Goal: Task Accomplishment & Management: Use online tool/utility

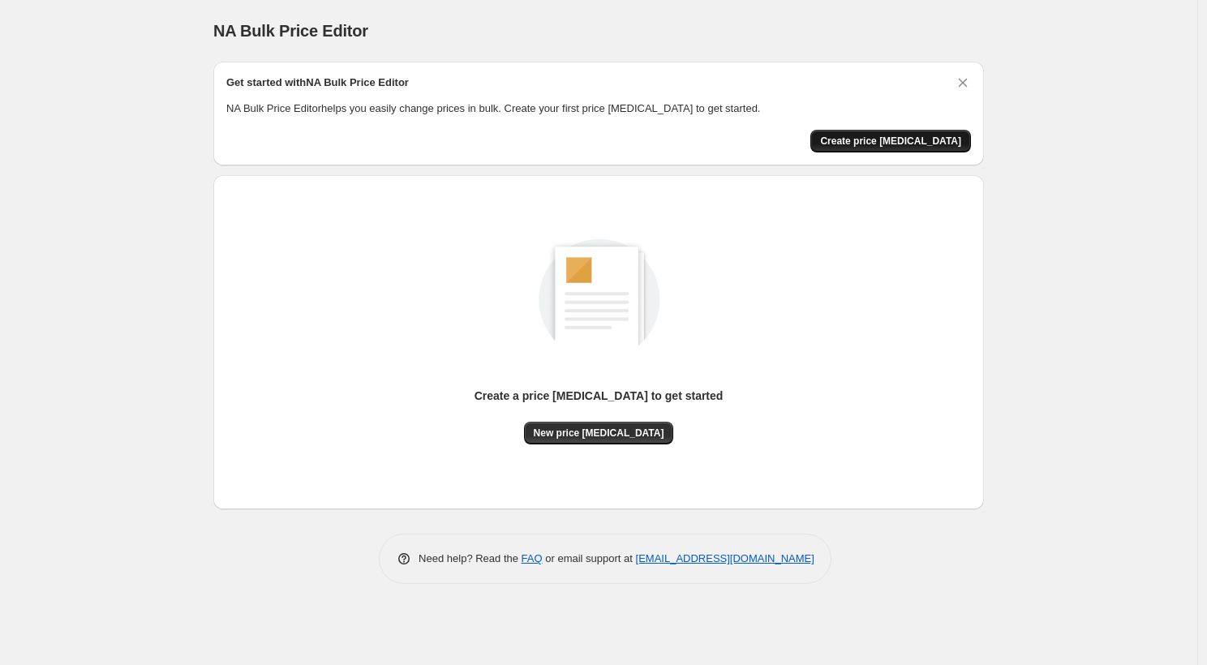
click at [915, 134] on button "Create price [MEDICAL_DATA]" at bounding box center [890, 141] width 161 height 23
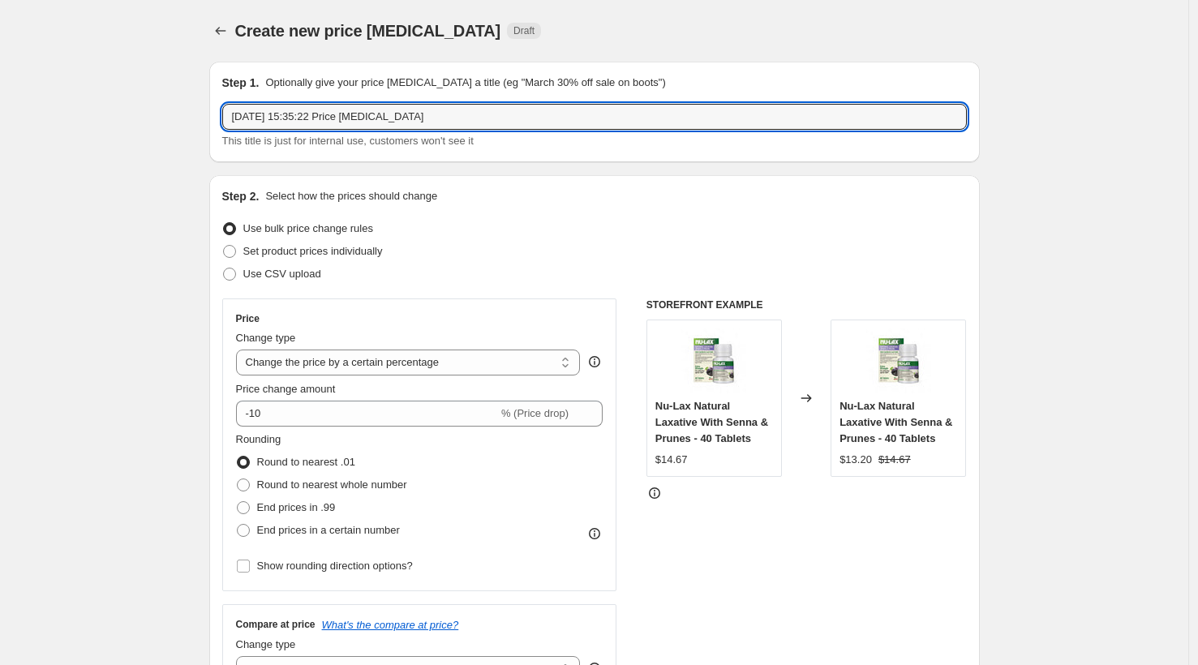
drag, startPoint x: 492, startPoint y: 120, endPoint x: 203, endPoint y: 114, distance: 288.8
click at [516, 122] on input "2025年10月2日 15:35:22 Price change job" at bounding box center [594, 117] width 745 height 26
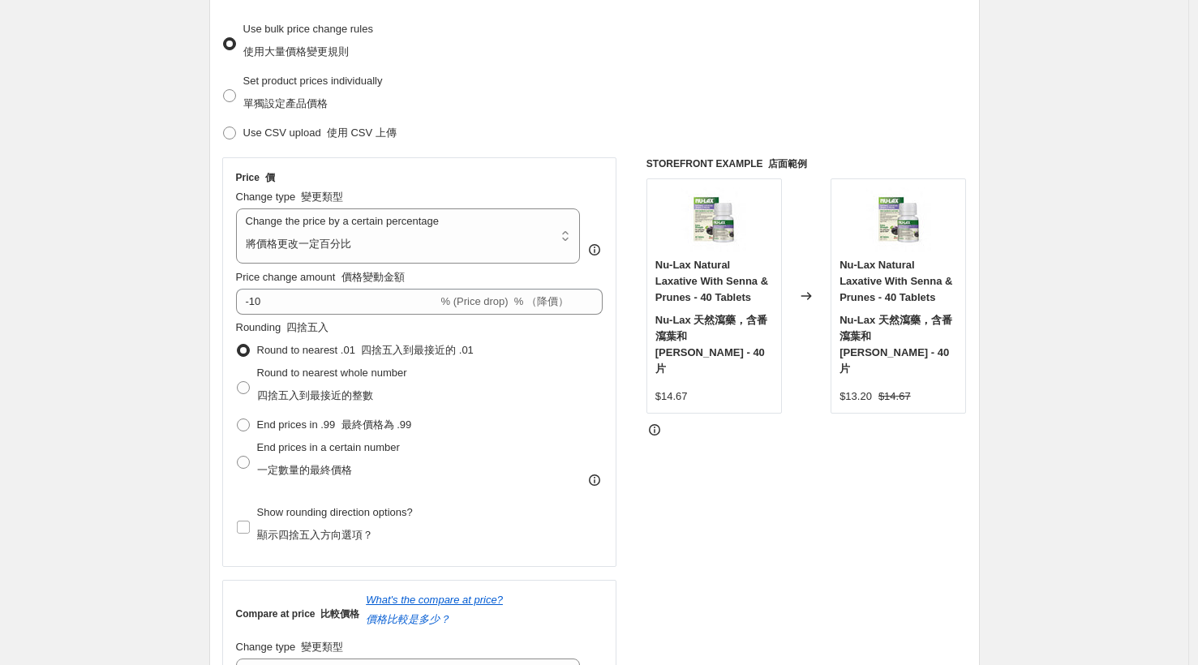
scroll to position [321, 0]
click at [570, 235] on select "Change the price to a certain amount Change the price by a certain amount Chang…" at bounding box center [408, 234] width 345 height 55
select select "no_change"
click at [240, 207] on select "Change the price to a certain amount Change the price by a certain amount Chang…" at bounding box center [408, 234] width 345 height 55
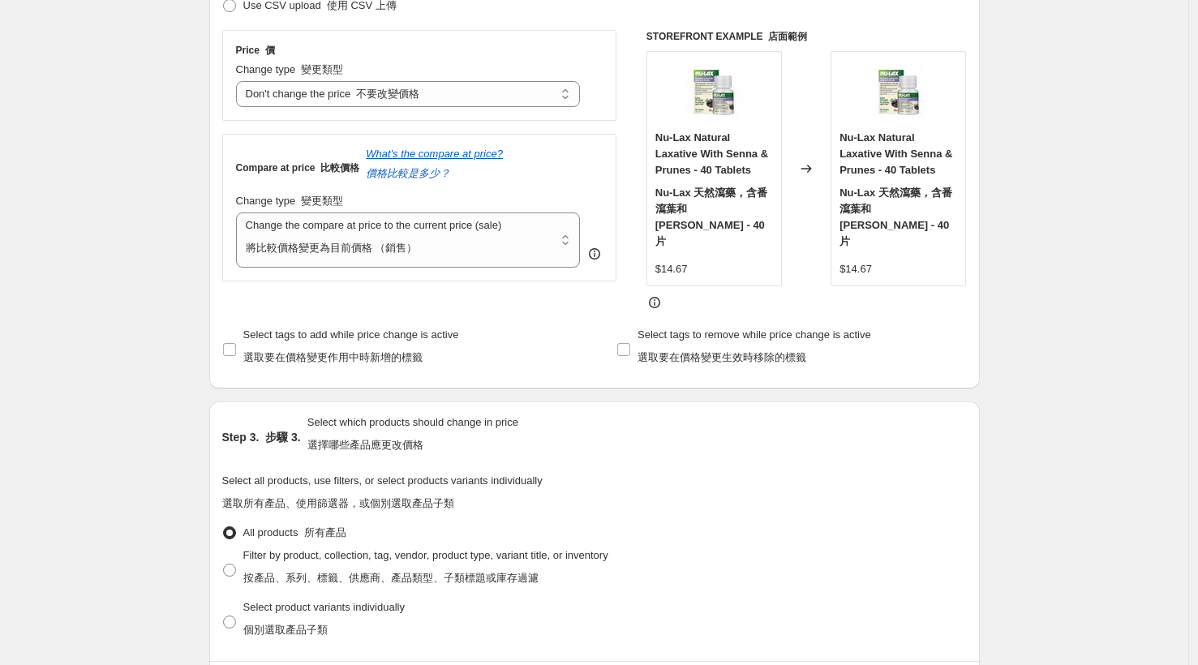
scroll to position [453, 0]
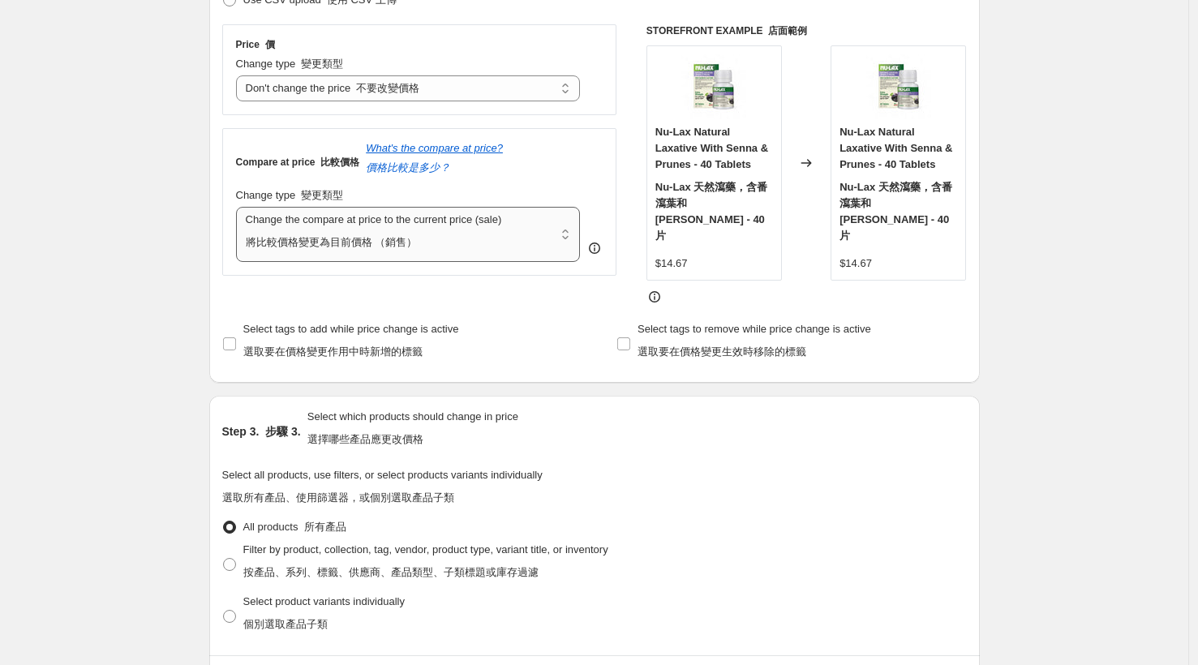
click at [569, 232] on select "Change the compare at price to the current price (sale) Change the compare at p…" at bounding box center [408, 234] width 345 height 55
click at [1098, 176] on div "Create new price change job. This page is ready Create new price change job 建立新…" at bounding box center [594, 484] width 1188 height 1875
click at [161, 75] on div "Create new price change job. This page is ready Create new price change job 建立新…" at bounding box center [594, 484] width 1188 height 1875
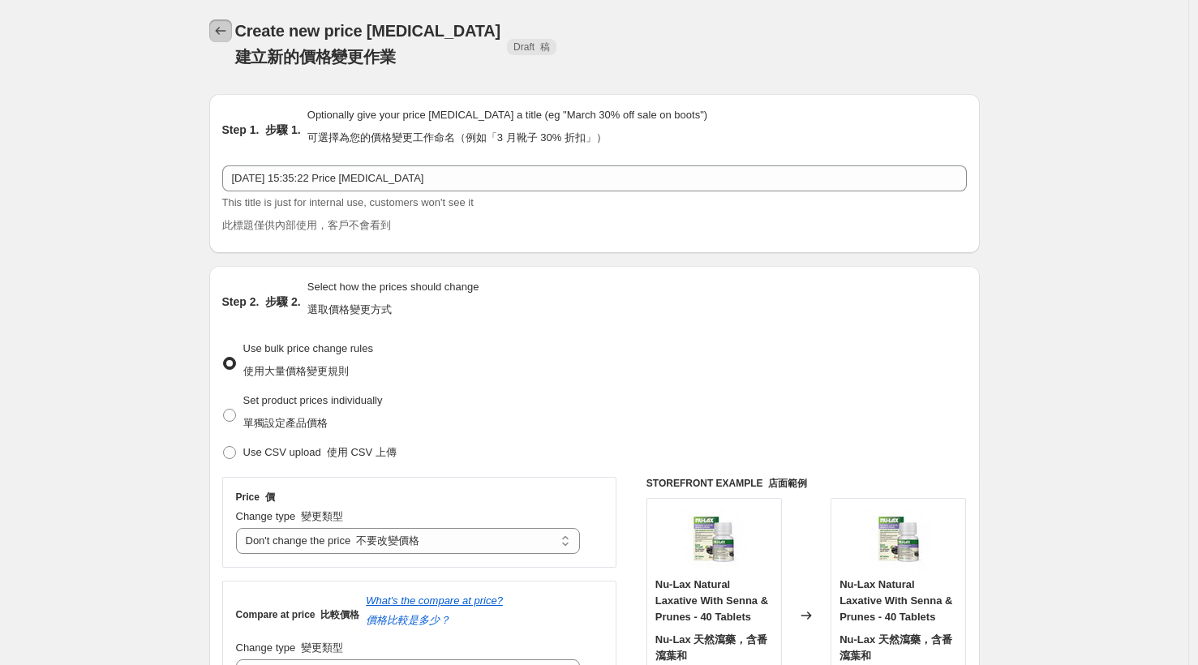
click at [225, 37] on icon "Price change jobs" at bounding box center [221, 31] width 16 height 16
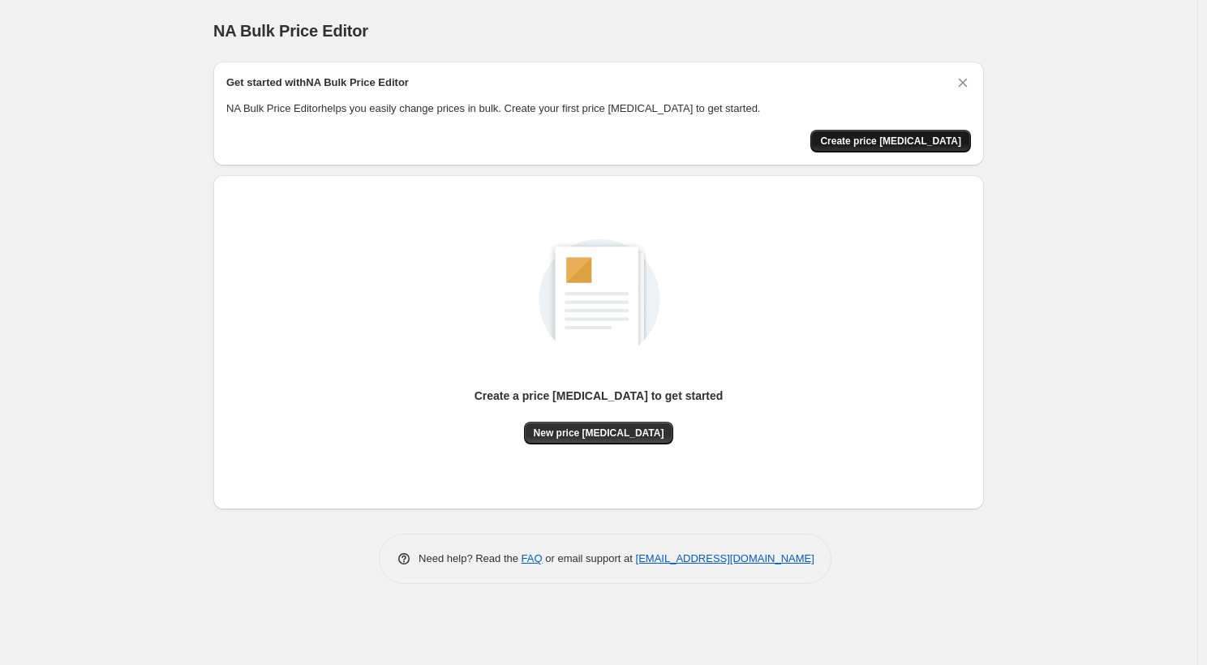
click at [908, 147] on span "Create price [MEDICAL_DATA]" at bounding box center [890, 141] width 141 height 13
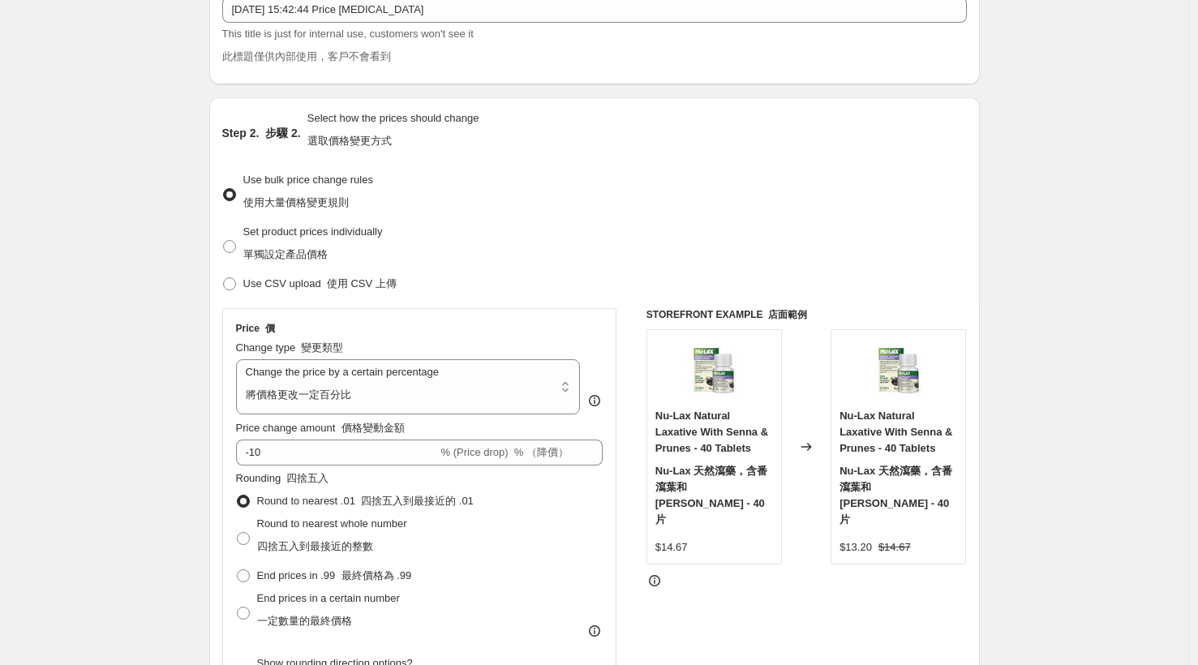
scroll to position [170, 0]
click at [304, 366] on select "Change the price to a certain amount Change the price by a certain amount Chang…" at bounding box center [408, 385] width 345 height 55
select select "no_change"
click at [240, 358] on select "Change the price to a certain amount Change the price by a certain amount Chang…" at bounding box center [408, 385] width 345 height 55
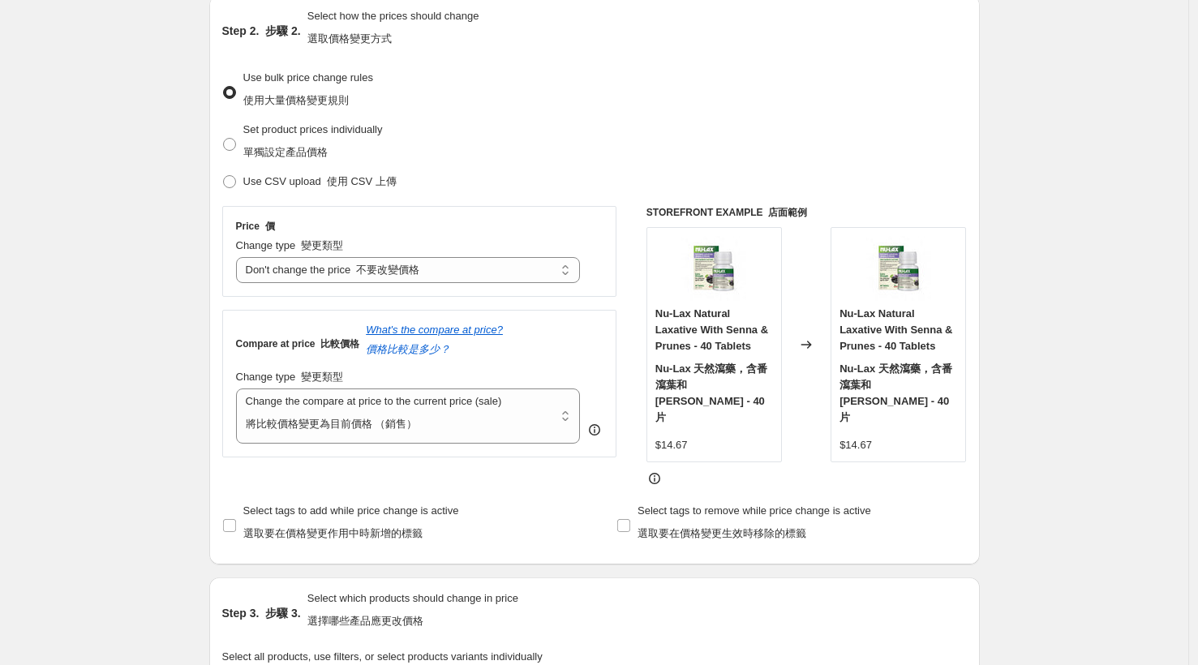
scroll to position [274, 0]
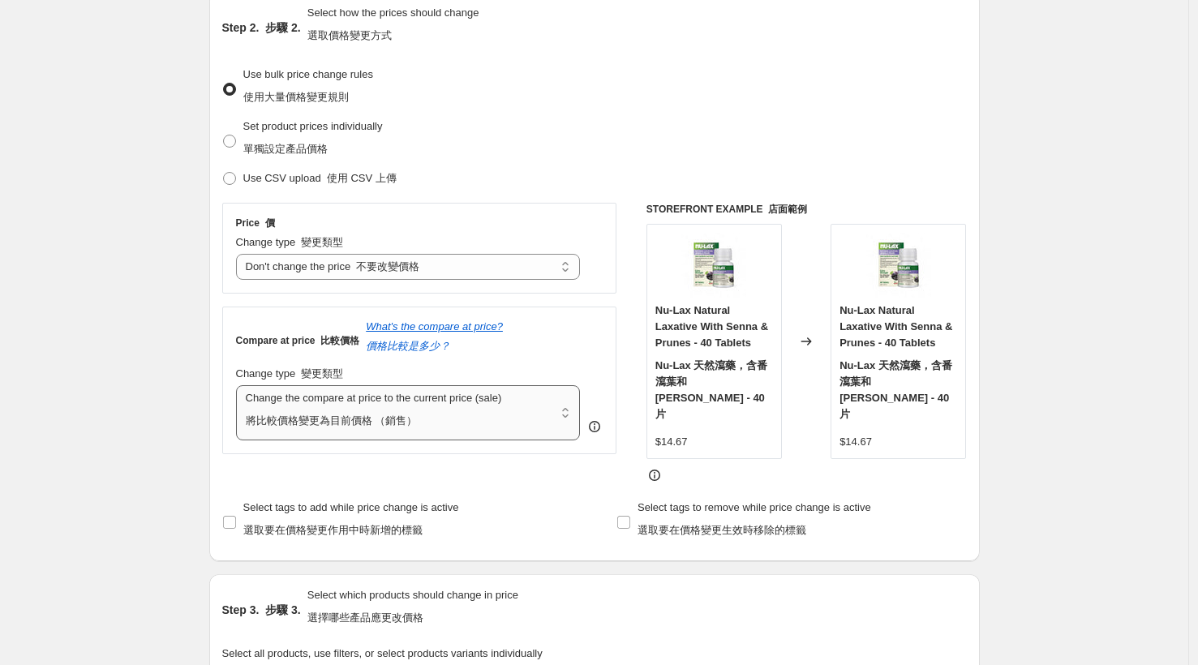
click at [418, 399] on select "Change the compare at price to the current price (sale) Change the compare at p…" at bounding box center [408, 412] width 345 height 55
select select "pp"
click at [240, 385] on select "Change the compare at price to the current price (sale) Change the compare at p…" at bounding box center [408, 412] width 345 height 55
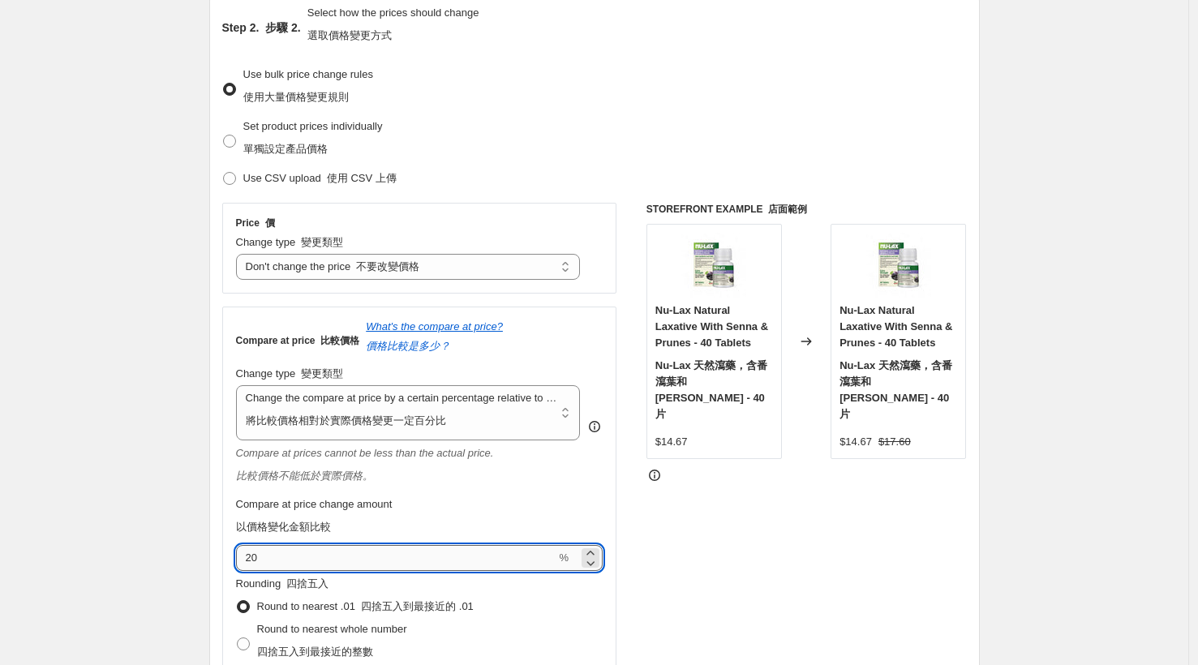
click at [250, 561] on input "20" at bounding box center [396, 558] width 320 height 26
click at [593, 561] on icon at bounding box center [590, 563] width 16 height 16
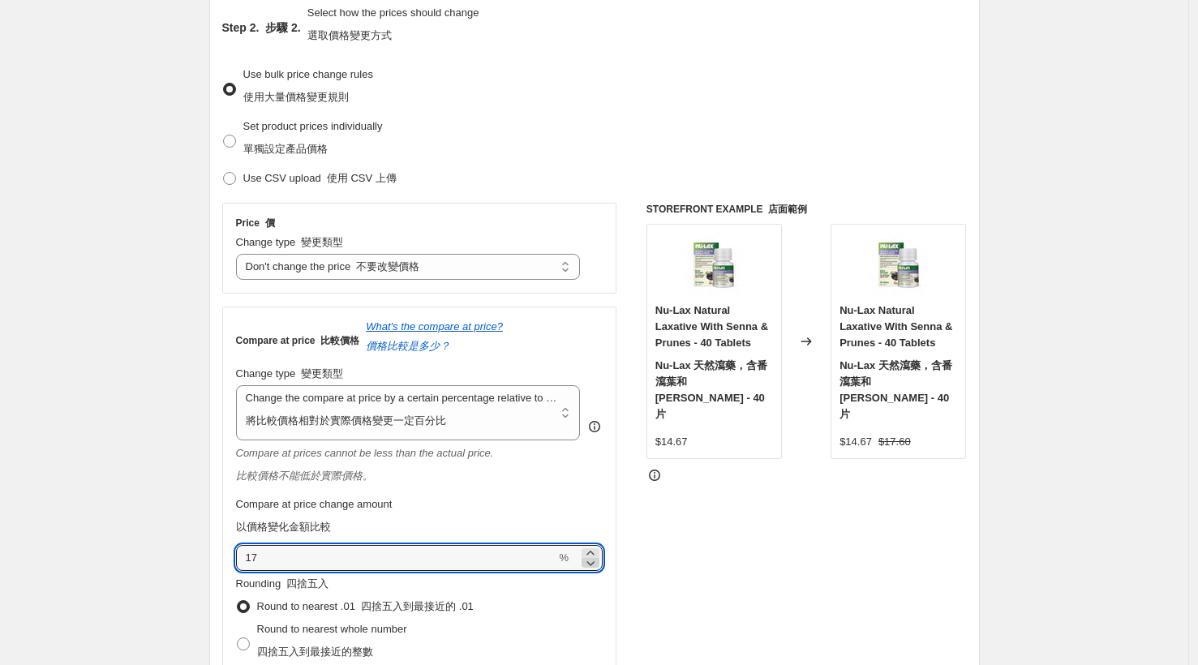
type input "16"
drag, startPoint x: 561, startPoint y: 561, endPoint x: 168, endPoint y: 499, distance: 397.4
type input "20"
click at [361, 488] on div "Compare at prices cannot be less than the actual price. 比較價格不能低於實際價格。" at bounding box center [419, 467] width 367 height 45
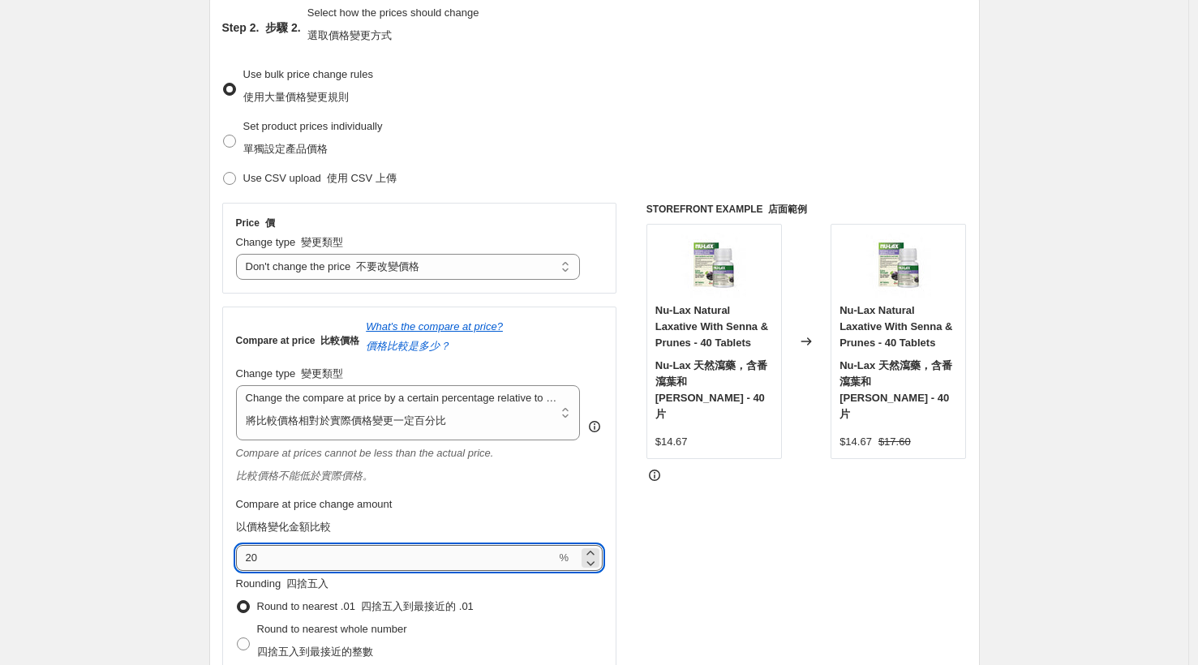
click at [299, 549] on input "20" at bounding box center [396, 558] width 320 height 26
drag, startPoint x: 260, startPoint y: 554, endPoint x: 116, endPoint y: 553, distance: 144.4
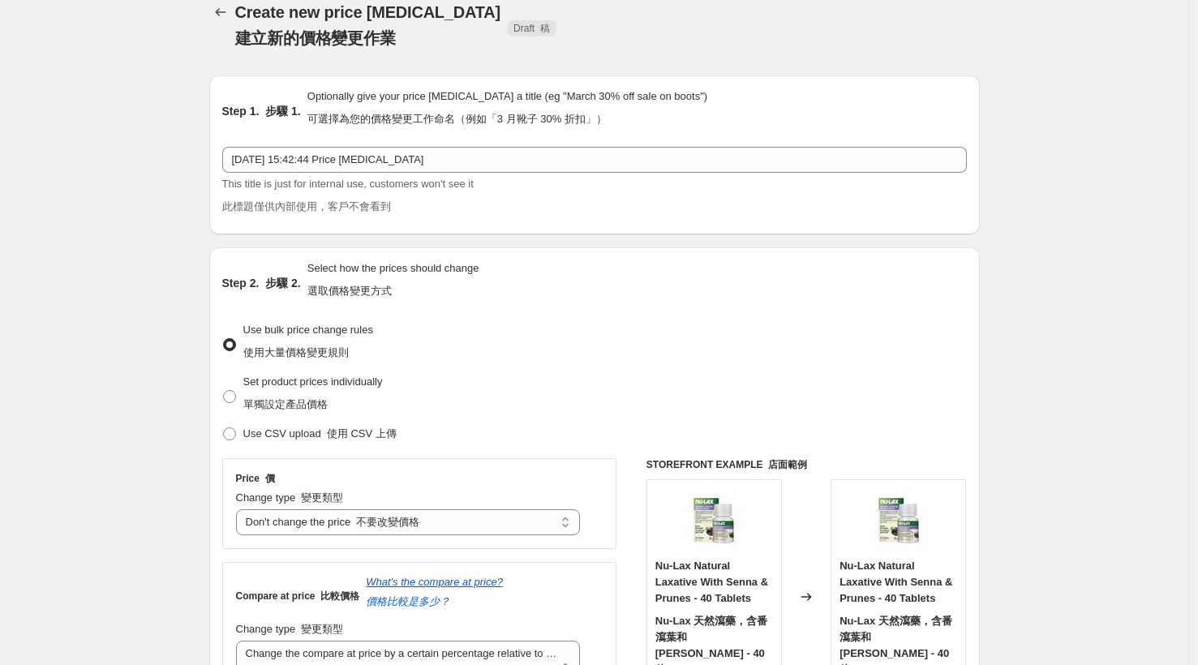
scroll to position [6, 0]
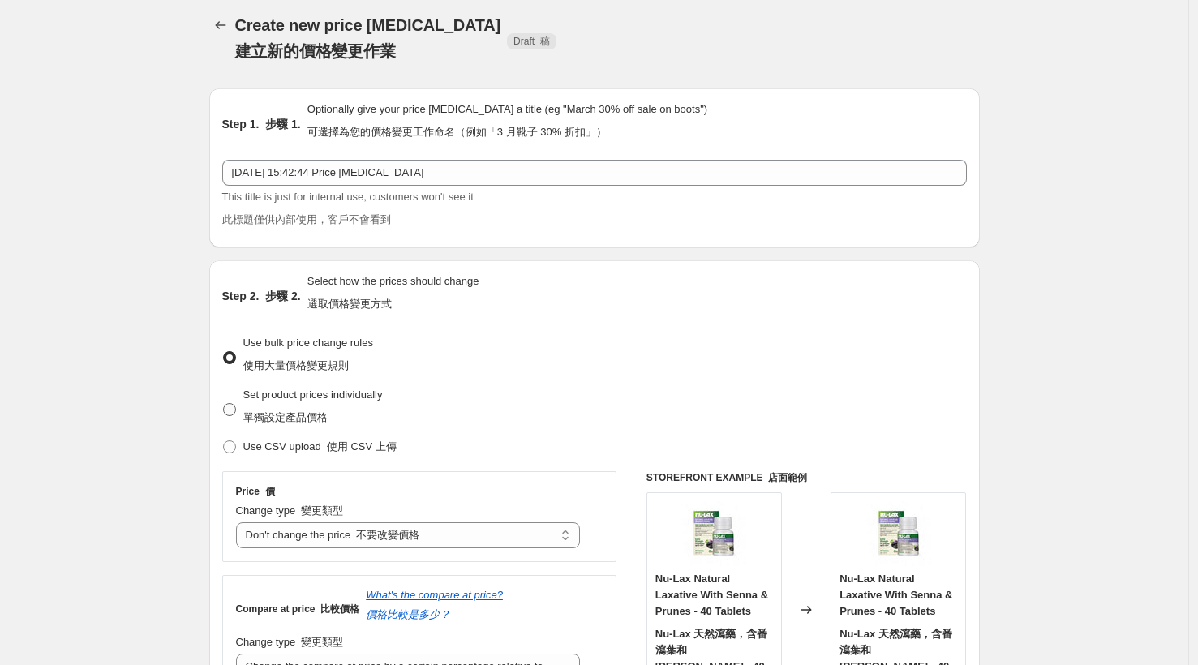
click at [234, 408] on span at bounding box center [229, 409] width 13 height 13
click at [224, 404] on input "Set product prices individually 單獨設定產品價格" at bounding box center [223, 403] width 1 height 1
radio input "true"
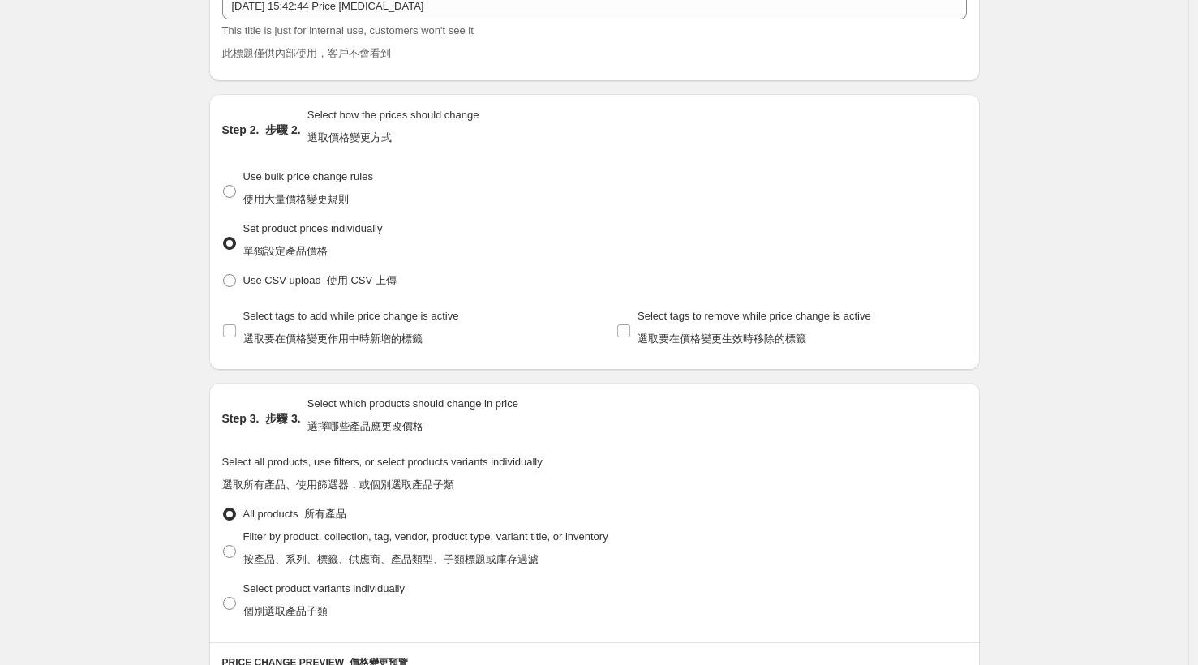
scroll to position [0, 0]
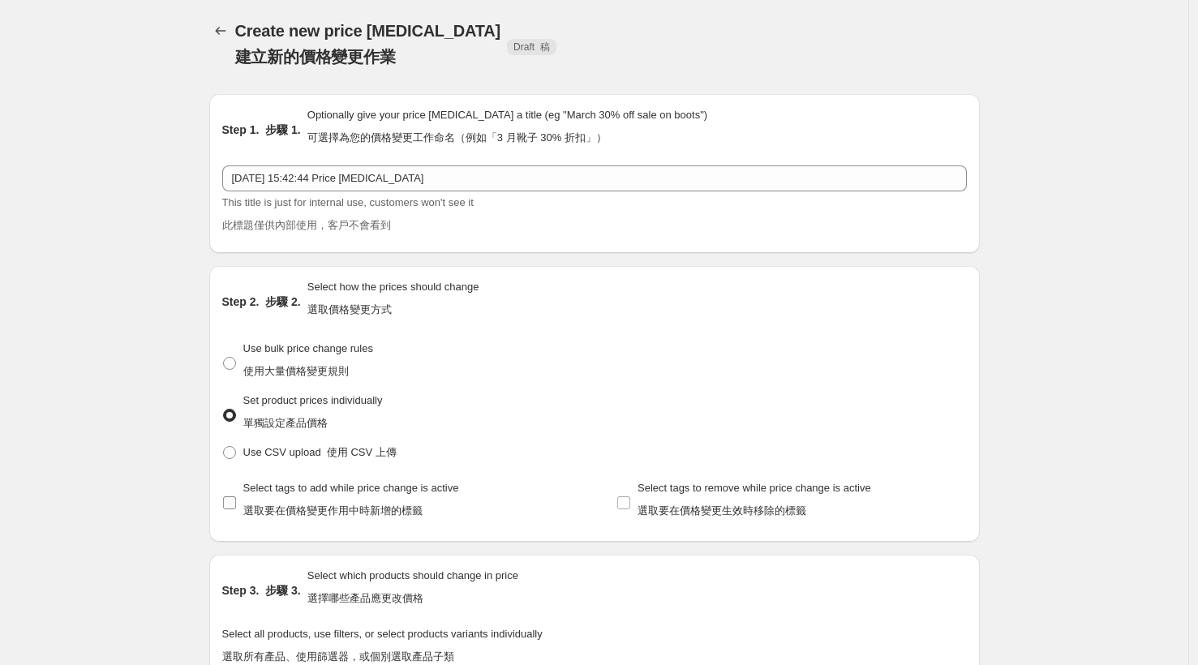
click at [231, 501] on input "Select tags to add while price change is active 選取要在價格變更作用中時新增的標籤" at bounding box center [229, 502] width 13 height 13
checkbox input "true"
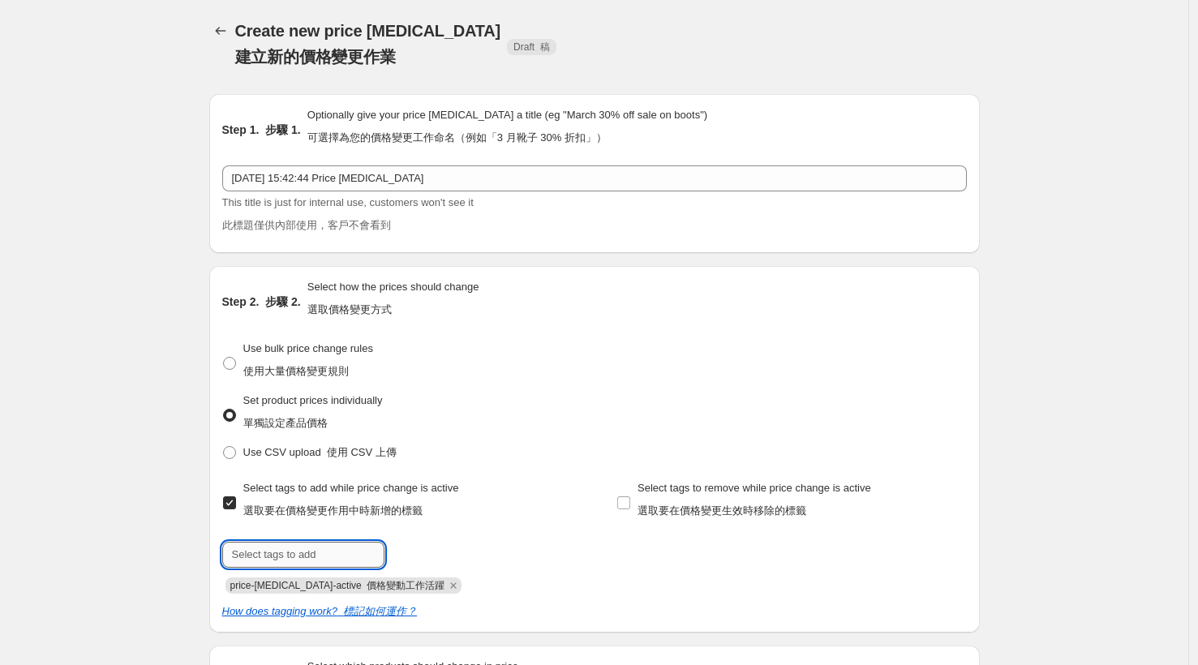
click at [306, 552] on input "text" at bounding box center [303, 555] width 162 height 26
click at [233, 363] on span at bounding box center [229, 363] width 13 height 13
click at [224, 358] on input "Use bulk price change rules 使用大量價格變更規則" at bounding box center [223, 357] width 1 height 1
radio input "true"
select select "no_change"
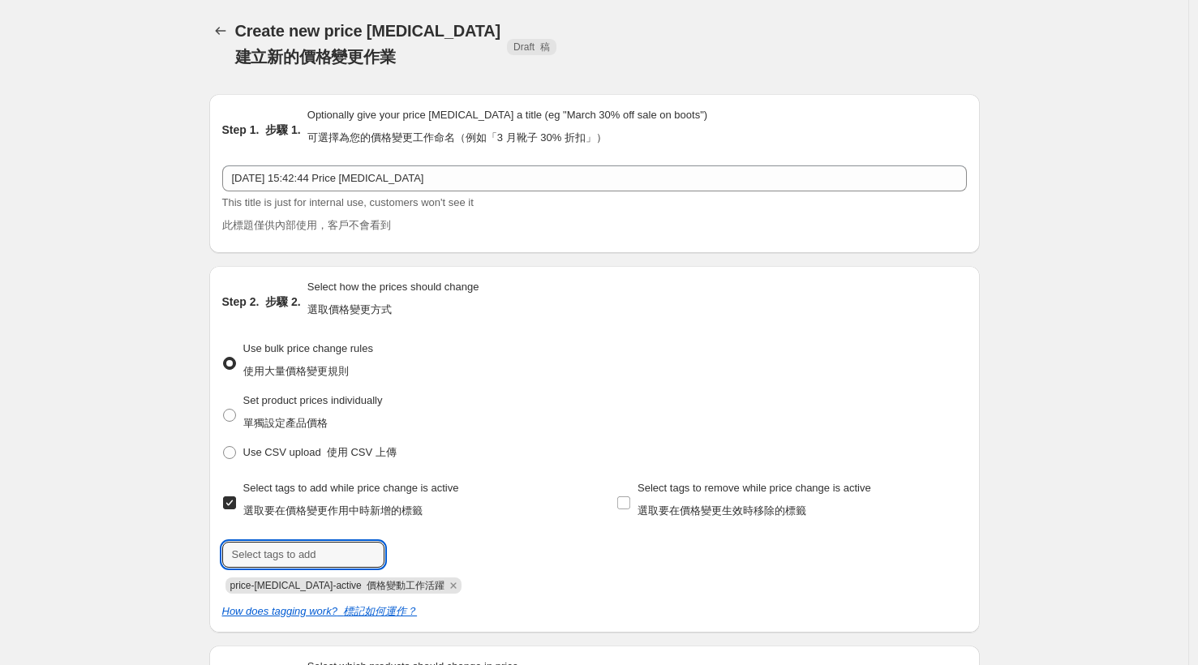
select select "pp"
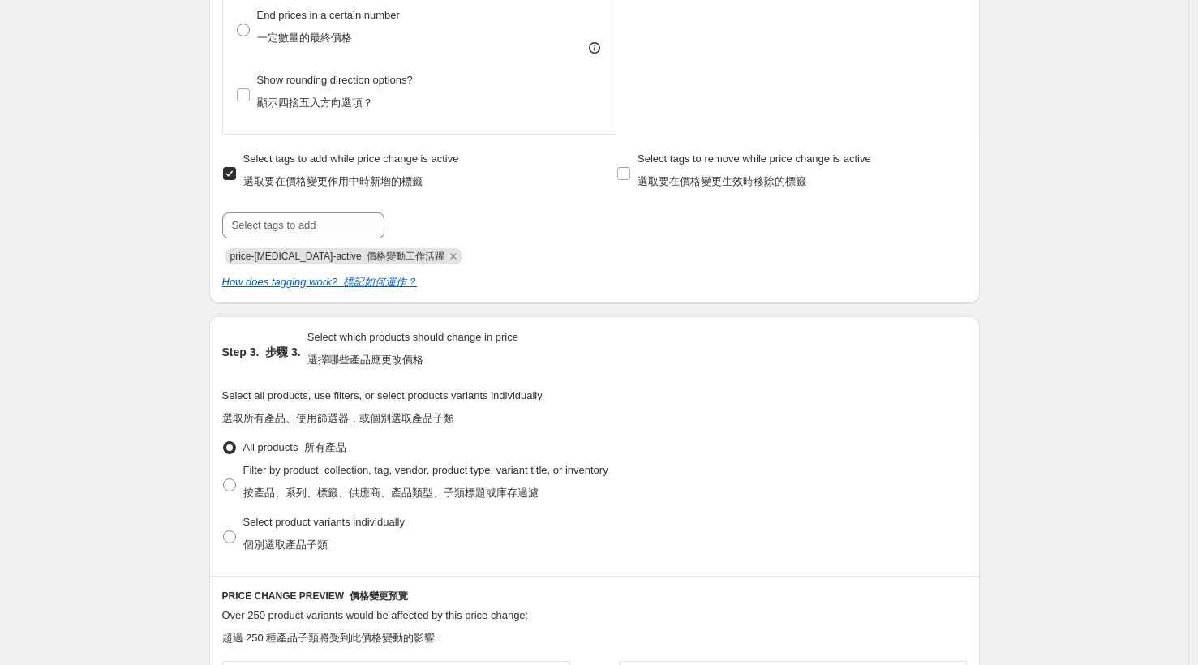
scroll to position [966, 0]
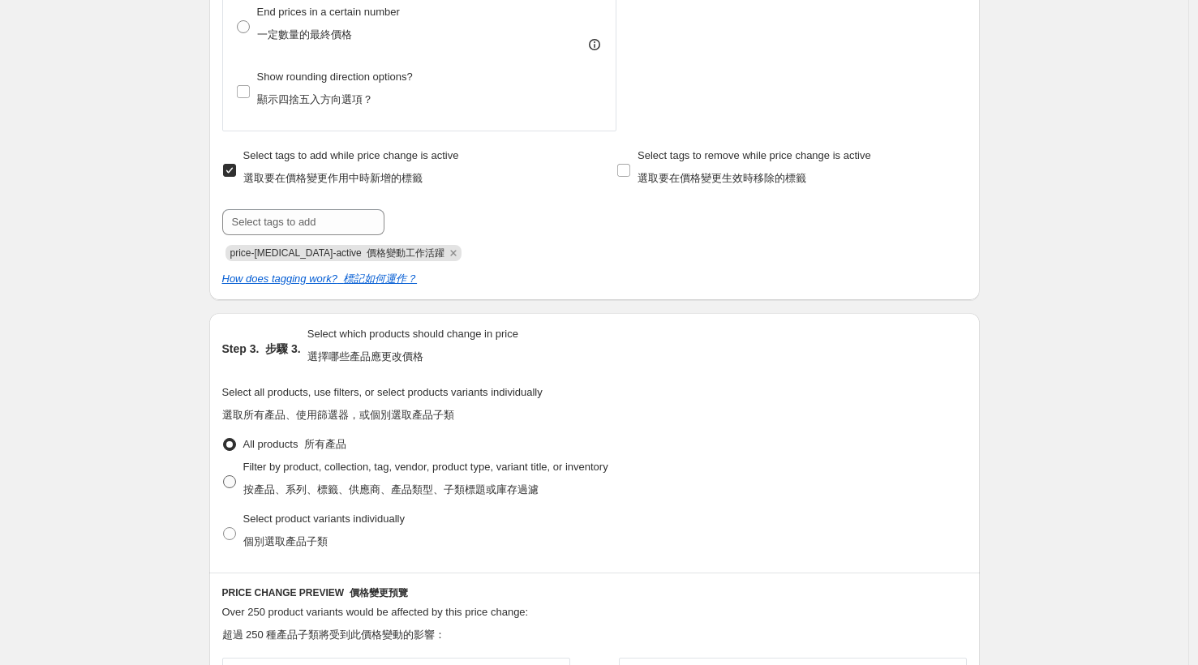
click at [236, 480] on span at bounding box center [229, 481] width 13 height 13
click at [224, 476] on input "Filter by product, collection, tag, vendor, product type, variant title, or inv…" at bounding box center [223, 475] width 1 height 1
radio input "true"
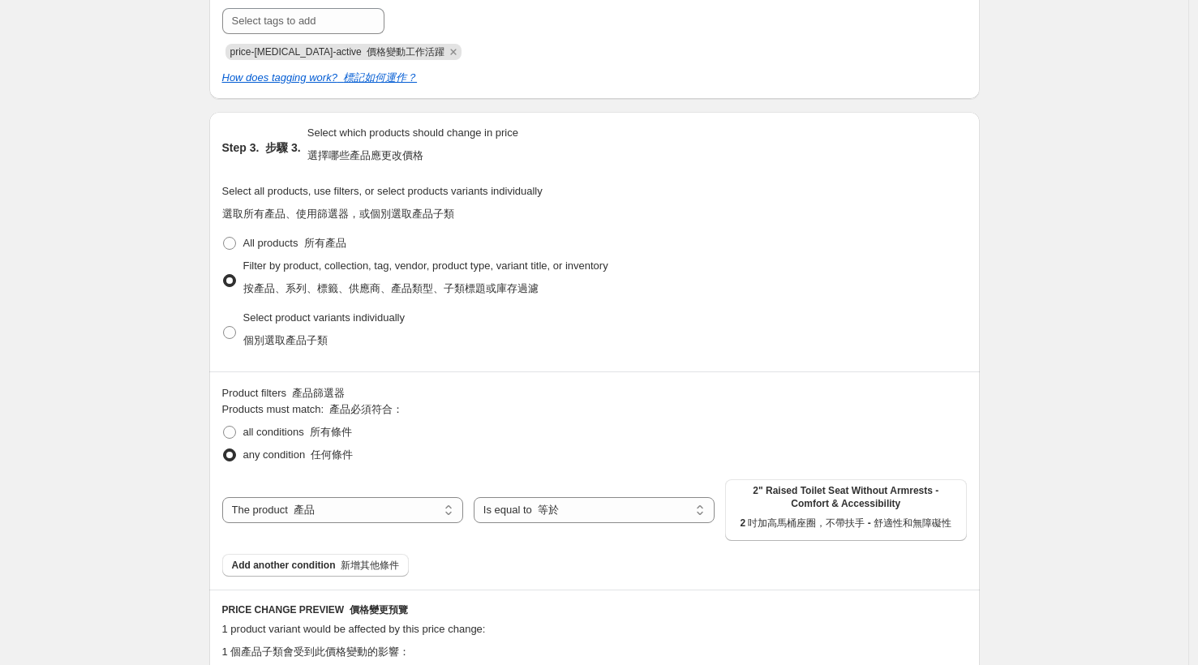
scroll to position [1163, 0]
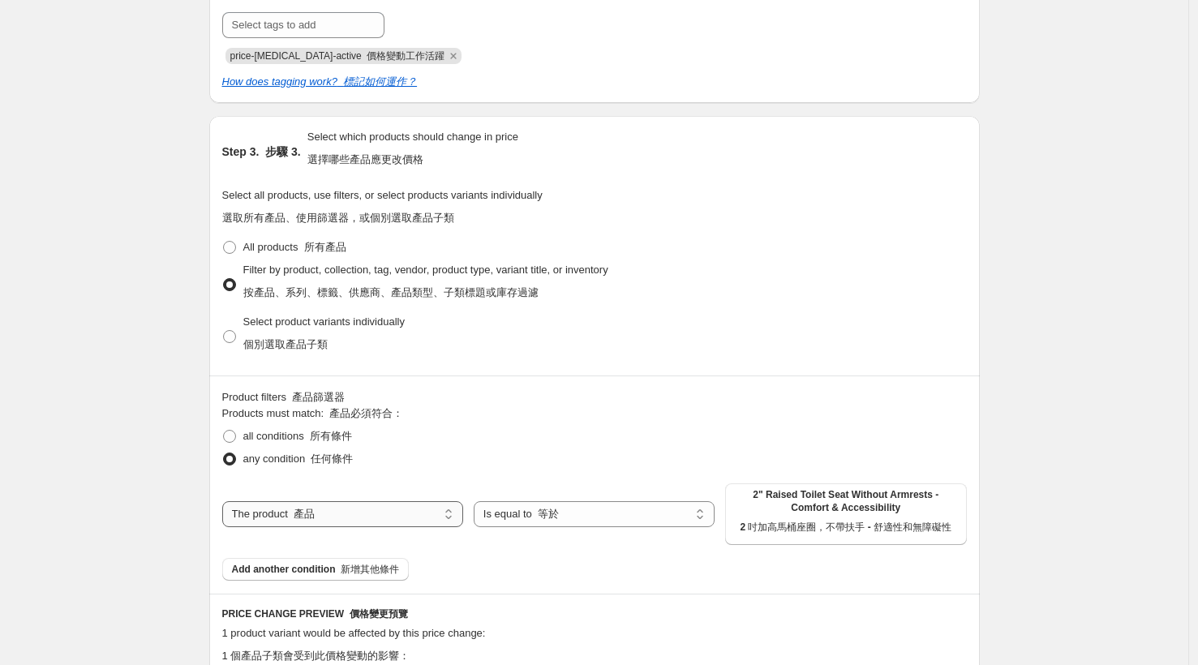
click at [429, 517] on select "The product The product's collection The product's tag The product's vendor The…" at bounding box center [342, 514] width 241 height 26
select select "collection"
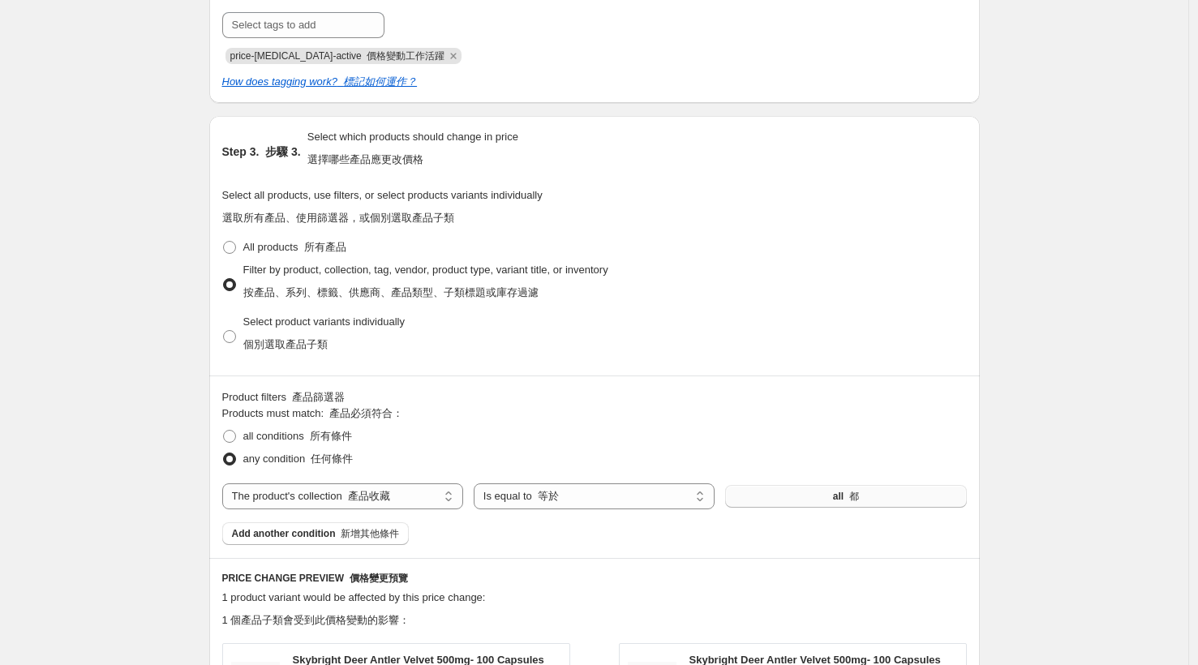
click at [766, 498] on button "all 都" at bounding box center [845, 496] width 241 height 23
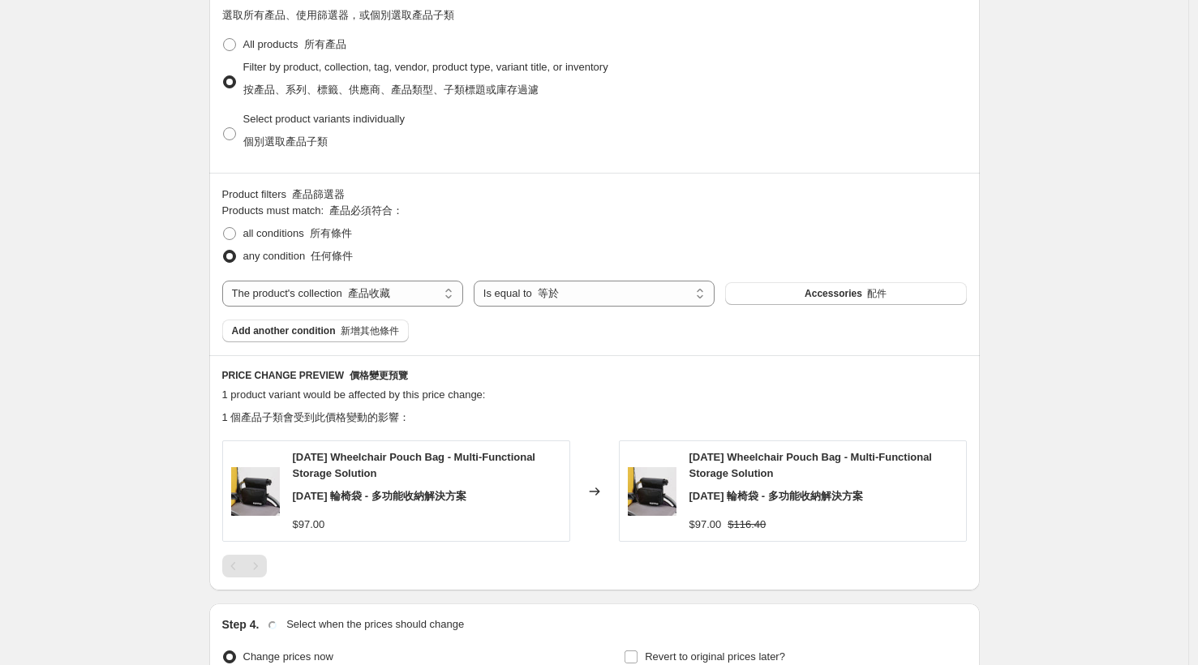
scroll to position [1543, 0]
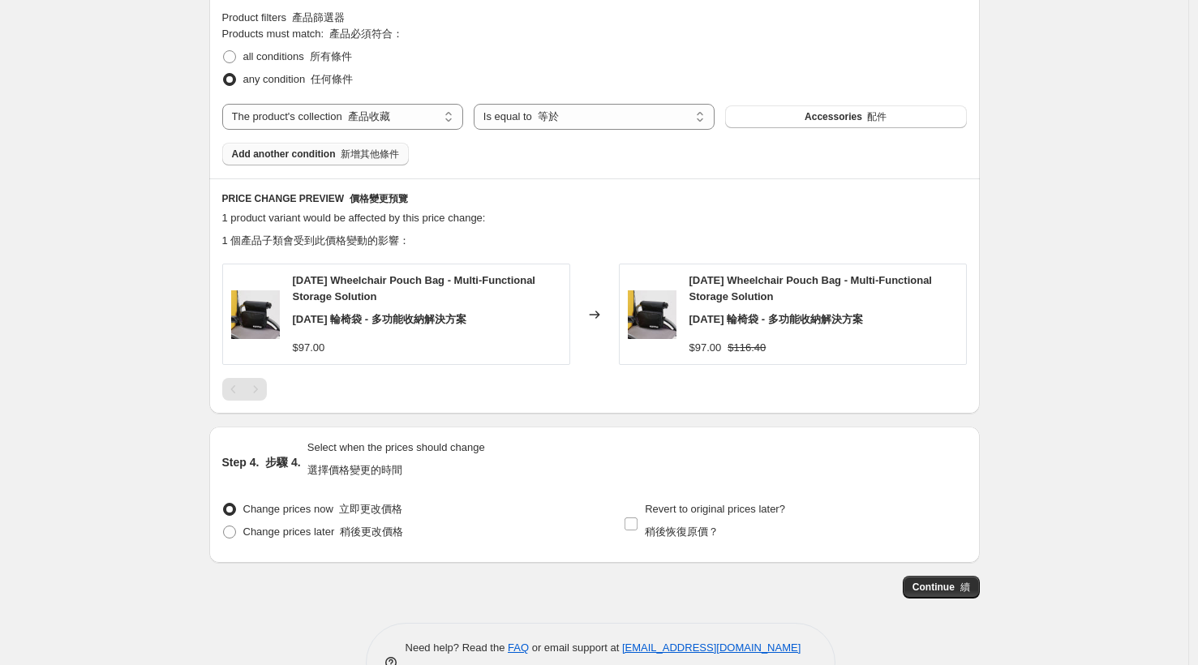
click at [368, 152] on font "新增其他條件" at bounding box center [370, 153] width 58 height 11
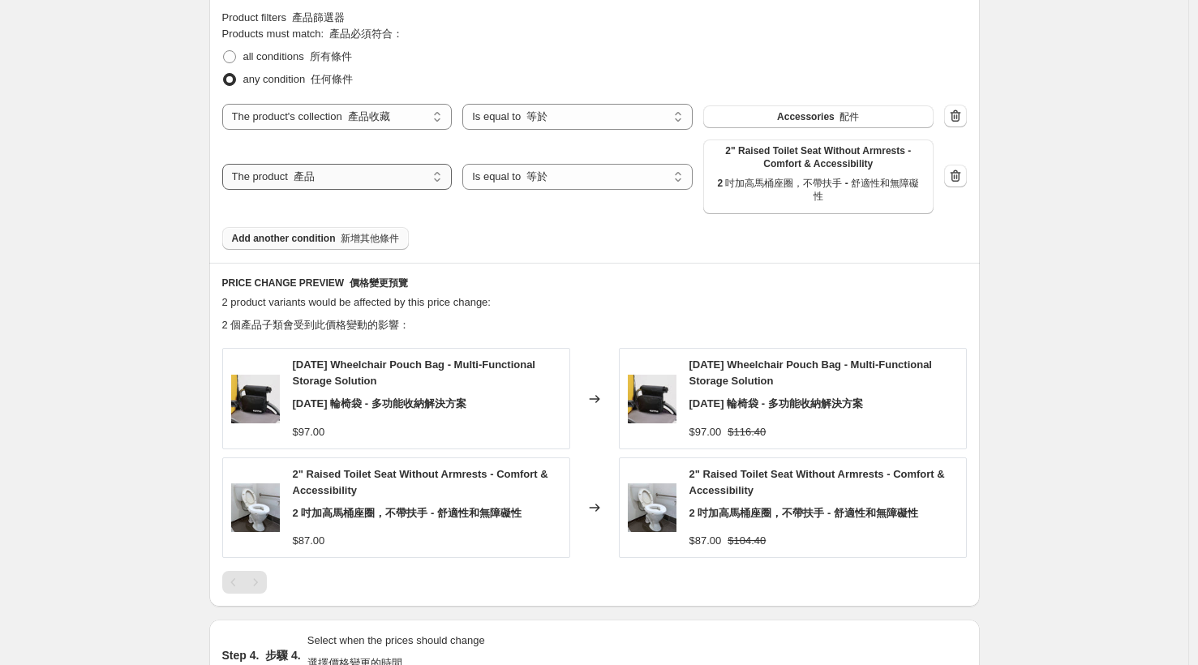
click at [384, 182] on select "The product The product's collection The product's tag The product's vendor The…" at bounding box center [337, 177] width 230 height 26
select select "collection"
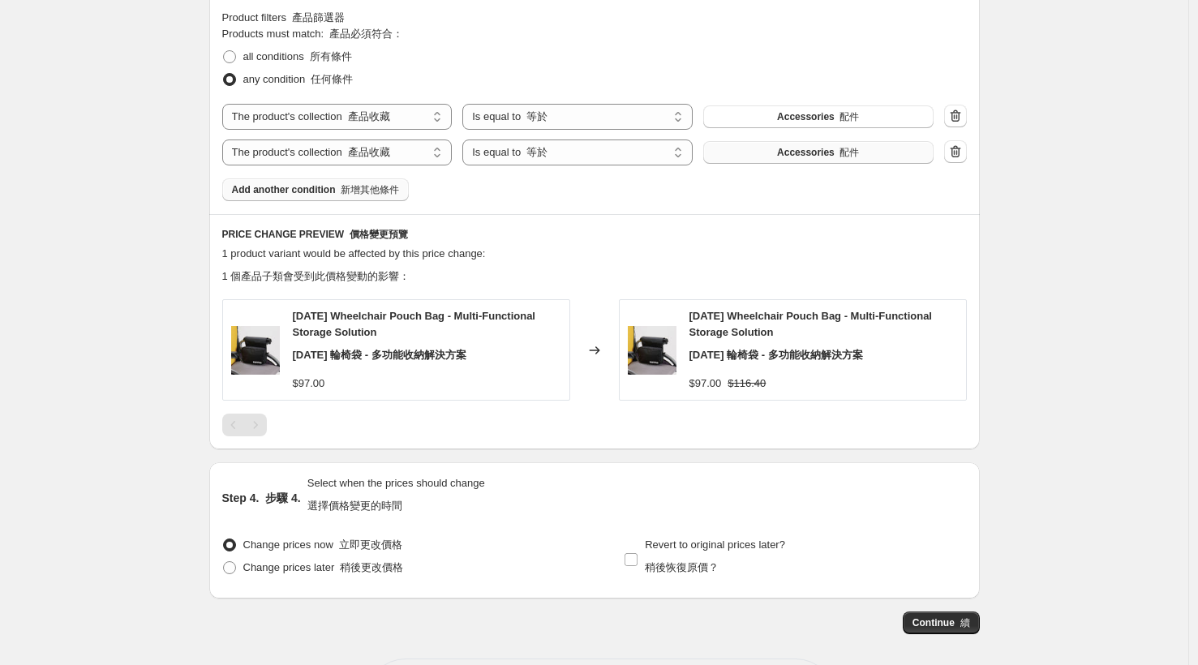
click at [783, 147] on span "Accessories 配件" at bounding box center [818, 152] width 82 height 13
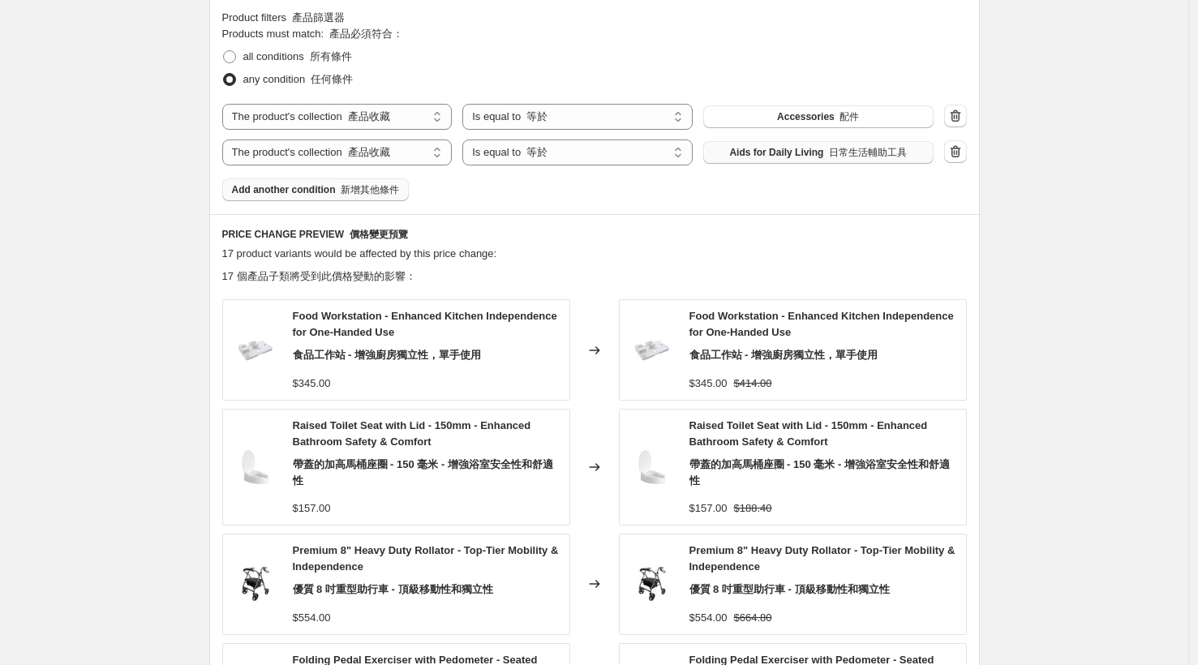
click at [341, 191] on font "button" at bounding box center [339, 189] width 6 height 11
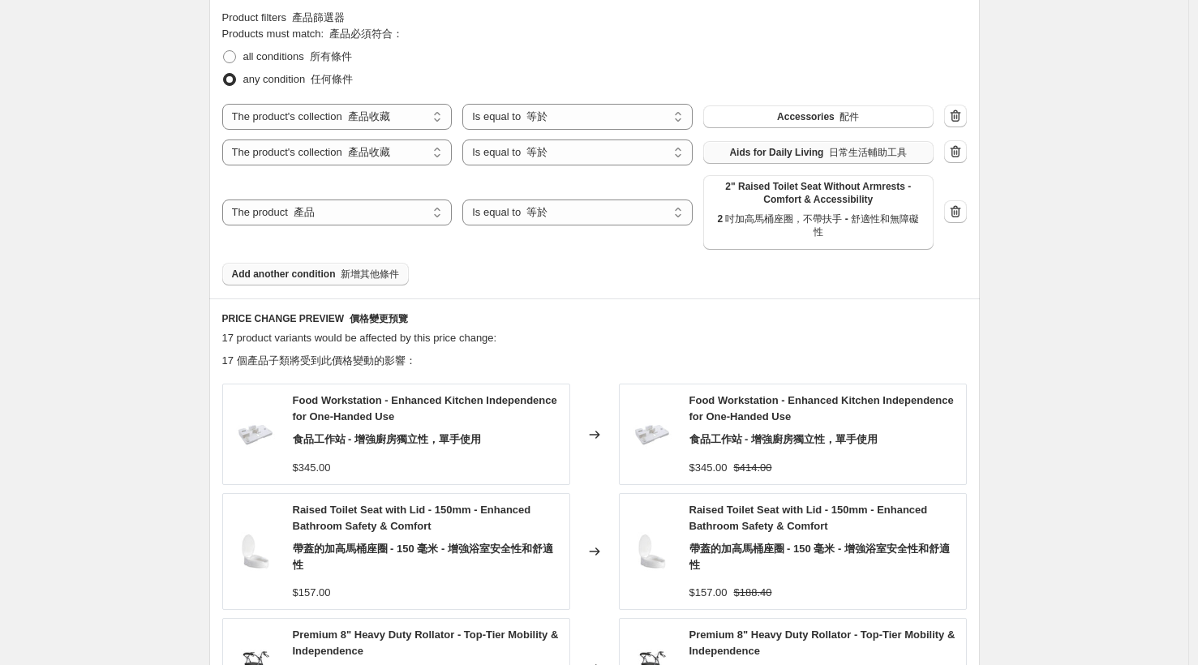
scroll to position [1133, 0]
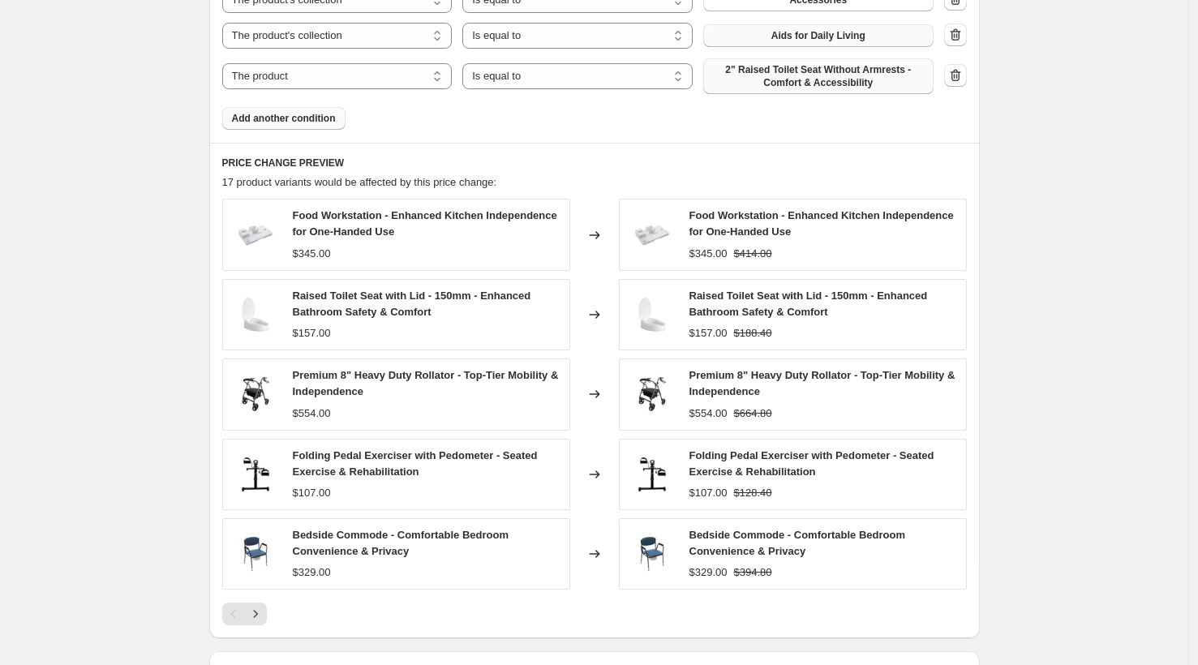
click at [806, 67] on span "2" Raised Toilet Seat Without Armrests - Comfort & Accessibility" at bounding box center [818, 76] width 211 height 26
click at [415, 76] on select "The product The product's collection The product's tag The product's vendor The…" at bounding box center [337, 76] width 230 height 26
select select "collection"
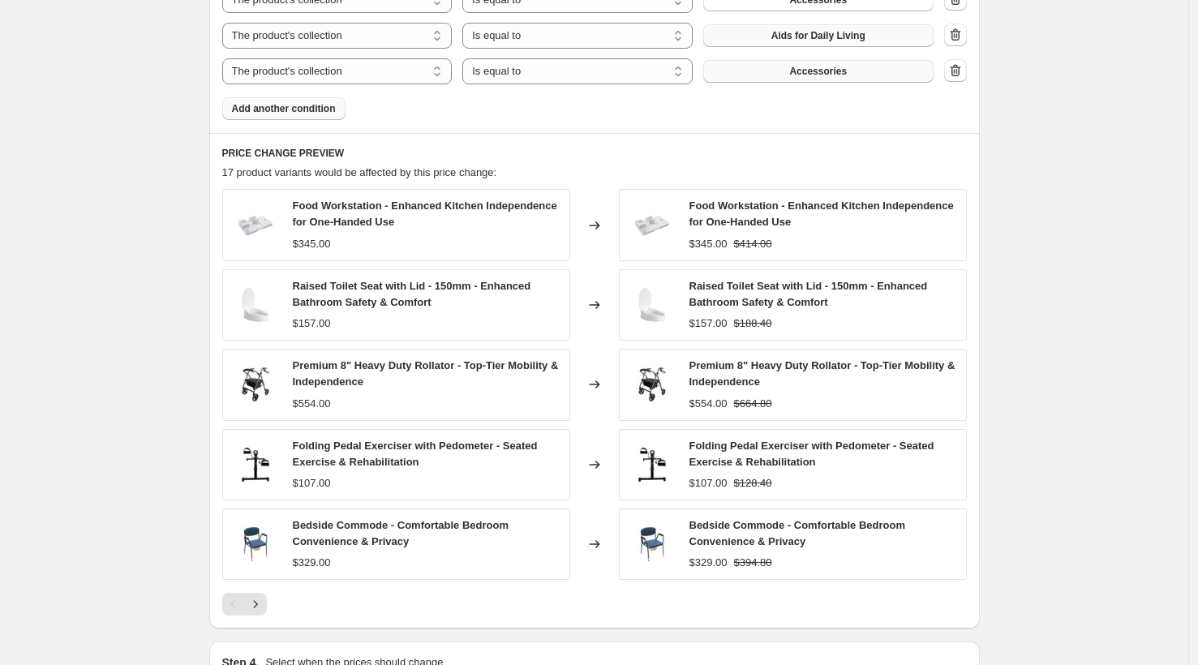
click at [815, 71] on span "Accessories" at bounding box center [818, 71] width 58 height 13
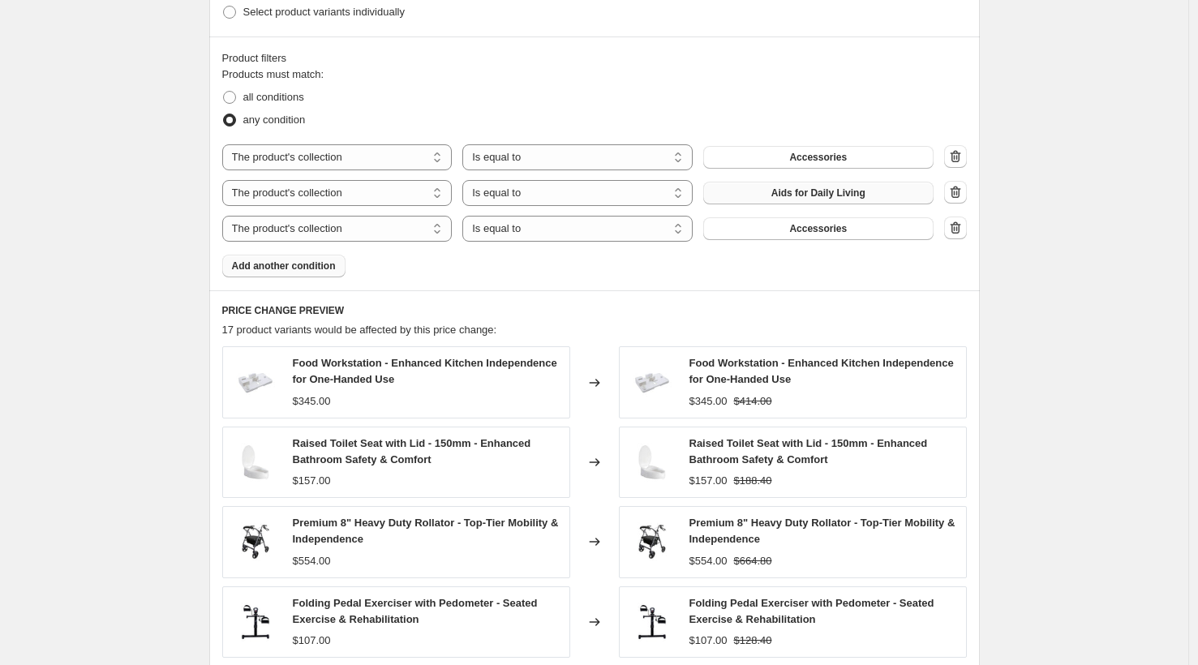
scroll to position [863, 0]
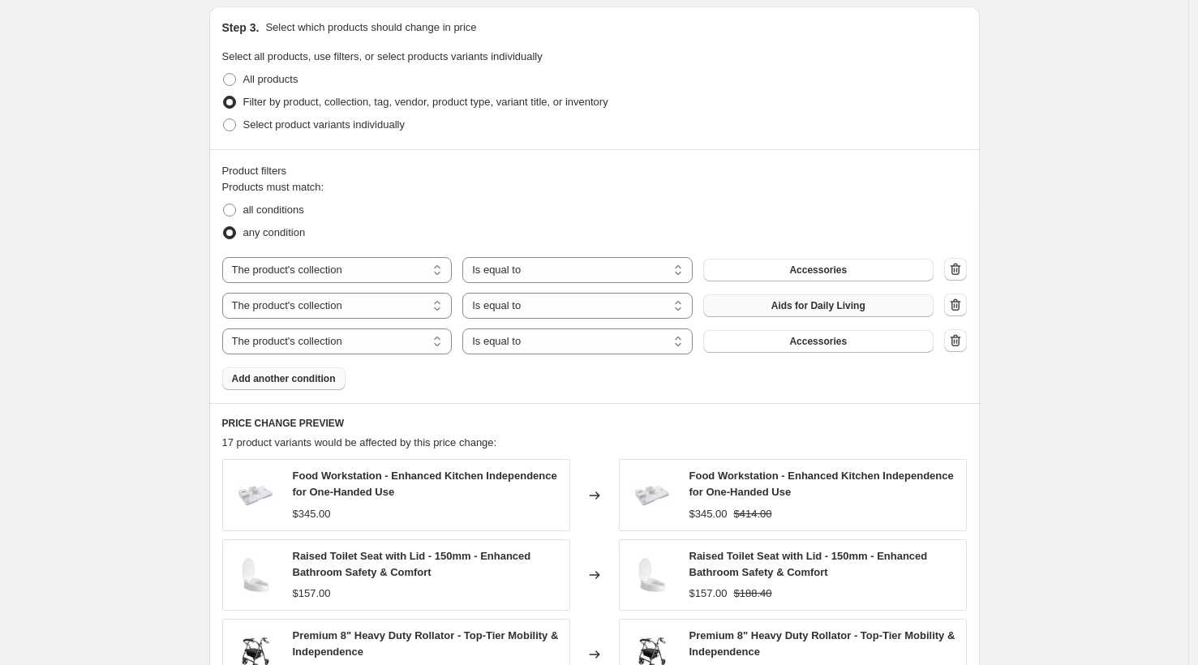
click at [964, 303] on icon "button" at bounding box center [955, 305] width 16 height 16
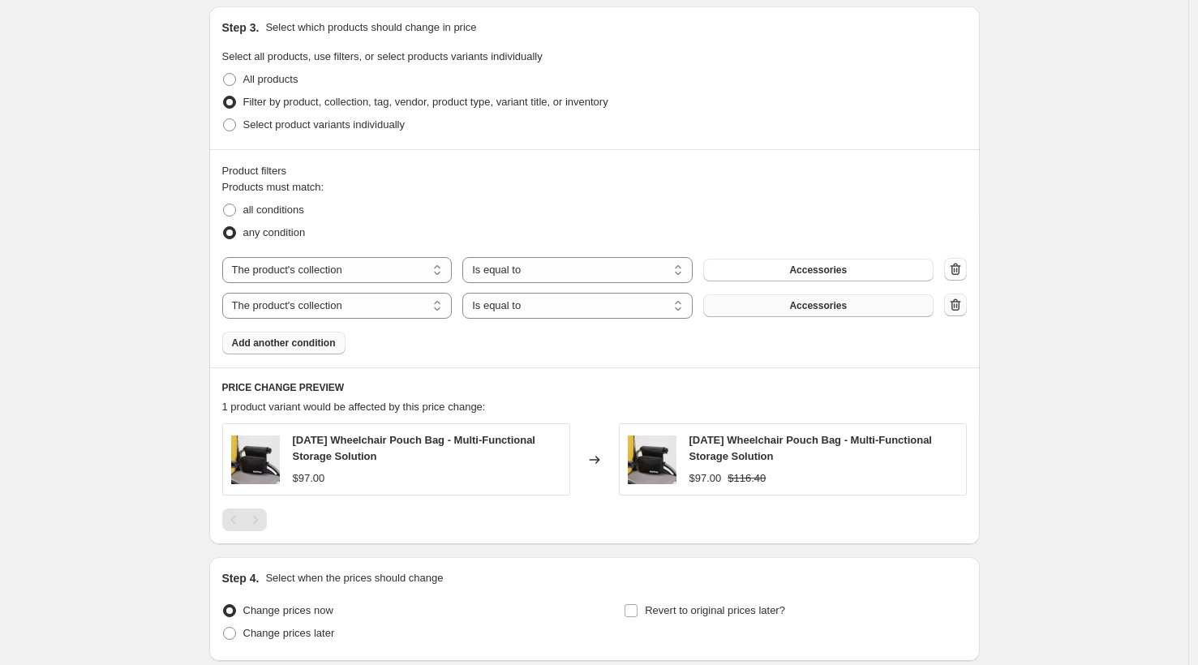
click at [961, 303] on icon "button" at bounding box center [955, 305] width 16 height 16
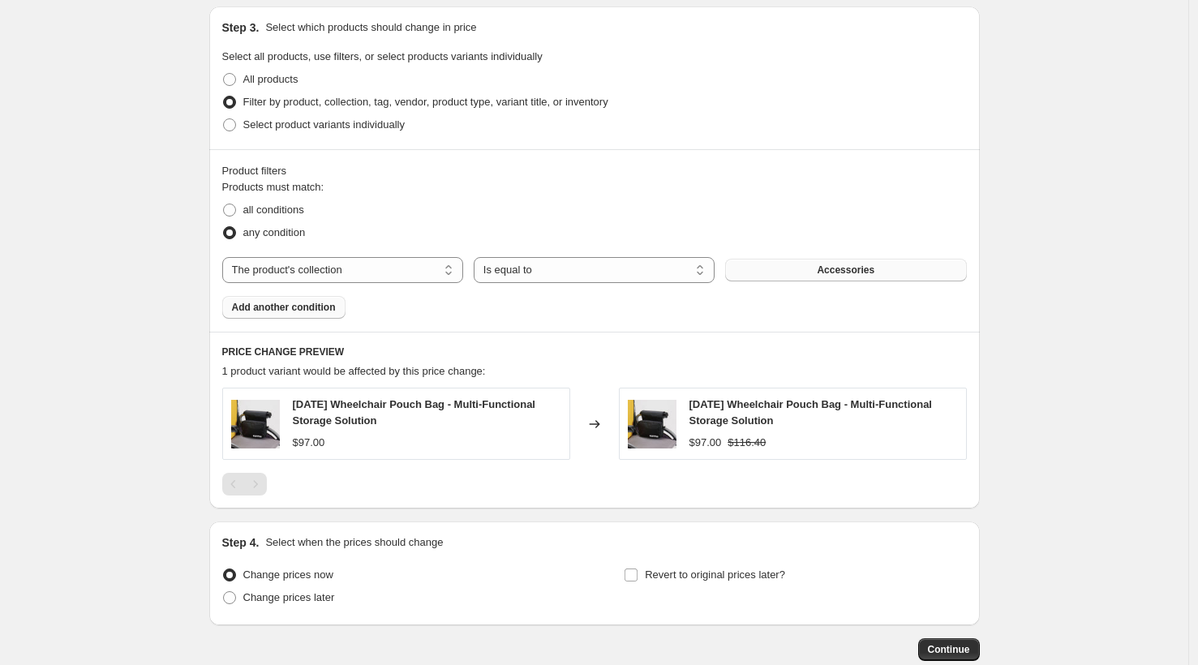
click at [887, 274] on button "Accessories" at bounding box center [845, 270] width 241 height 23
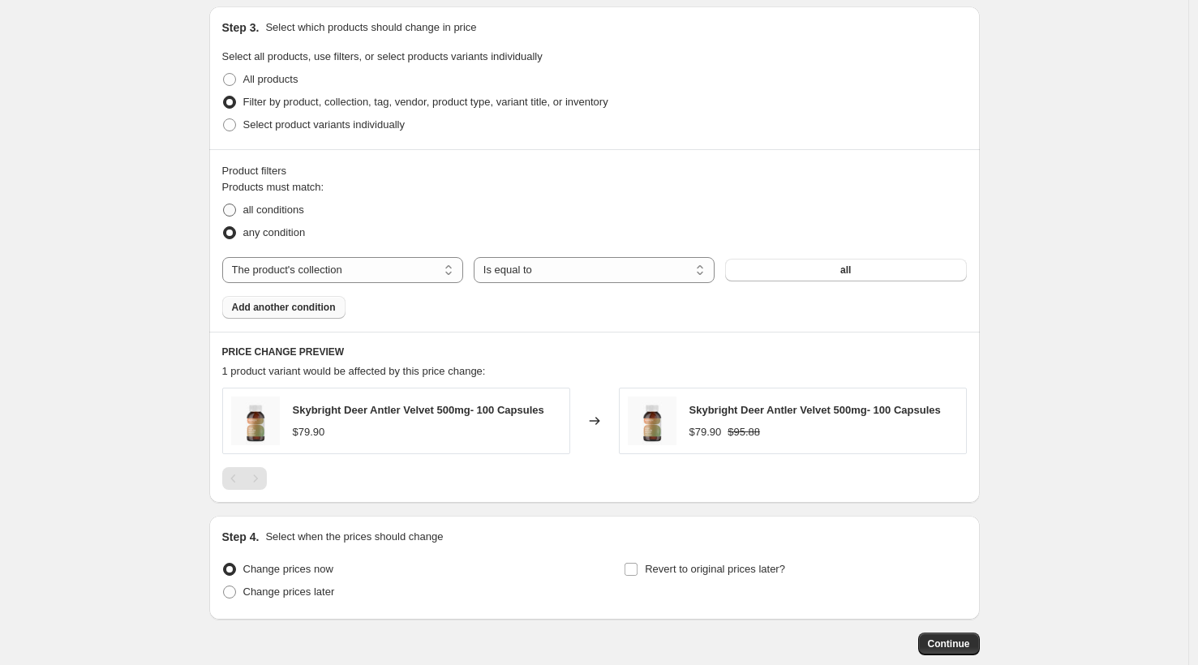
click at [287, 215] on span "all conditions" at bounding box center [273, 210] width 61 height 12
click at [224, 204] on input "all conditions" at bounding box center [223, 204] width 1 height 1
radio input "true"
click at [294, 234] on span "any condition" at bounding box center [274, 232] width 62 height 12
click at [224, 227] on input "any condition" at bounding box center [223, 226] width 1 height 1
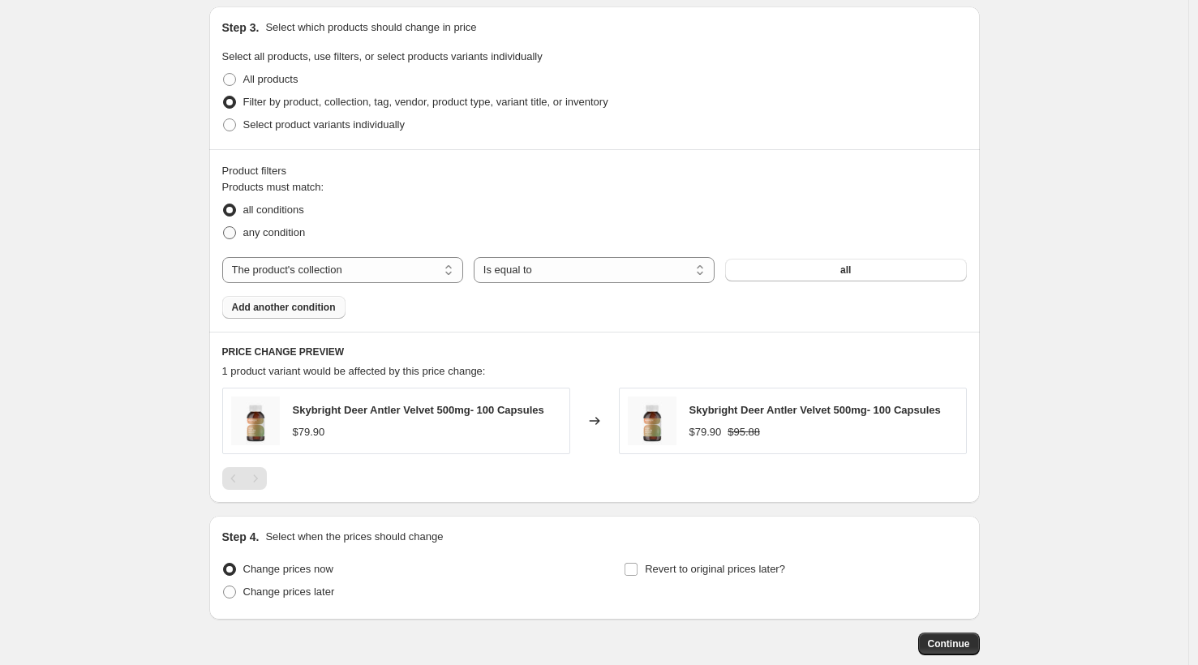
radio input "true"
click at [408, 279] on select "The product The product's collection The product's tag The product's vendor The…" at bounding box center [342, 270] width 241 height 26
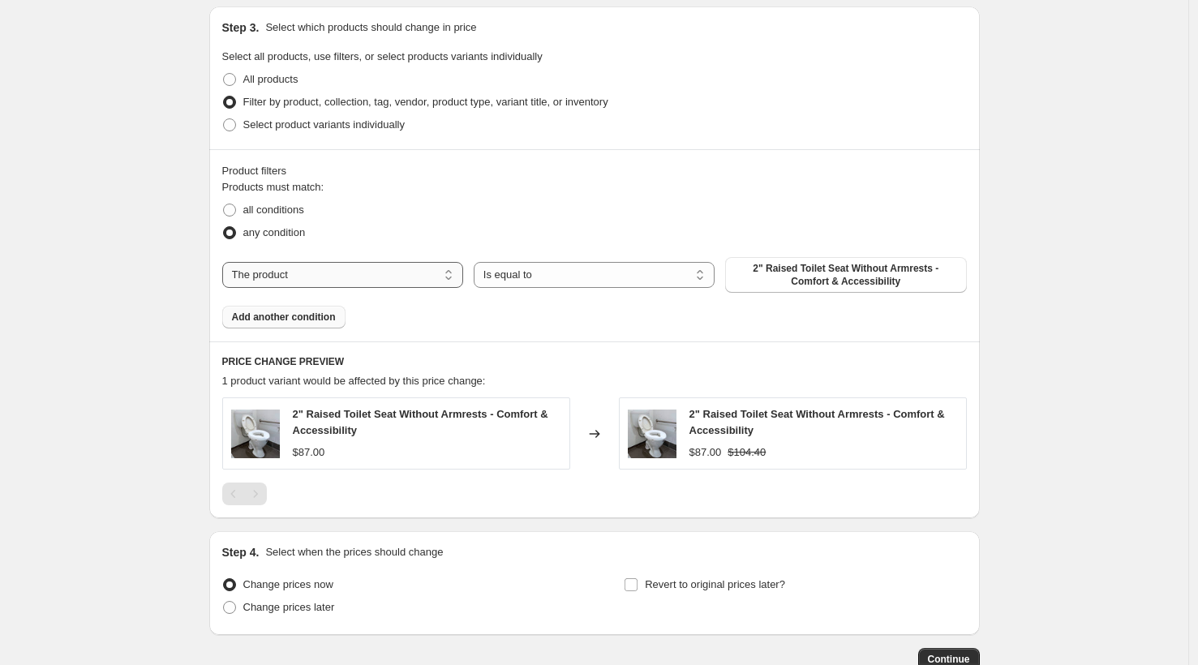
click at [406, 273] on select "The product The product's collection The product's tag The product's vendor The…" at bounding box center [342, 275] width 241 height 26
select select "collection"
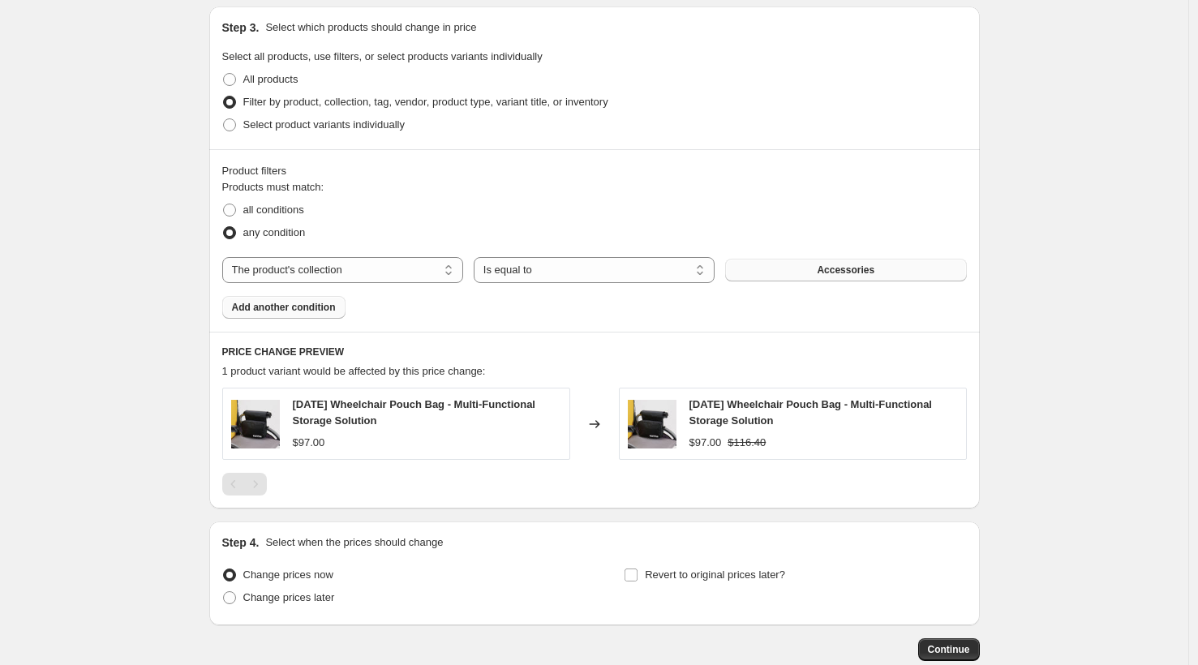
click at [822, 265] on span "Accessories" at bounding box center [846, 270] width 58 height 13
click at [324, 310] on span "Add another condition" at bounding box center [284, 307] width 104 height 13
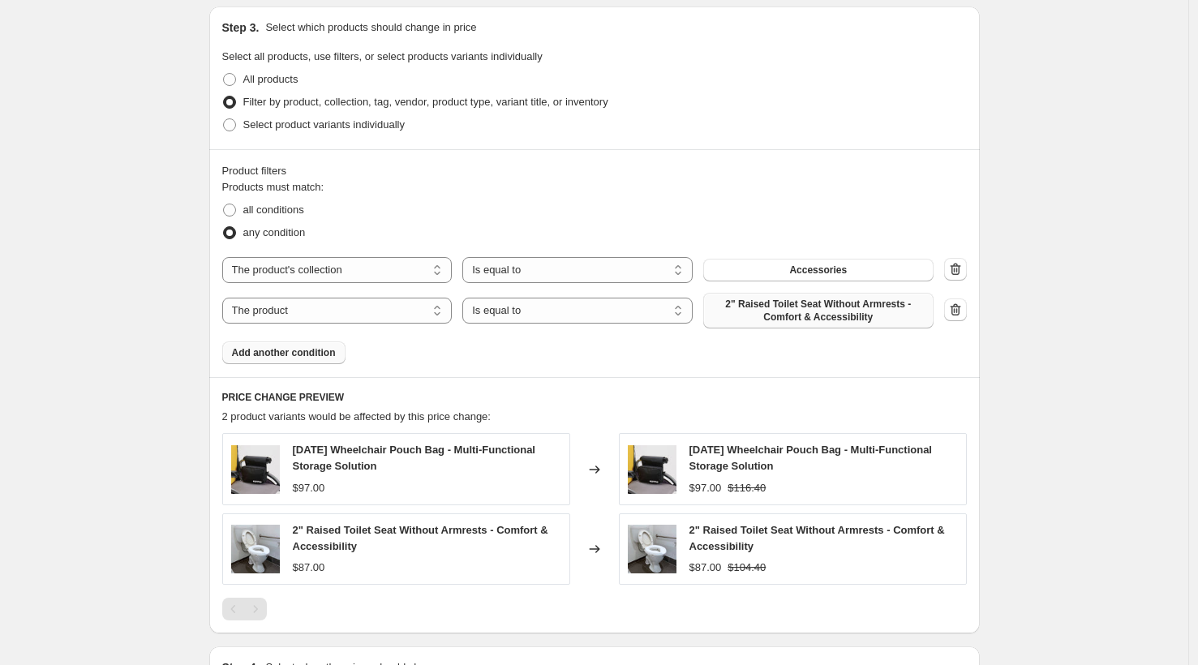
click at [818, 315] on span "2" Raised Toilet Seat Without Armrests - Comfort & Accessibility" at bounding box center [818, 311] width 211 height 26
click at [348, 306] on select "The product The product's collection The product's tag The product's vendor The…" at bounding box center [337, 311] width 230 height 26
select select "collection"
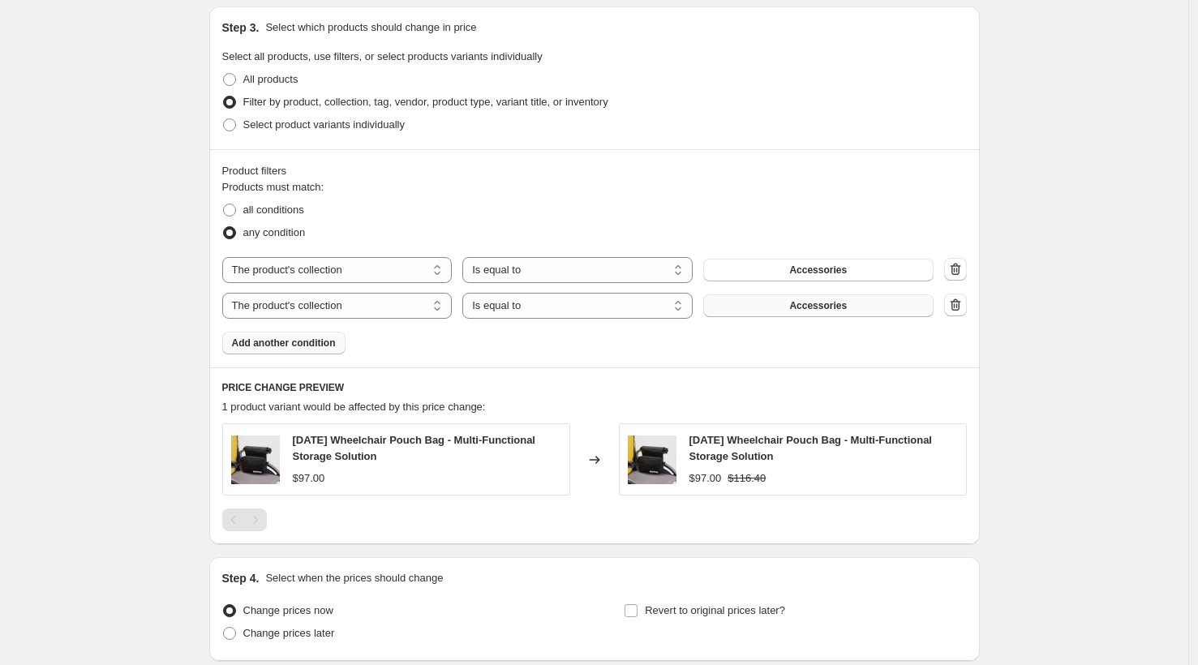
click at [752, 308] on button "Accessories" at bounding box center [818, 305] width 230 height 23
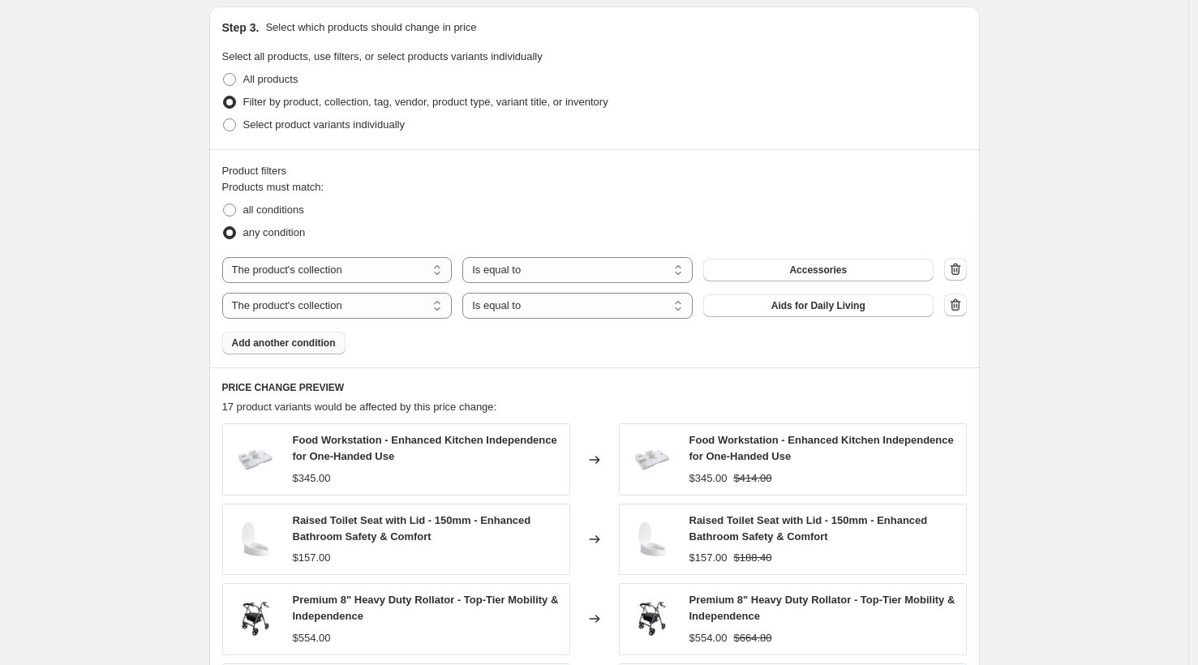
click at [309, 342] on span "Add another condition" at bounding box center [284, 343] width 104 height 13
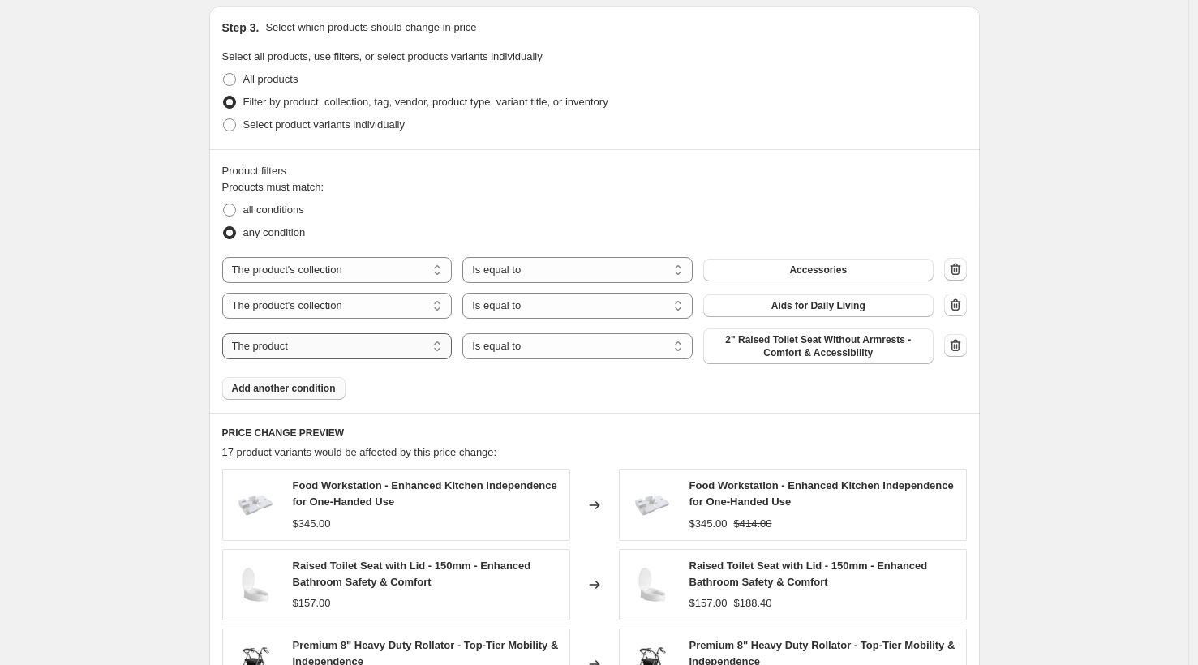
click at [355, 356] on select "The product The product's collection The product's tag The product's vendor The…" at bounding box center [337, 346] width 230 height 26
select select "collection"
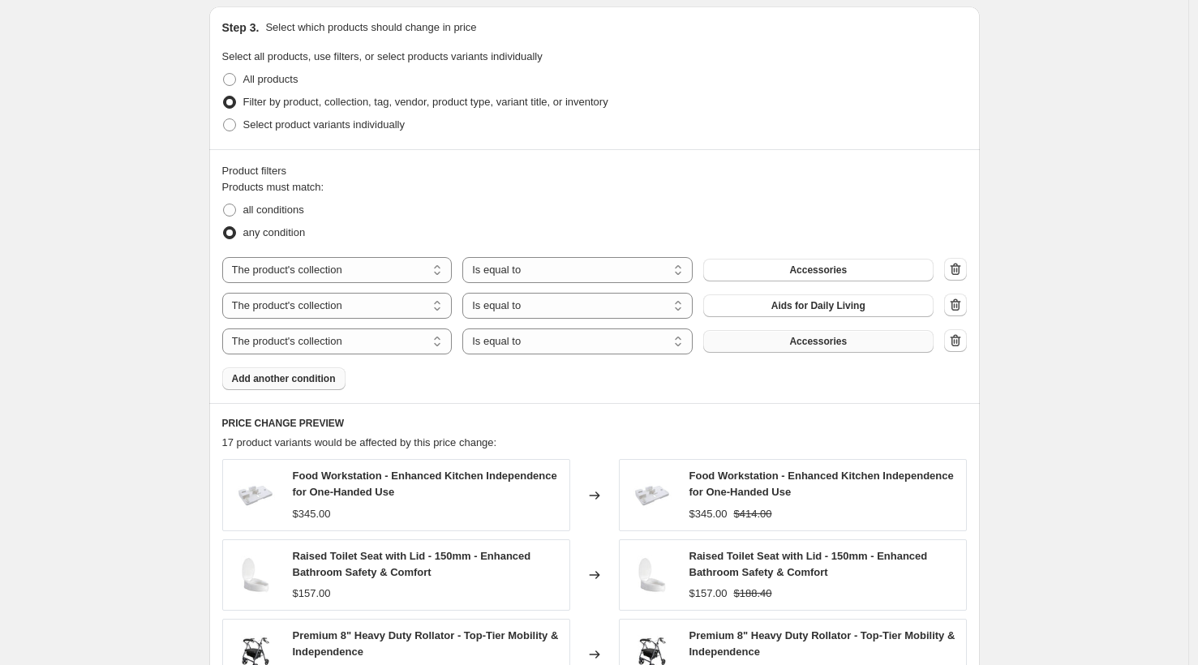
click at [767, 345] on button "Accessories" at bounding box center [818, 341] width 230 height 23
click at [334, 380] on span "Add another condition" at bounding box center [284, 378] width 104 height 13
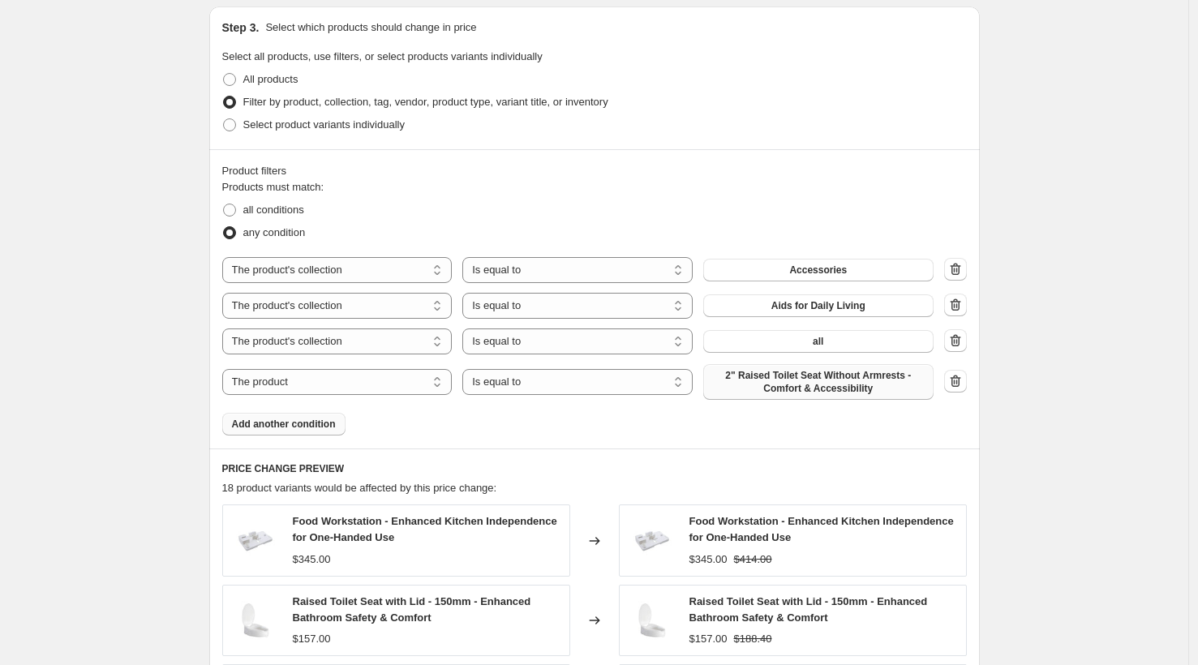
click at [744, 376] on span "2" Raised Toilet Seat Without Armrests - Comfort & Accessibility" at bounding box center [818, 382] width 211 height 26
click at [330, 380] on select "The product The product's collection The product's tag The product's vendor The…" at bounding box center [337, 382] width 230 height 26
select select "collection"
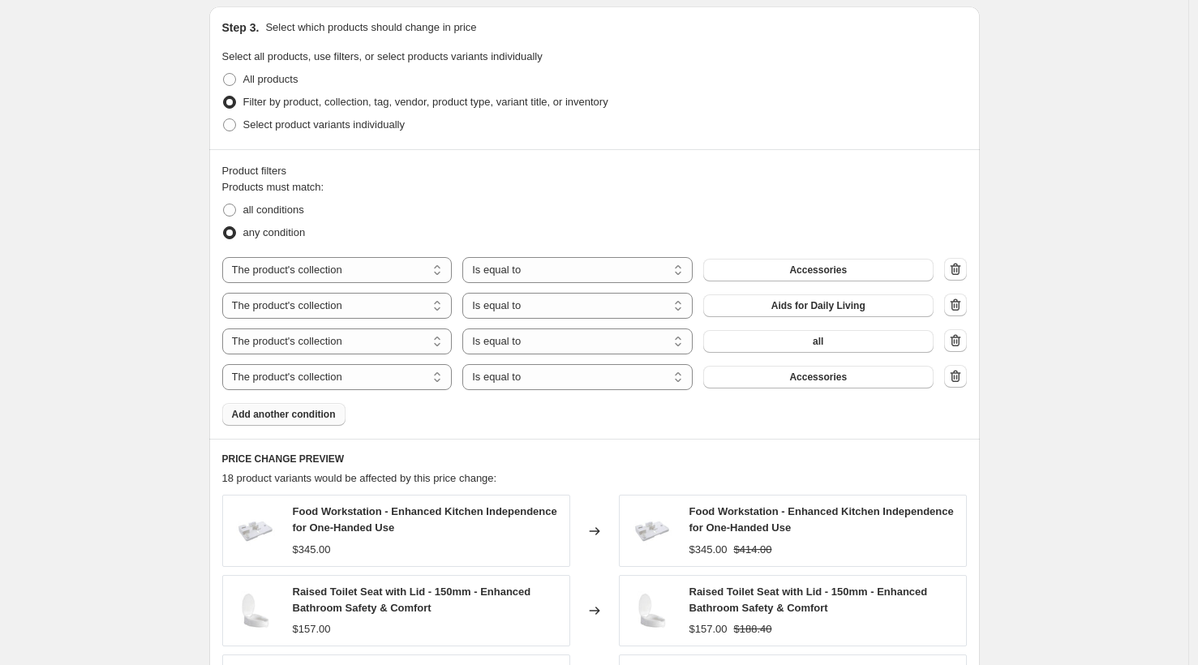
click at [802, 380] on span "Accessories" at bounding box center [818, 377] width 58 height 13
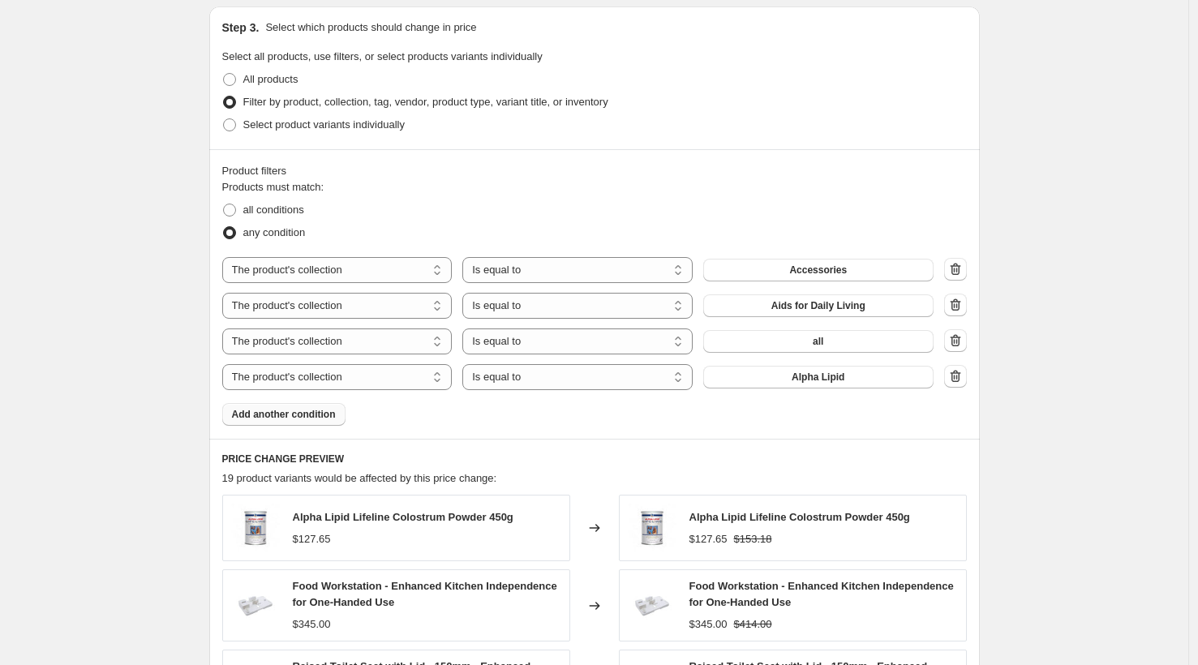
click at [304, 413] on span "Add another condition" at bounding box center [284, 414] width 104 height 13
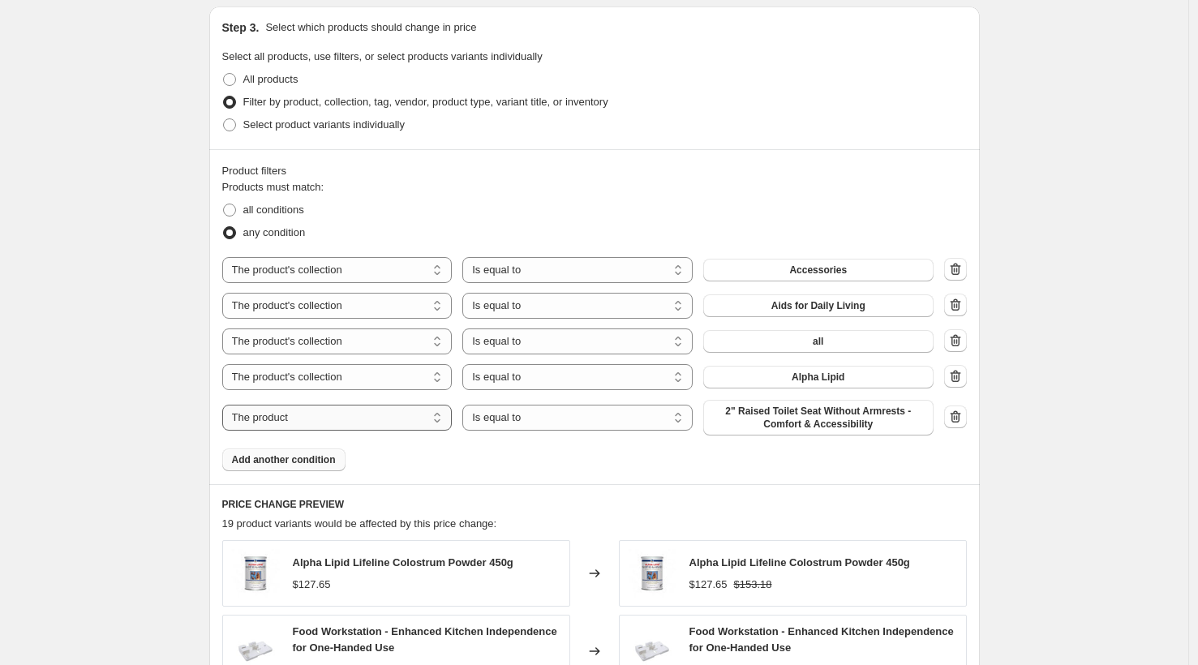
click at [425, 422] on select "The product The product's collection The product's tag The product's vendor The…" at bounding box center [337, 418] width 230 height 26
select select "collection"
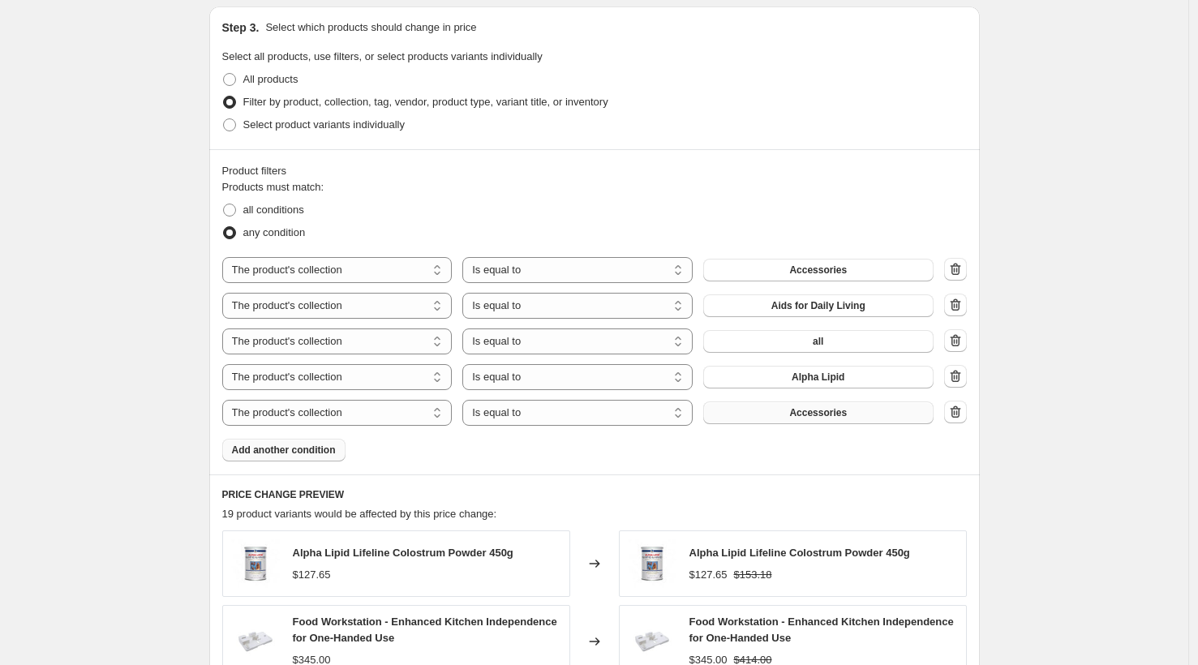
click at [786, 419] on button "Accessories" at bounding box center [818, 413] width 230 height 23
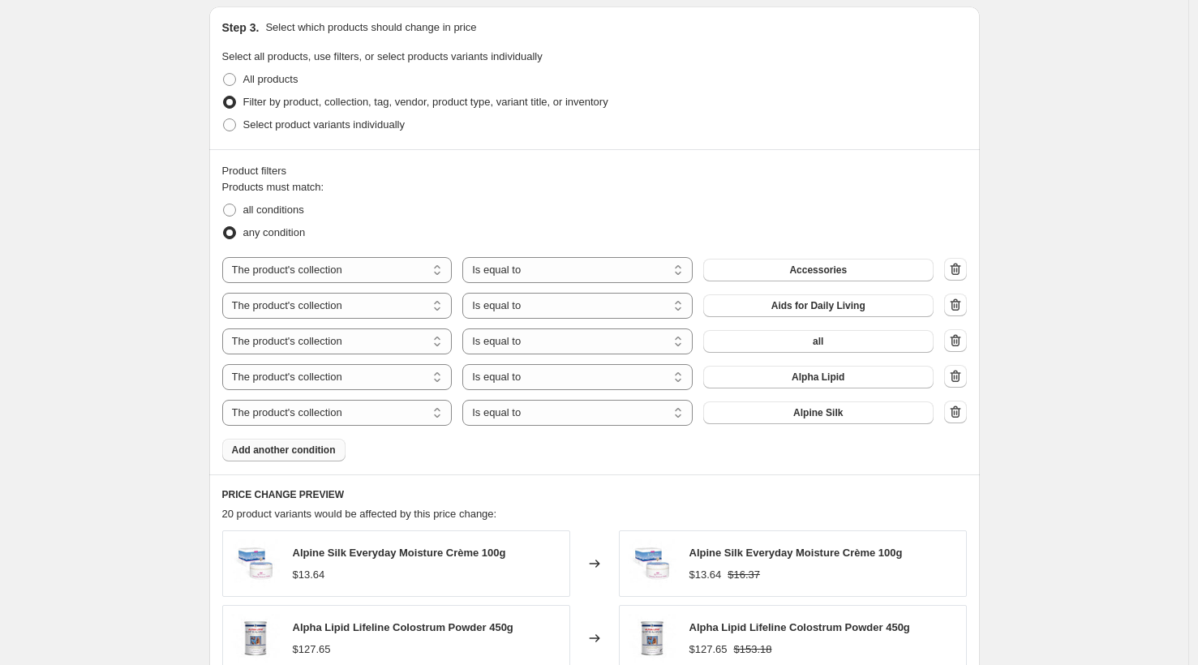
click at [330, 450] on span "Add another condition" at bounding box center [284, 450] width 104 height 13
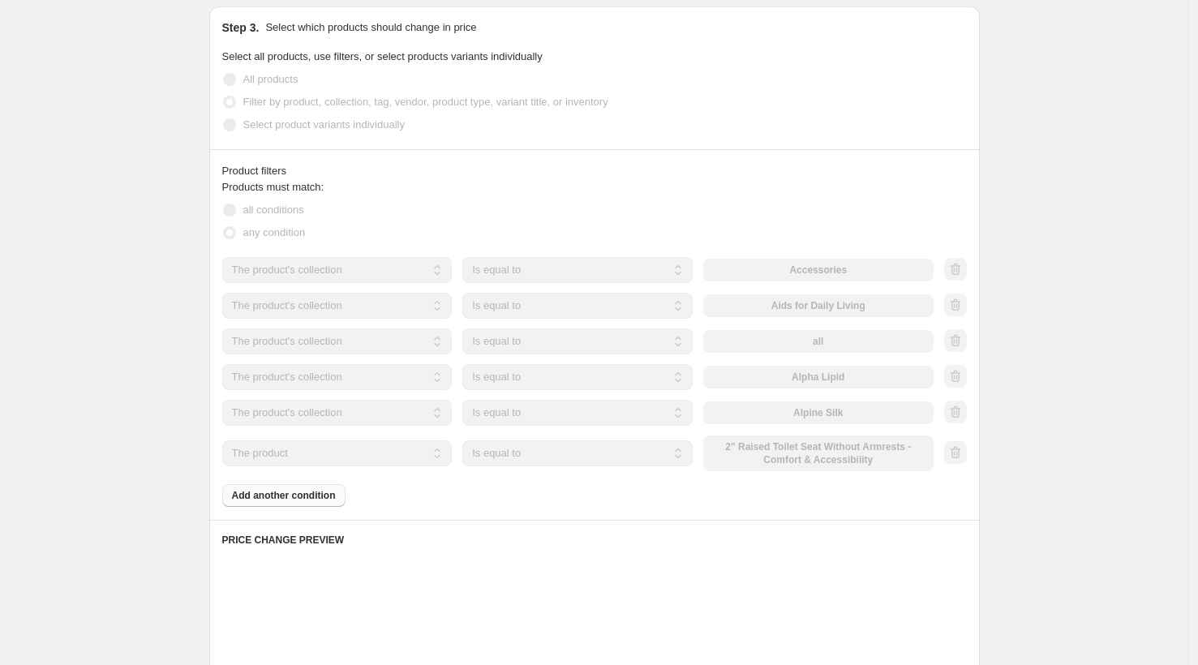
click at [359, 451] on select "The product The product's collection The product's tag The product's vendor The…" at bounding box center [337, 453] width 230 height 26
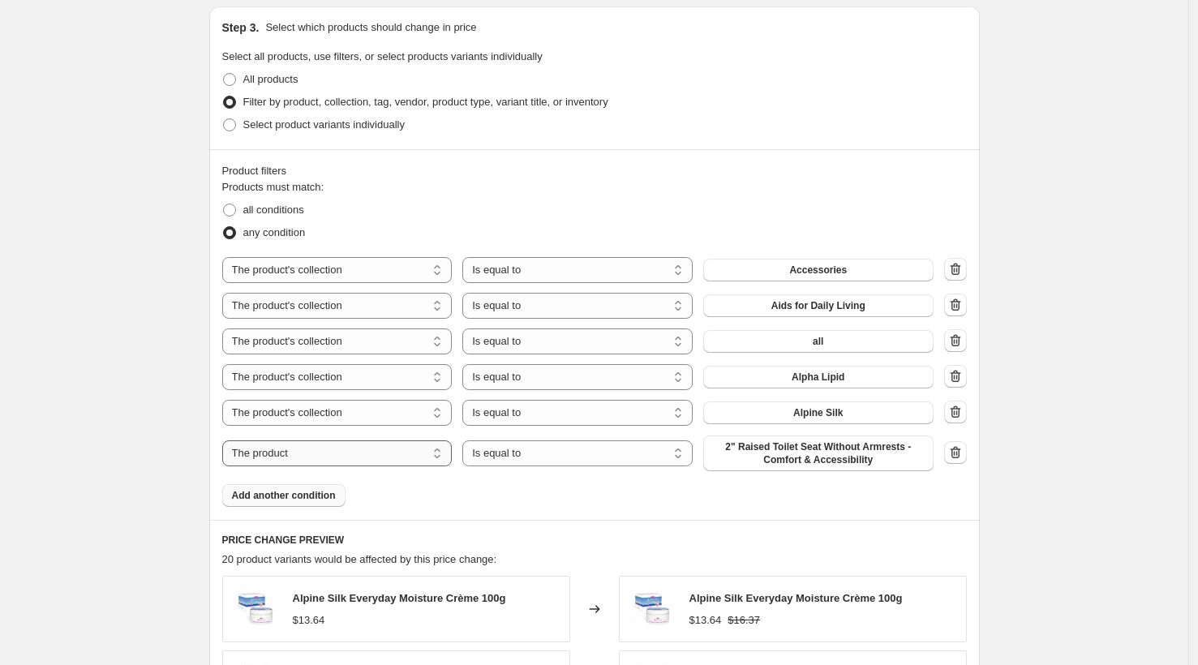
select select "collection"
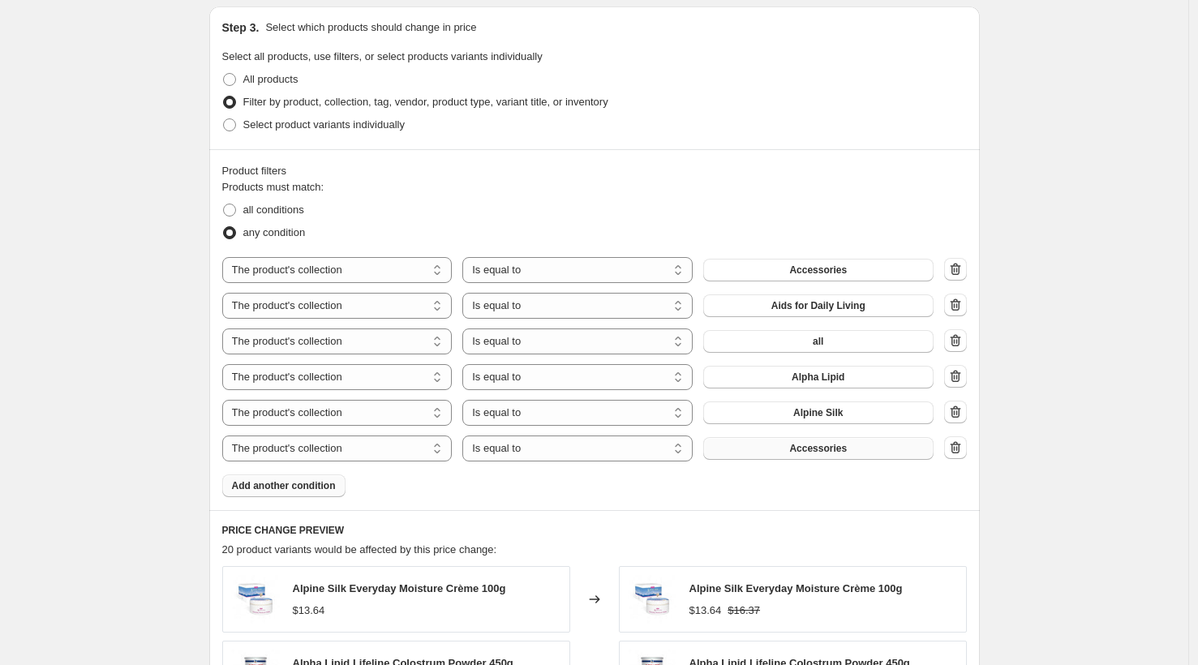
click at [772, 448] on button "Accessories" at bounding box center [818, 448] width 230 height 23
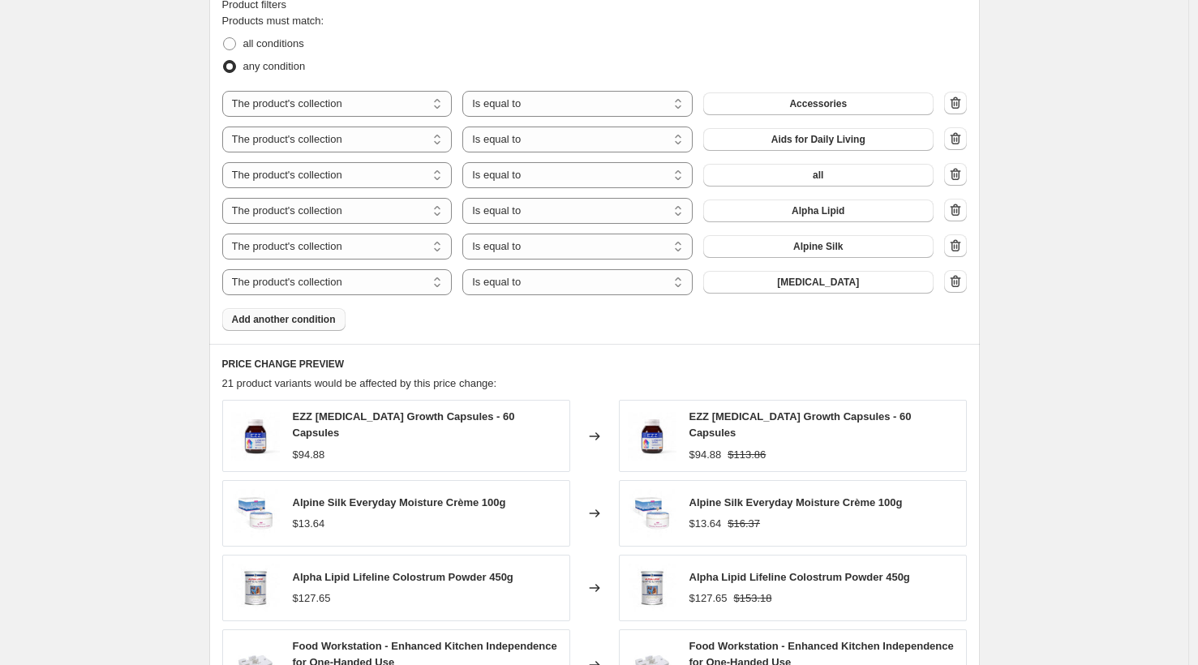
scroll to position [1037, 0]
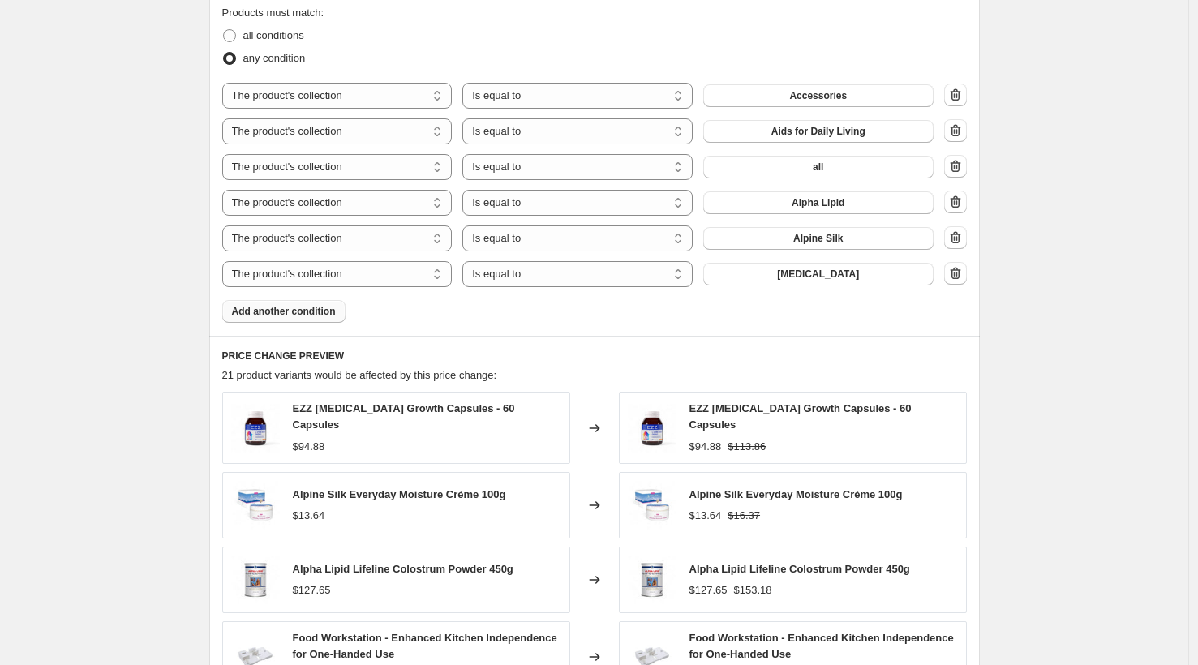
click at [314, 304] on button "Add another condition" at bounding box center [283, 311] width 123 height 23
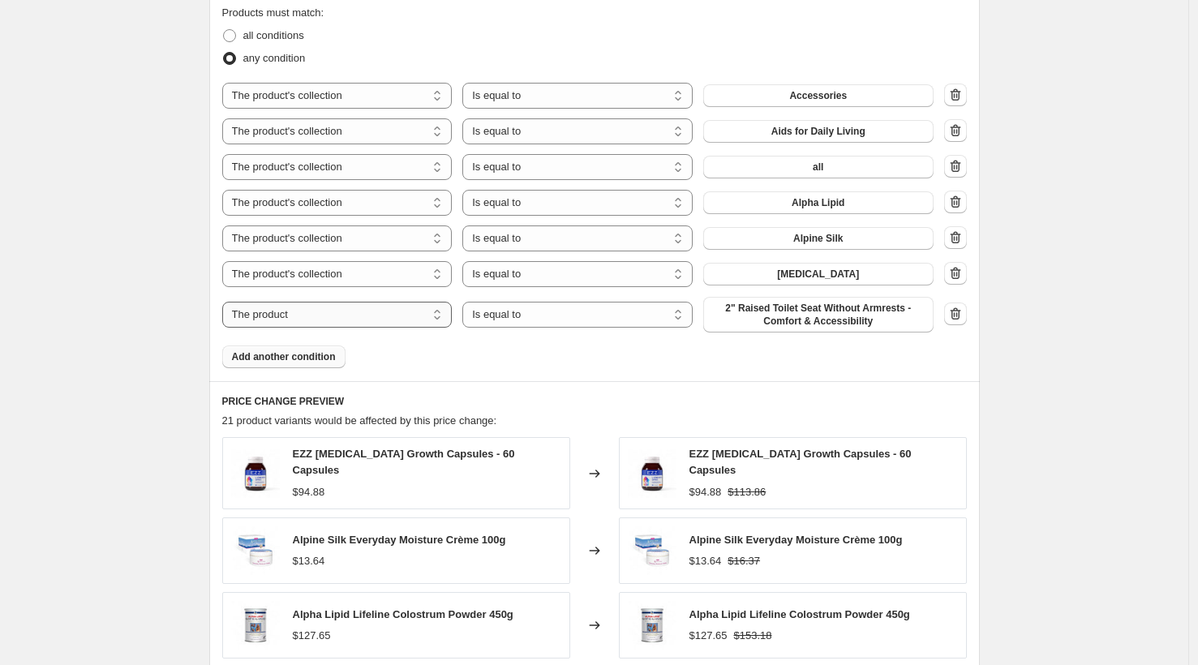
click at [429, 311] on select "The product The product's collection The product's tag The product's vendor The…" at bounding box center [337, 315] width 230 height 26
select select "collection"
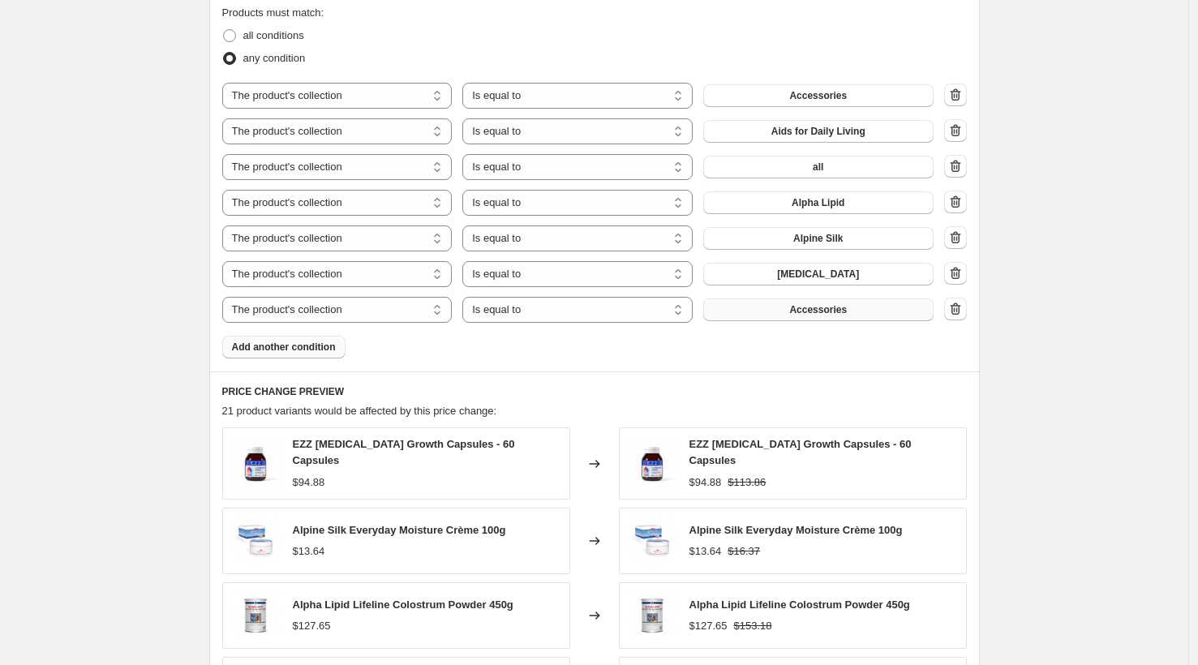
click at [784, 318] on button "Accessories" at bounding box center [818, 310] width 230 height 23
click at [300, 351] on span "Add another condition" at bounding box center [284, 347] width 104 height 13
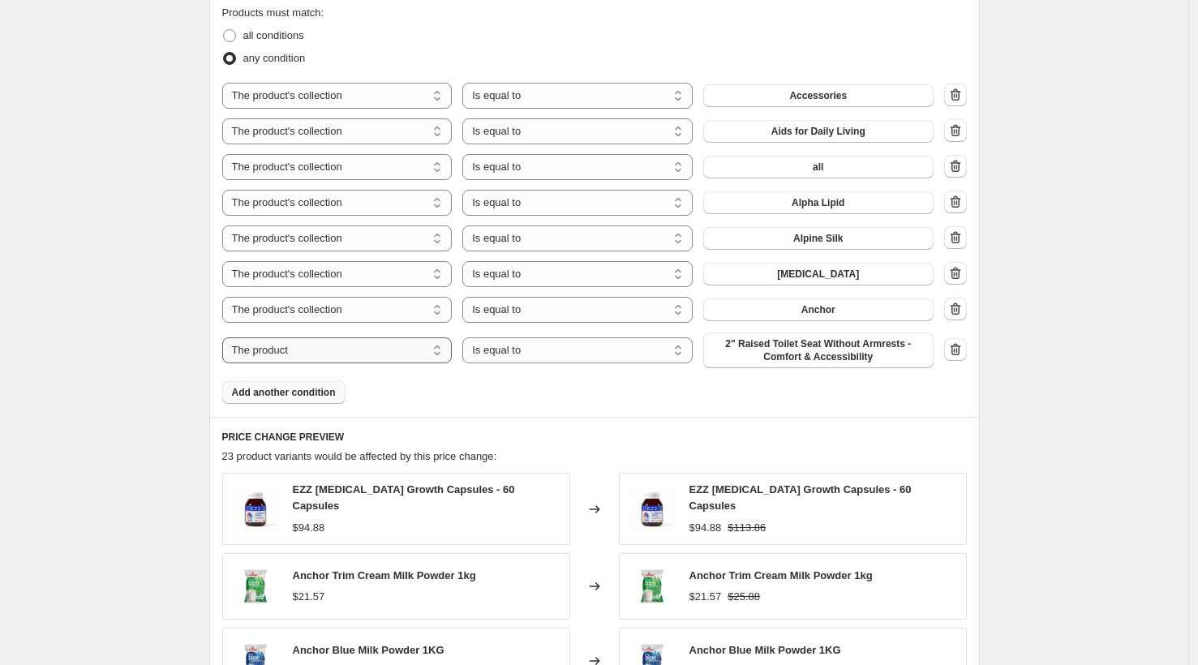
click at [328, 357] on select "The product The product's collection The product's tag The product's vendor The…" at bounding box center [337, 350] width 230 height 26
select select "collection"
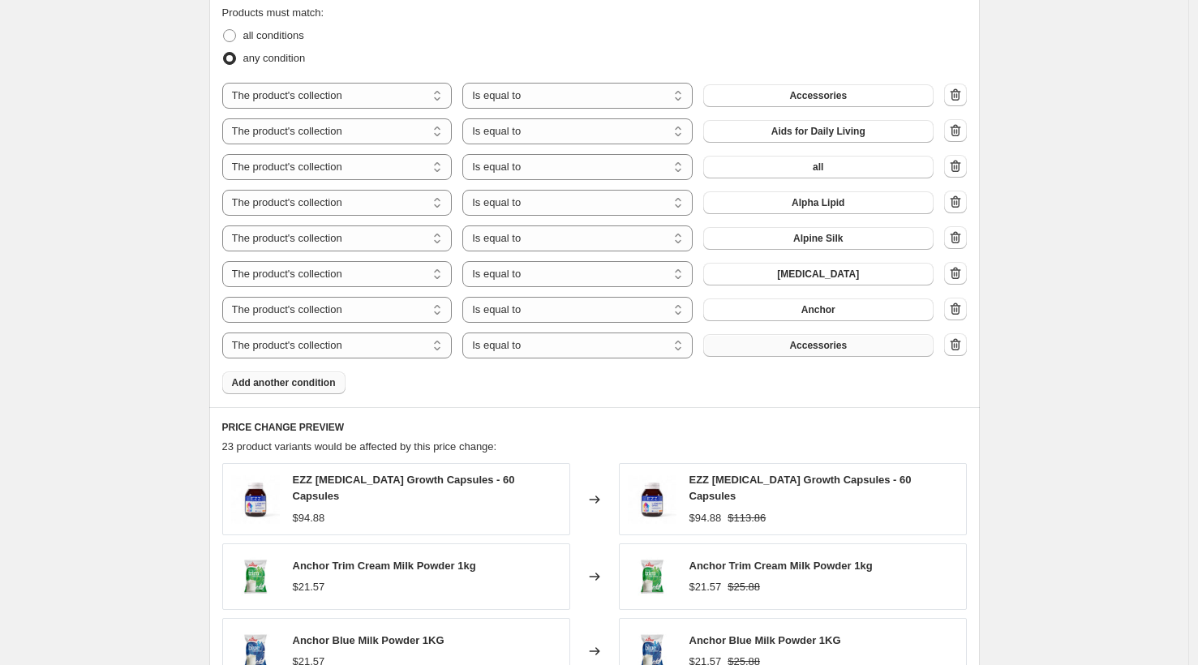
click at [794, 350] on span "Accessories" at bounding box center [818, 345] width 58 height 13
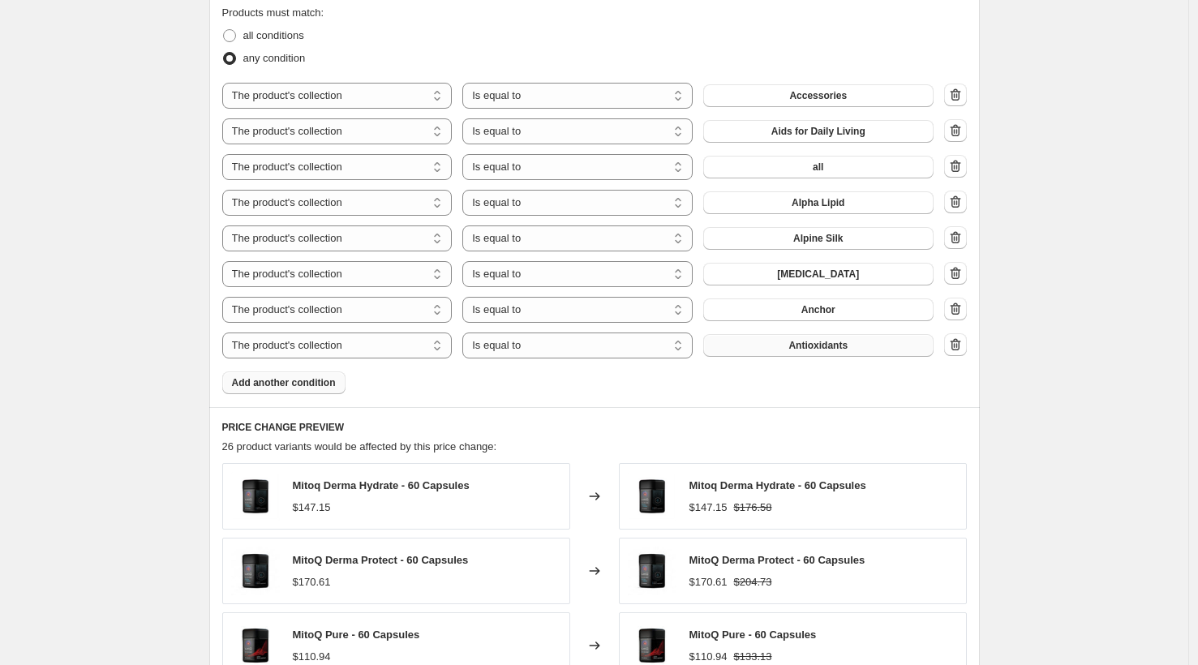
click at [322, 379] on span "Add another condition" at bounding box center [284, 382] width 104 height 13
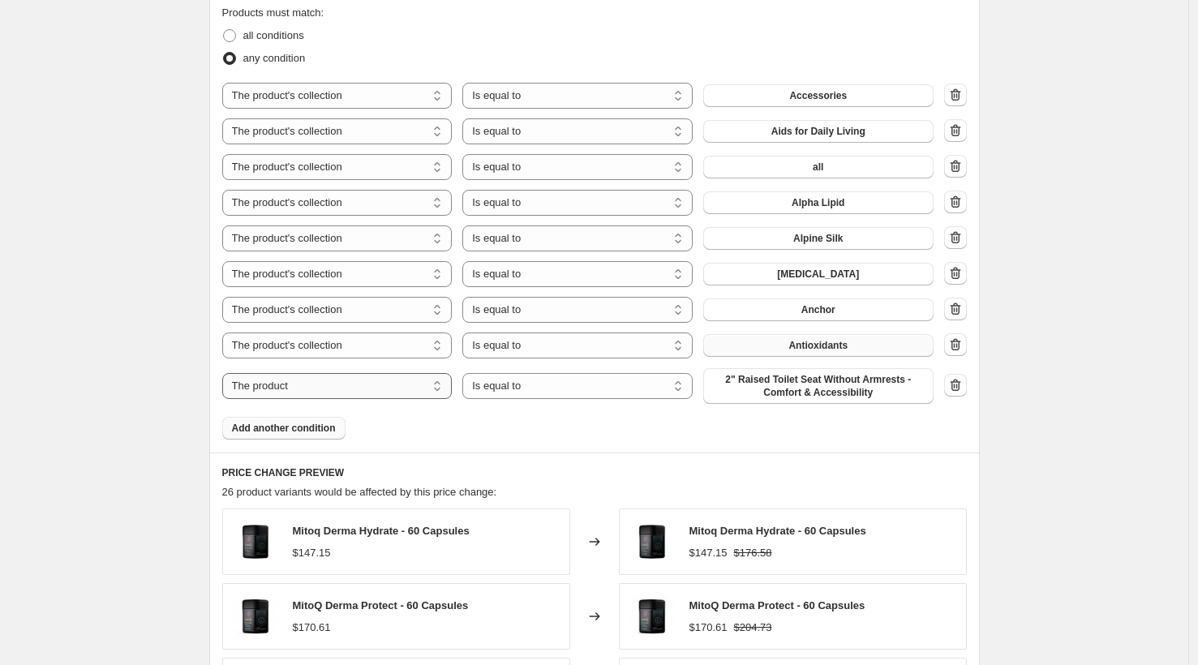
click at [406, 385] on select "The product The product's collection The product's tag The product's vendor The…" at bounding box center [337, 386] width 230 height 26
select select "collection"
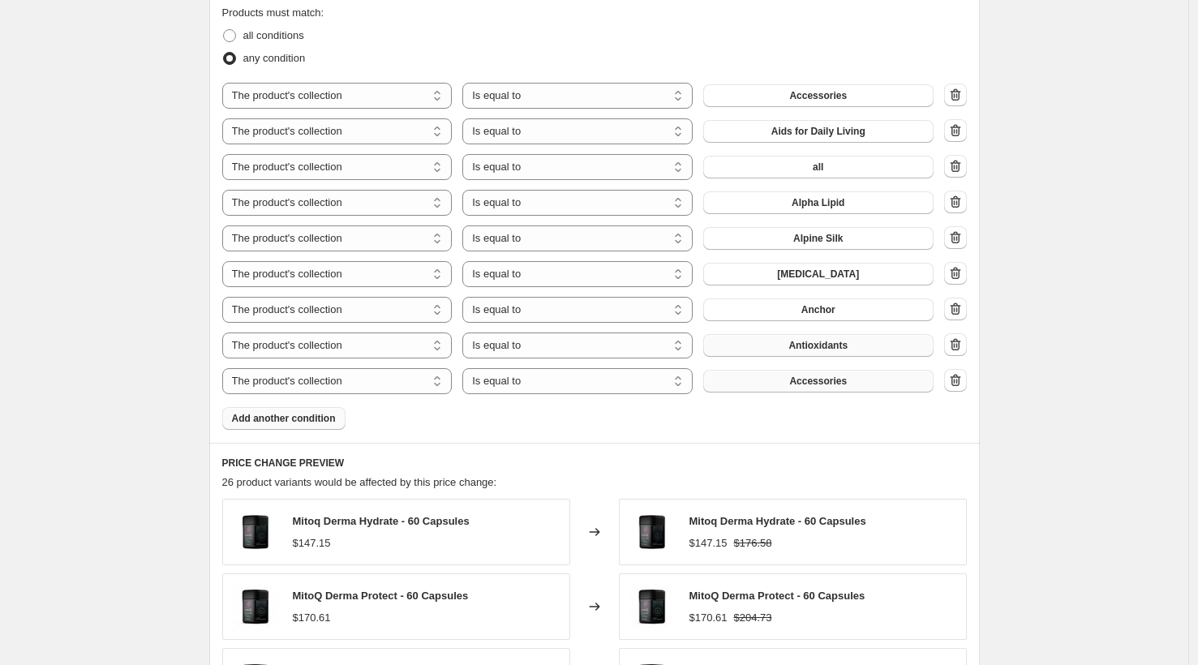
click at [821, 386] on span "Accessories" at bounding box center [818, 381] width 58 height 13
click at [320, 425] on button "Add another condition" at bounding box center [283, 418] width 123 height 23
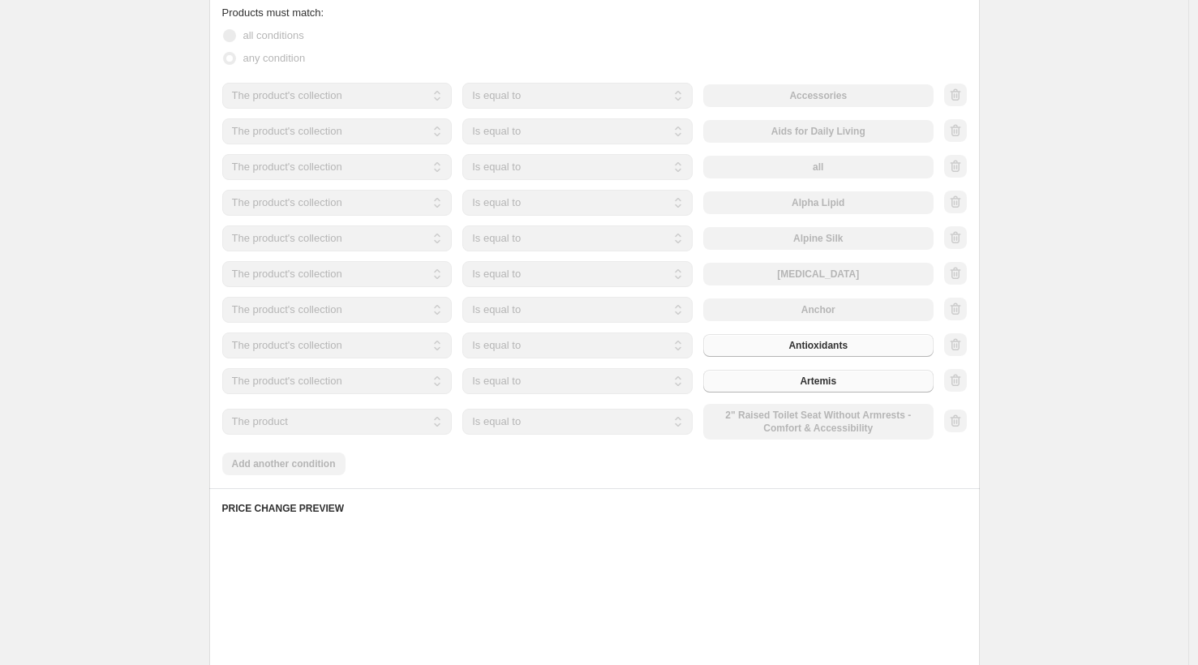
click at [358, 434] on select "The product The product's collection The product's tag The product's vendor The…" at bounding box center [337, 422] width 230 height 26
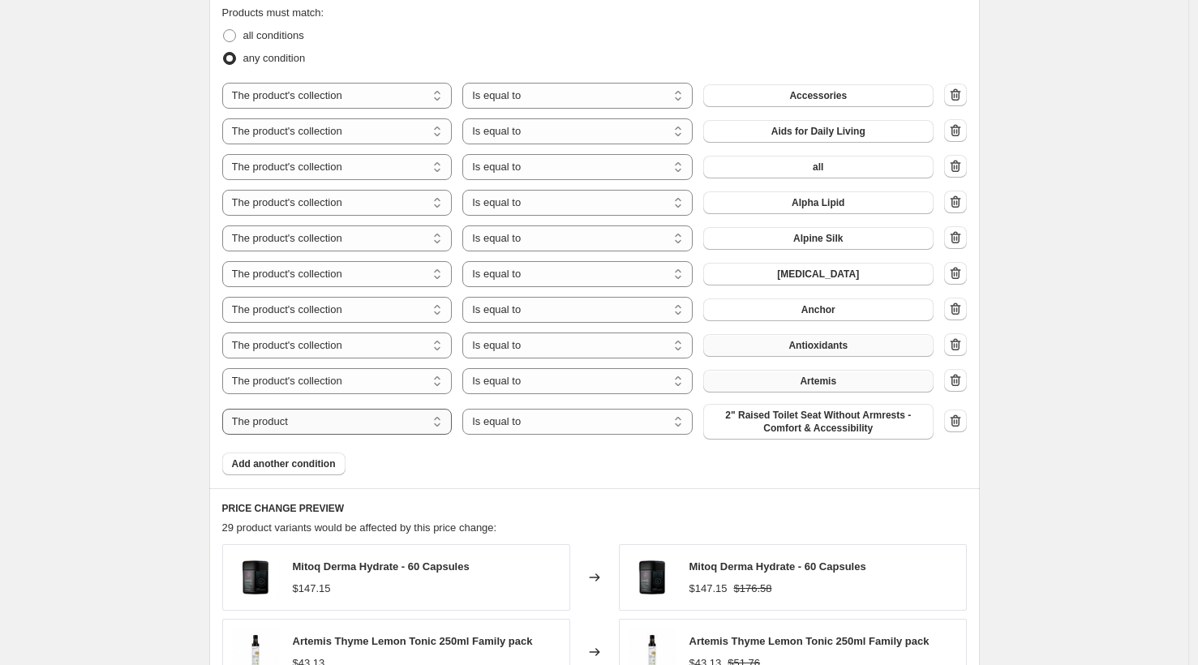
click at [361, 432] on select "The product The product's collection The product's tag The product's vendor The…" at bounding box center [337, 422] width 230 height 26
select select "collection"
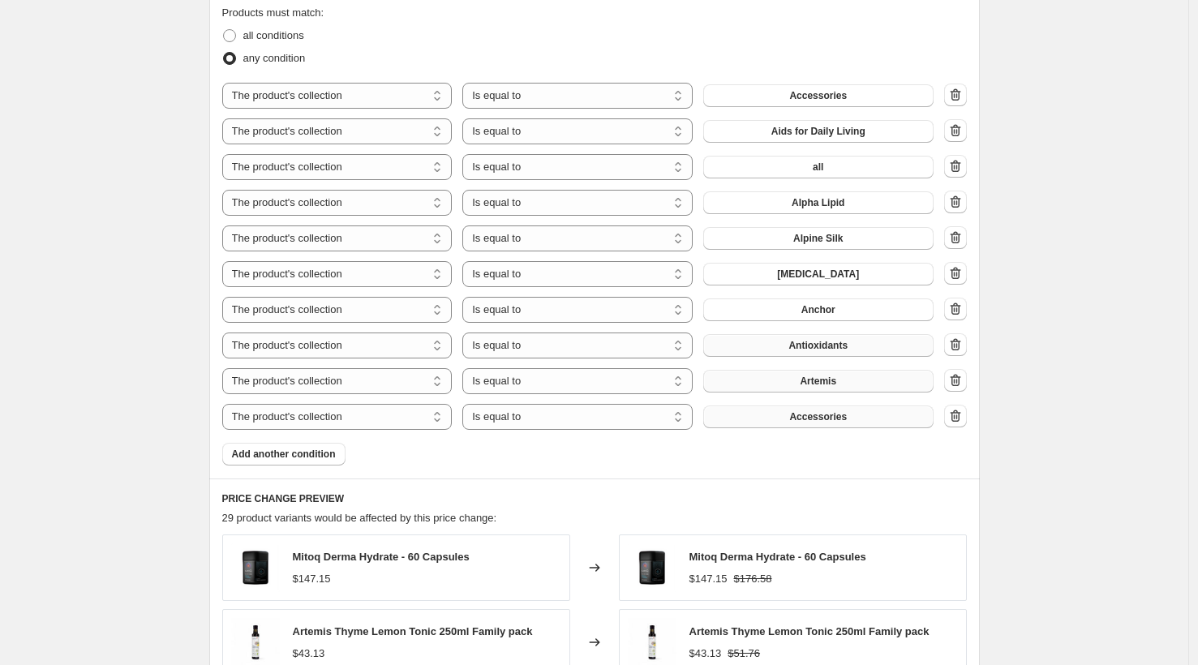
click at [805, 419] on span "Accessories" at bounding box center [818, 416] width 58 height 13
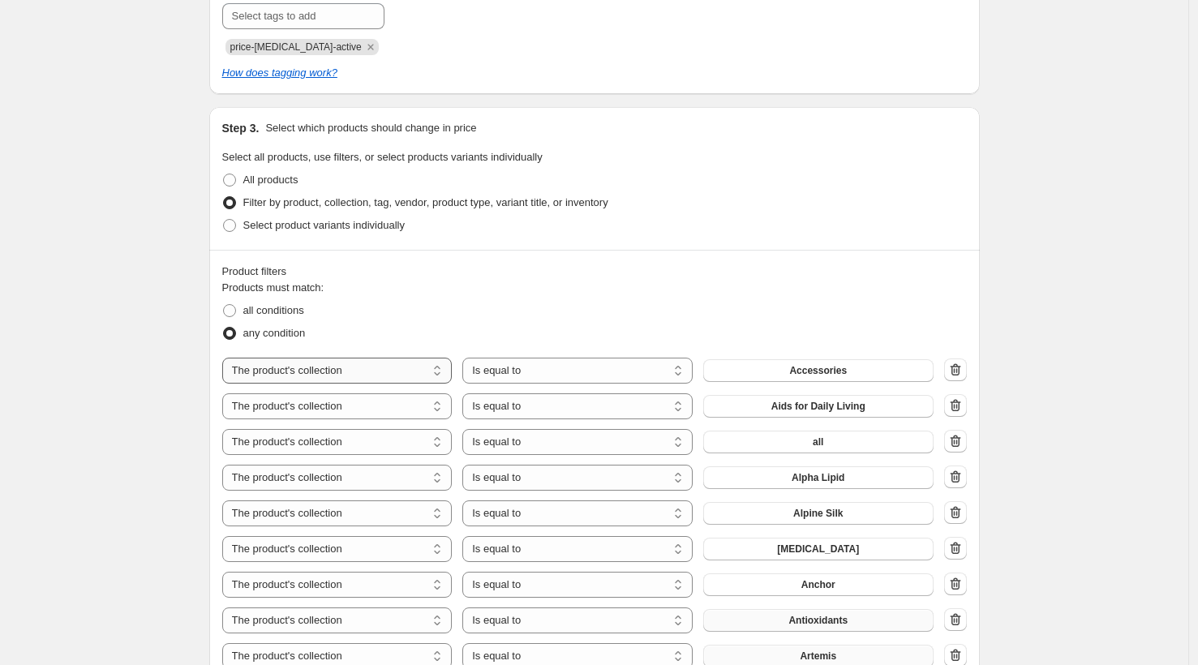
scroll to position [767, 0]
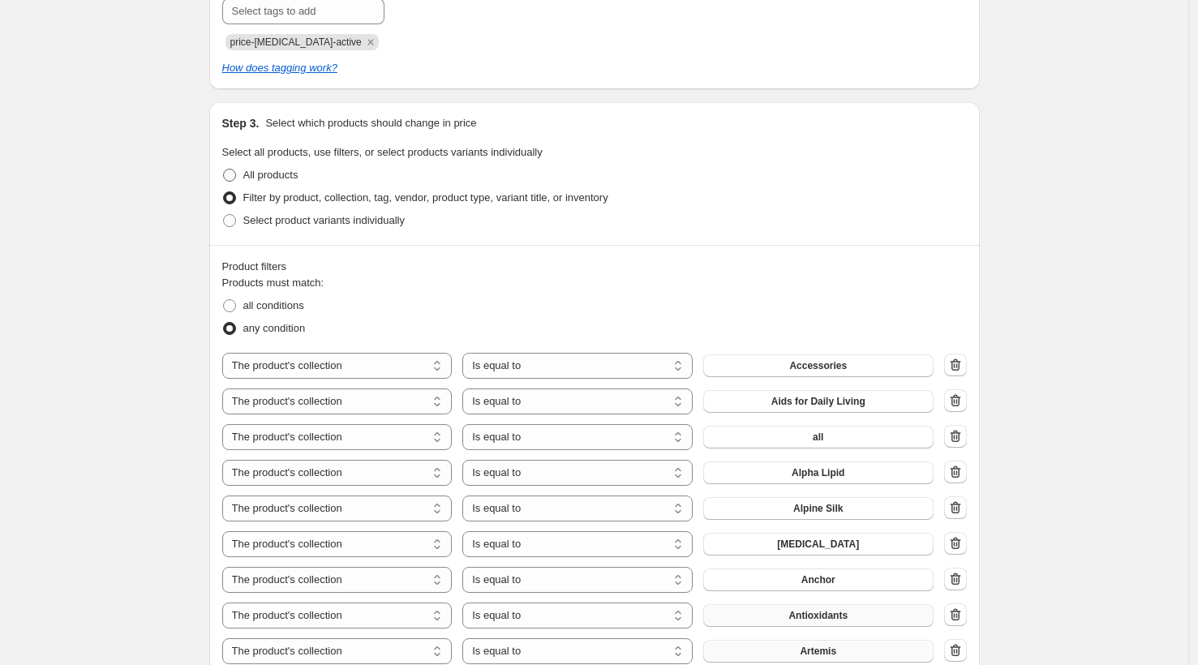
click at [236, 171] on span at bounding box center [229, 175] width 13 height 13
click at [224, 170] on input "All products" at bounding box center [223, 169] width 1 height 1
radio input "true"
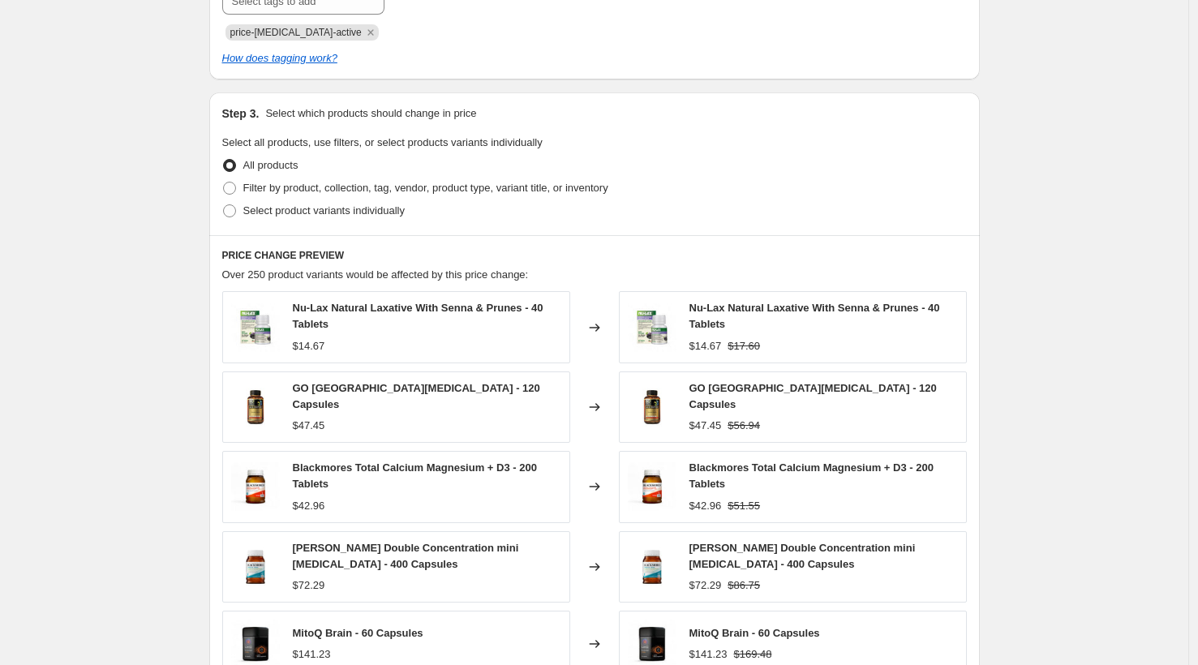
scroll to position [762, 0]
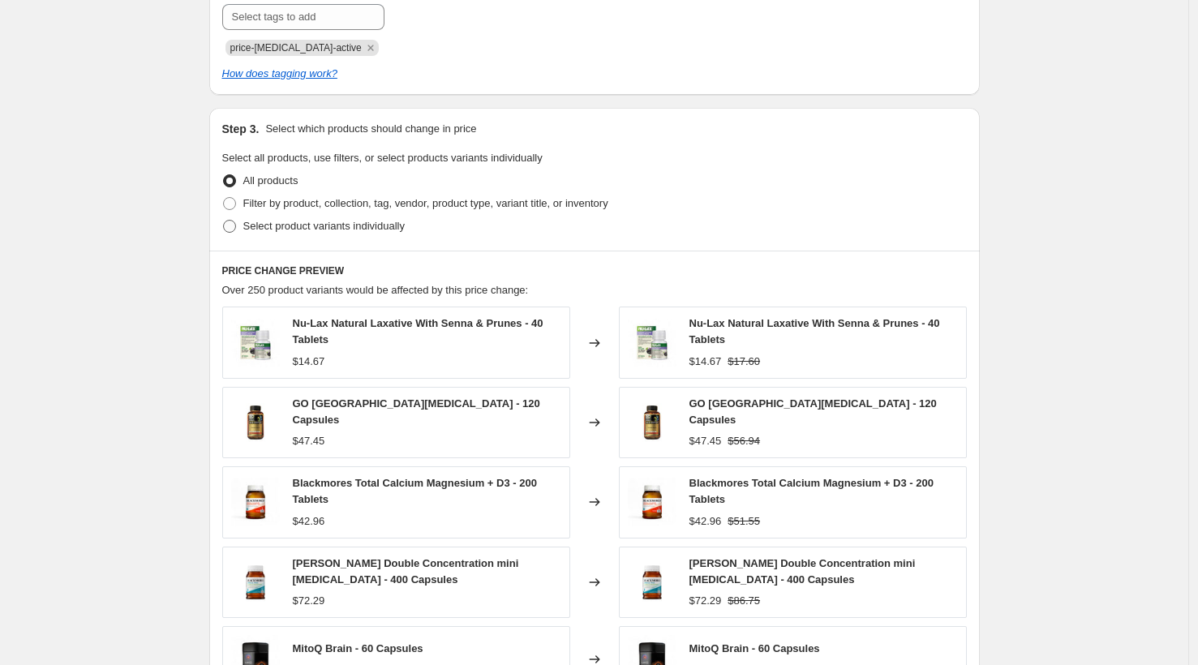
click at [236, 229] on span at bounding box center [229, 226] width 13 height 13
click at [224, 221] on input "Select product variants individually" at bounding box center [223, 220] width 1 height 1
radio input "true"
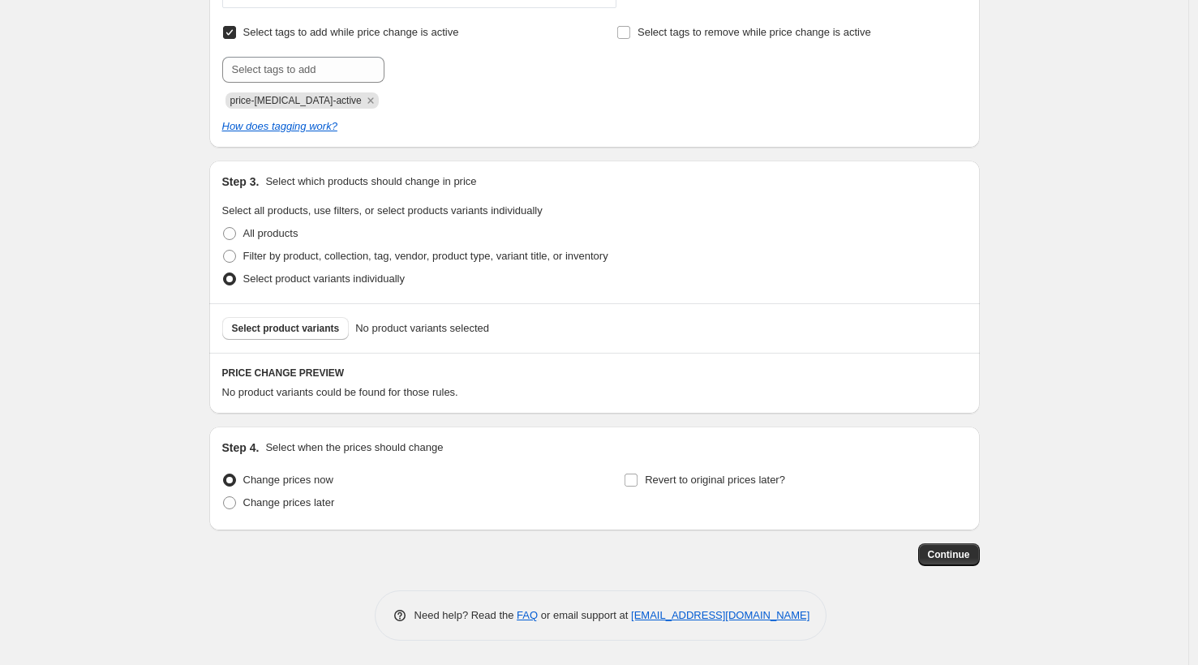
scroll to position [794, 0]
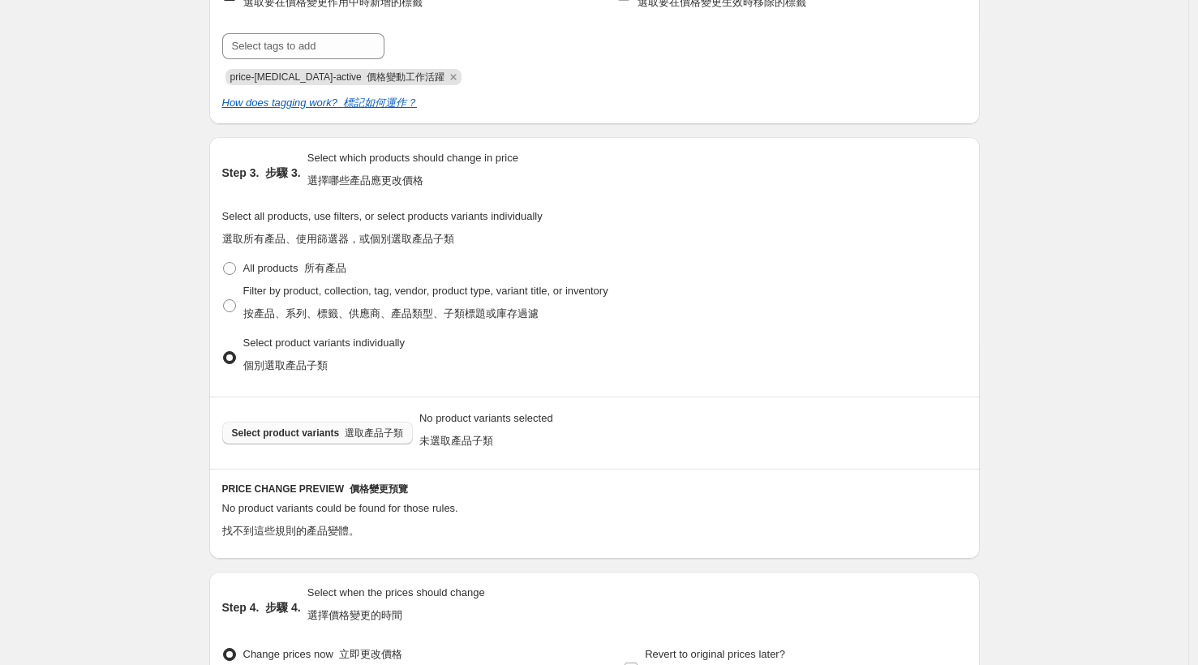
click at [311, 437] on span "Select product variants 選取產品子類" at bounding box center [317, 433] width 171 height 13
click at [230, 271] on span at bounding box center [229, 268] width 13 height 13
click at [224, 263] on input "All products 所有產品" at bounding box center [223, 262] width 1 height 1
radio input "true"
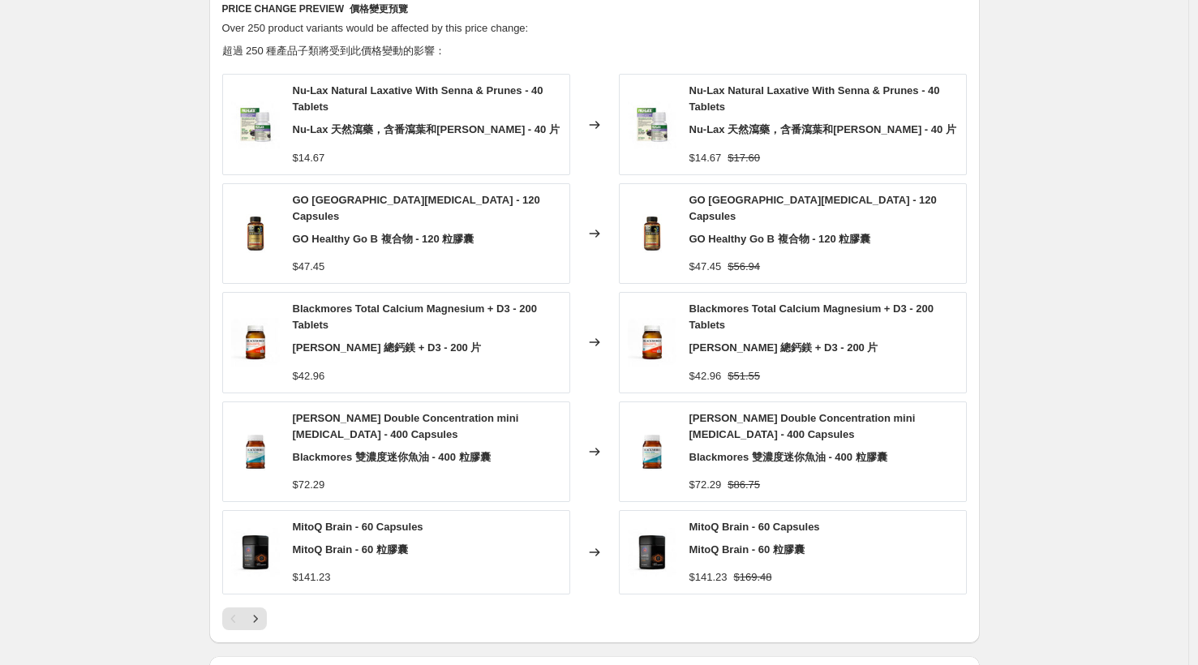
scroll to position [1477, 0]
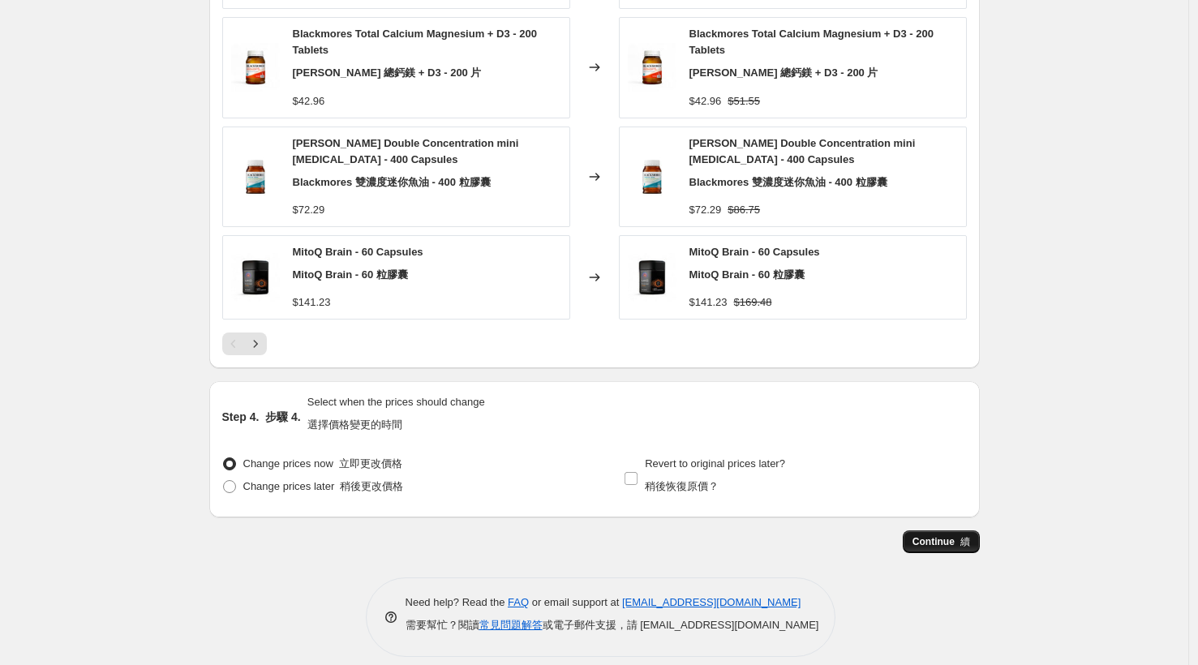
click at [945, 532] on button "Continue 續" at bounding box center [941, 542] width 77 height 23
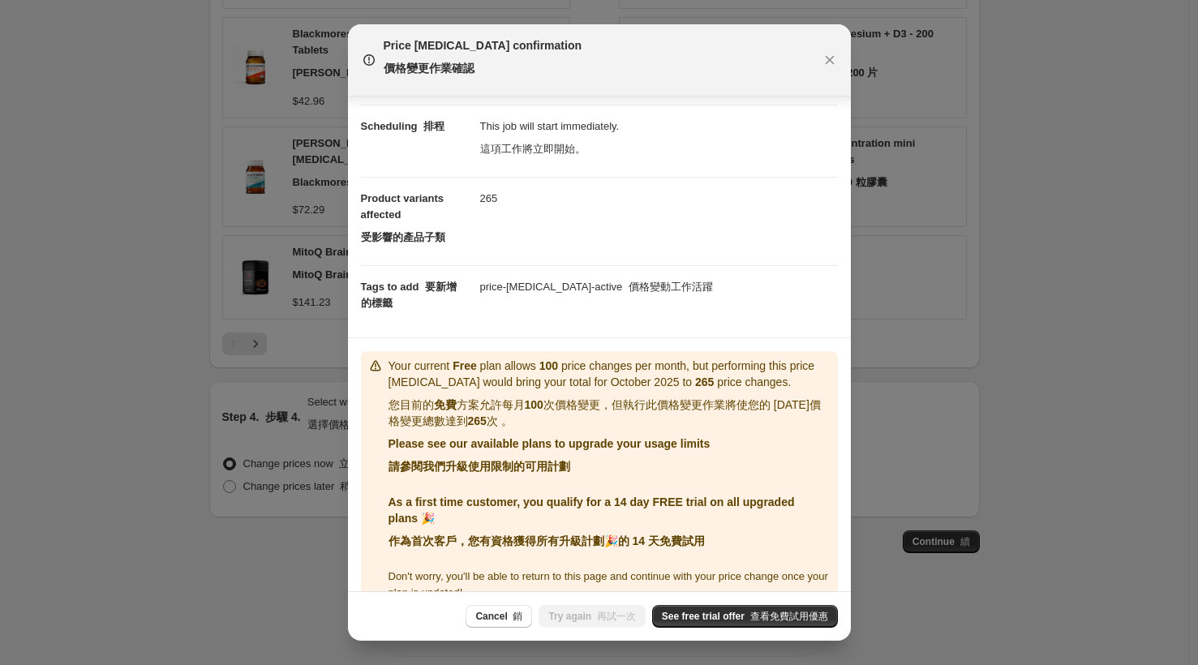
scroll to position [256, 0]
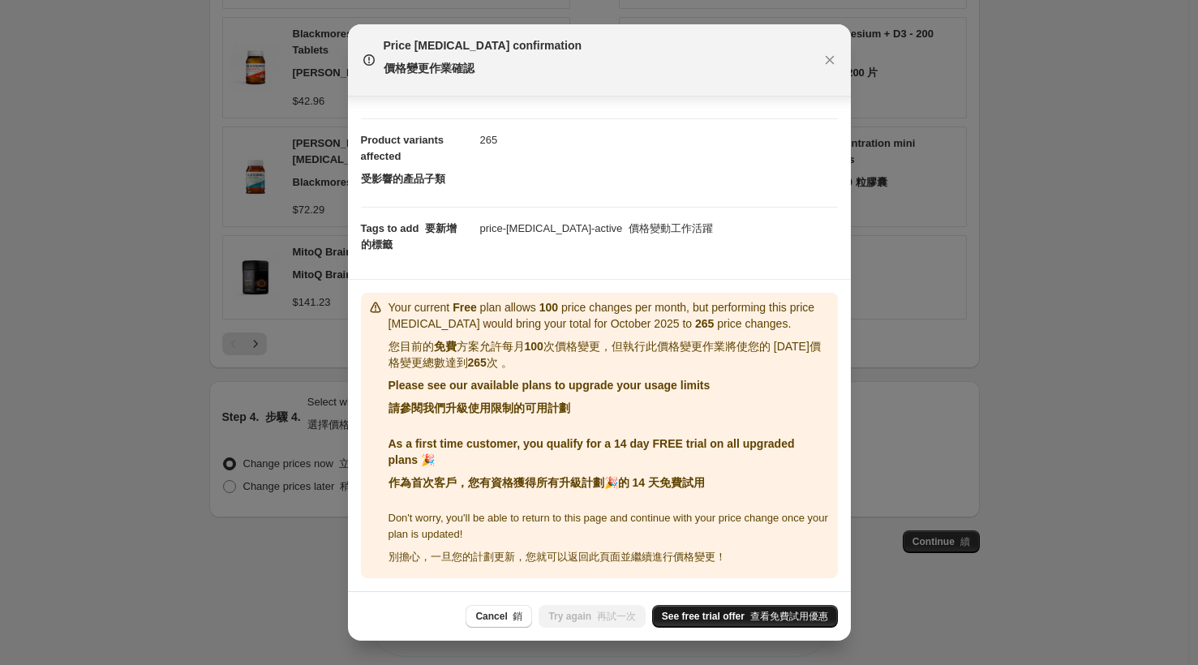
click at [753, 620] on font "查看免費試用優惠" at bounding box center [789, 616] width 78 height 11
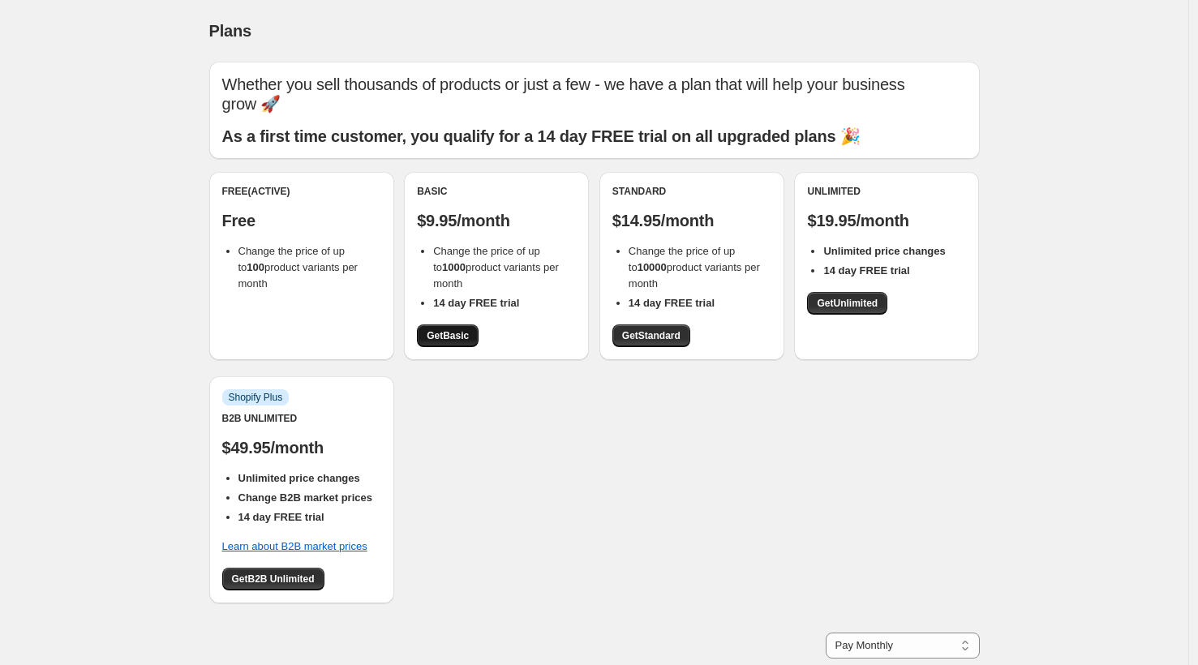
click at [478, 324] on link "Get Basic" at bounding box center [448, 335] width 62 height 23
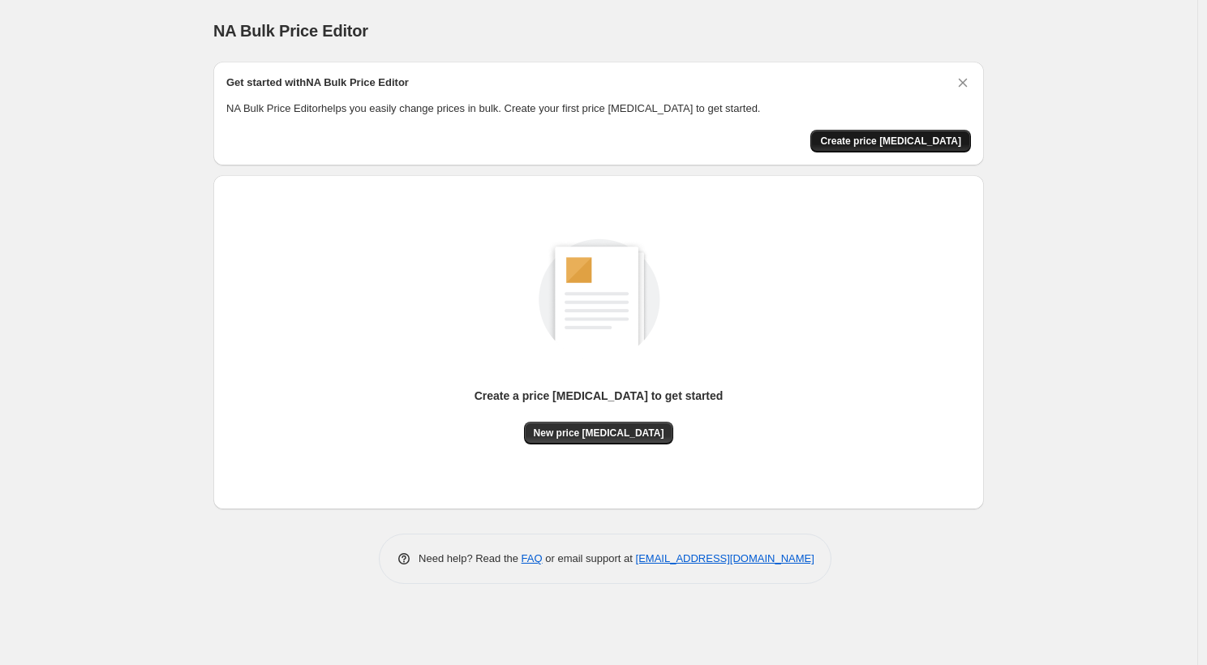
click at [931, 140] on span "Create price change job" at bounding box center [890, 141] width 141 height 13
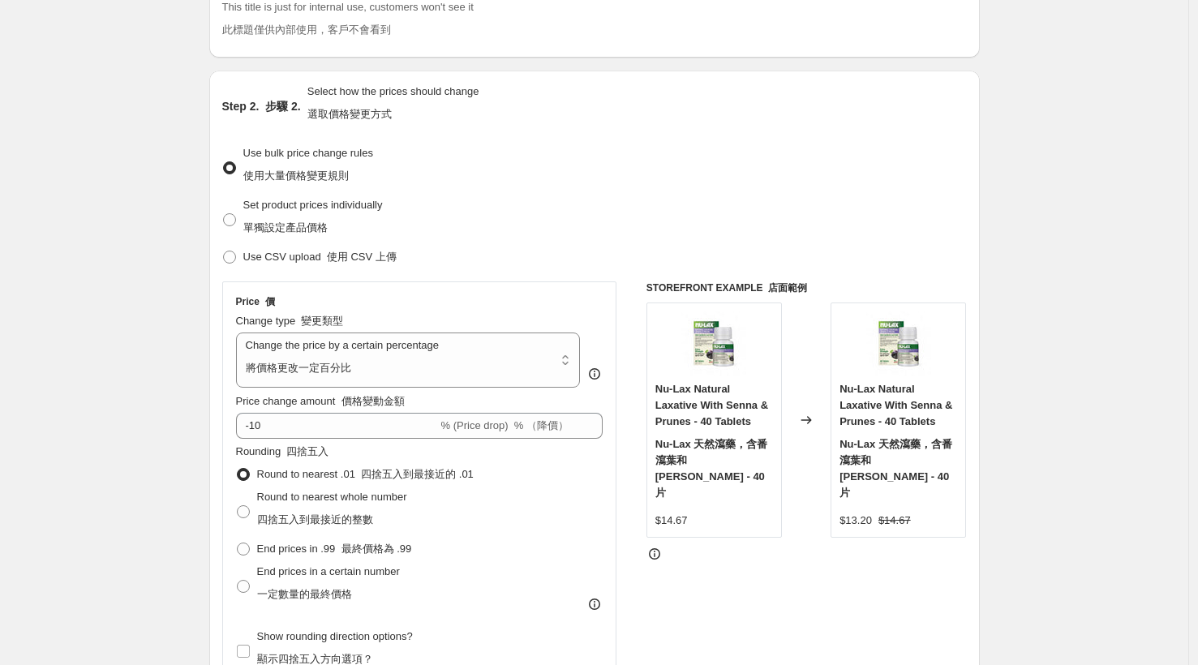
scroll to position [235, 0]
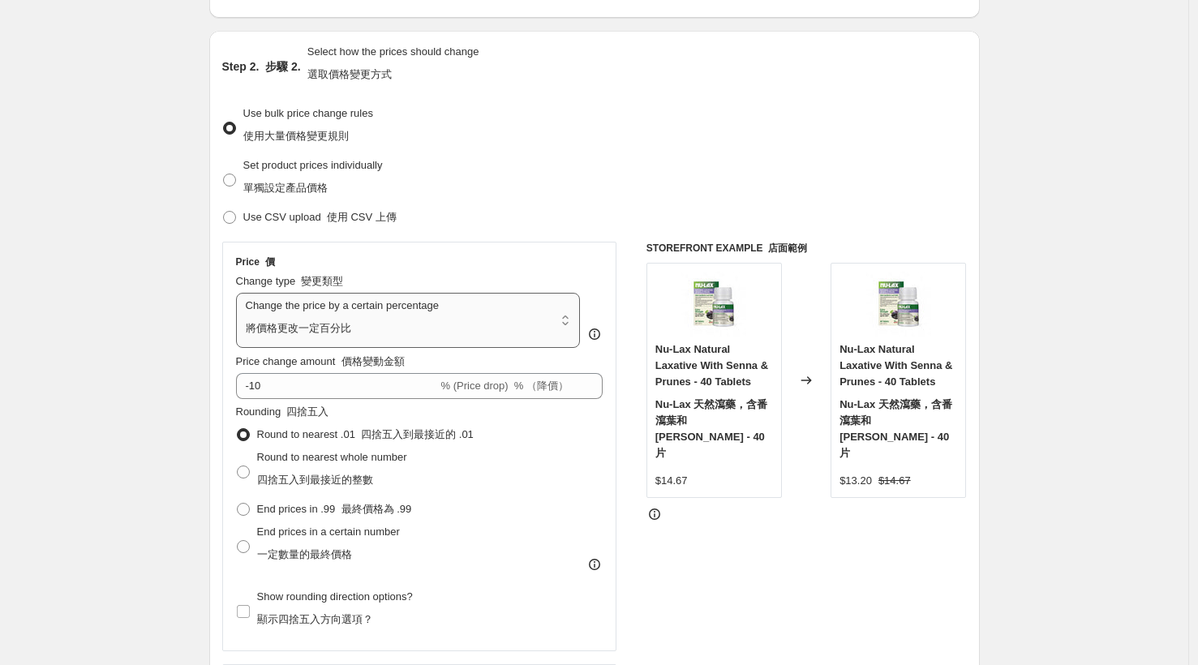
click at [485, 315] on select "Change the price to a certain amount Change the price by a certain amount Chang…" at bounding box center [408, 320] width 345 height 55
select select "no_change"
click at [240, 293] on select "Change the price to a certain amount Change the price by a certain amount Chang…" at bounding box center [408, 320] width 345 height 55
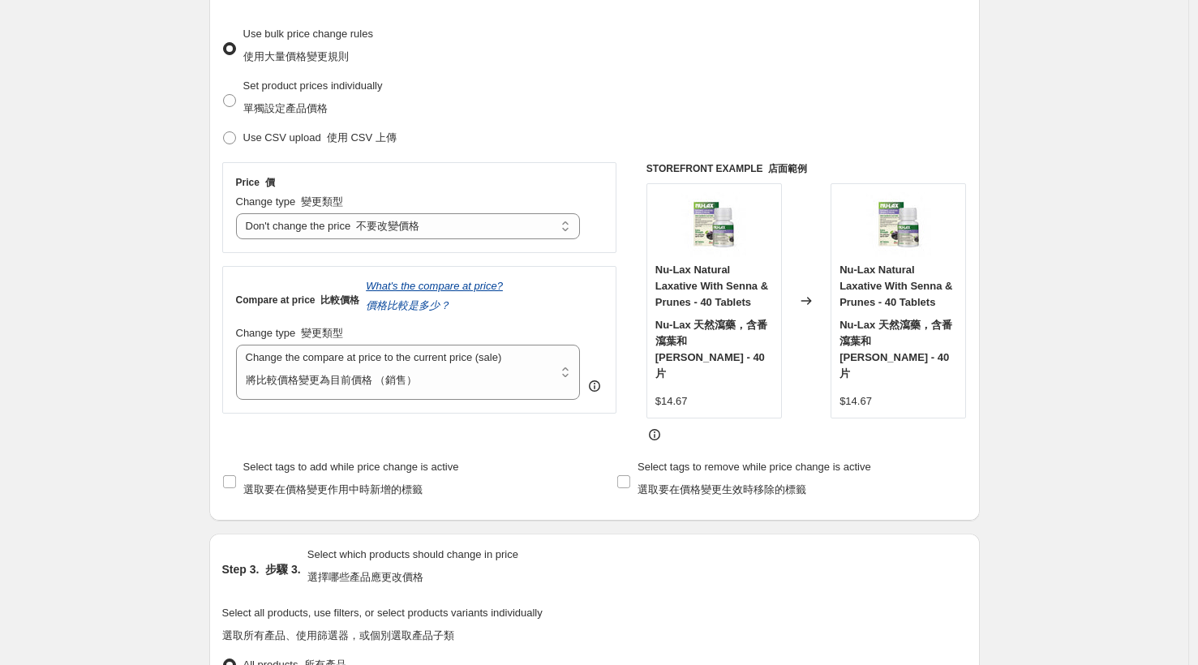
scroll to position [317, 0]
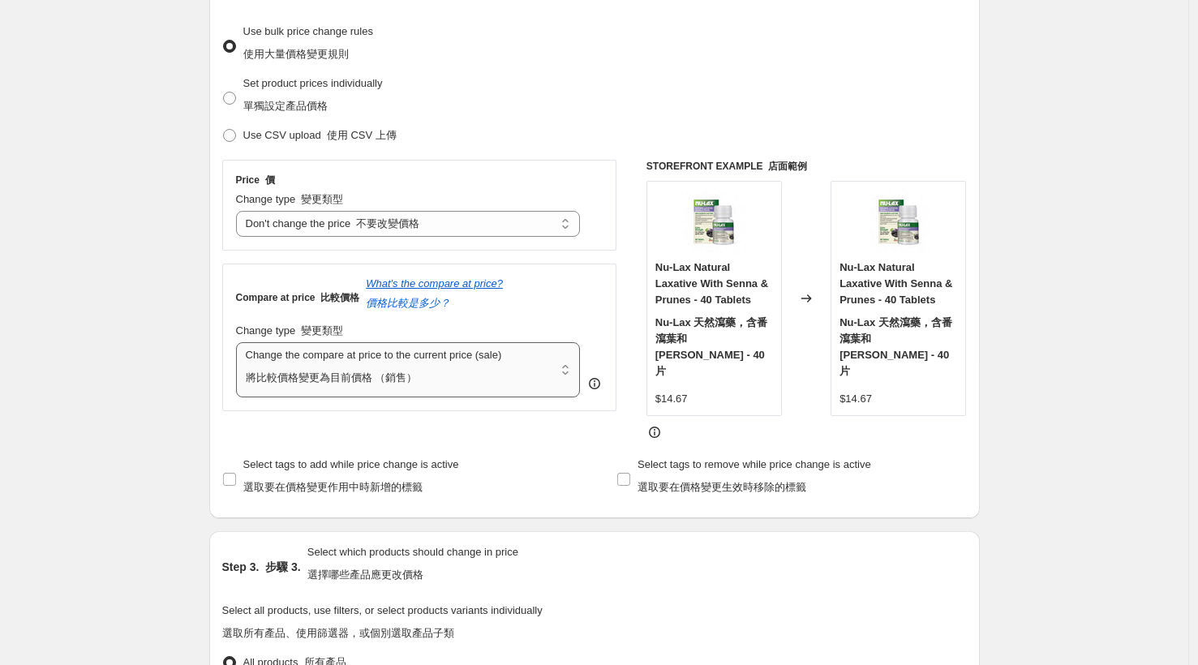
click at [475, 371] on select "Change the compare at price to the current price (sale) Change the compare at p…" at bounding box center [408, 369] width 345 height 55
select select "pp"
click at [240, 342] on select "Change the compare at price to the current price (sale) Change the compare at p…" at bounding box center [408, 369] width 345 height 55
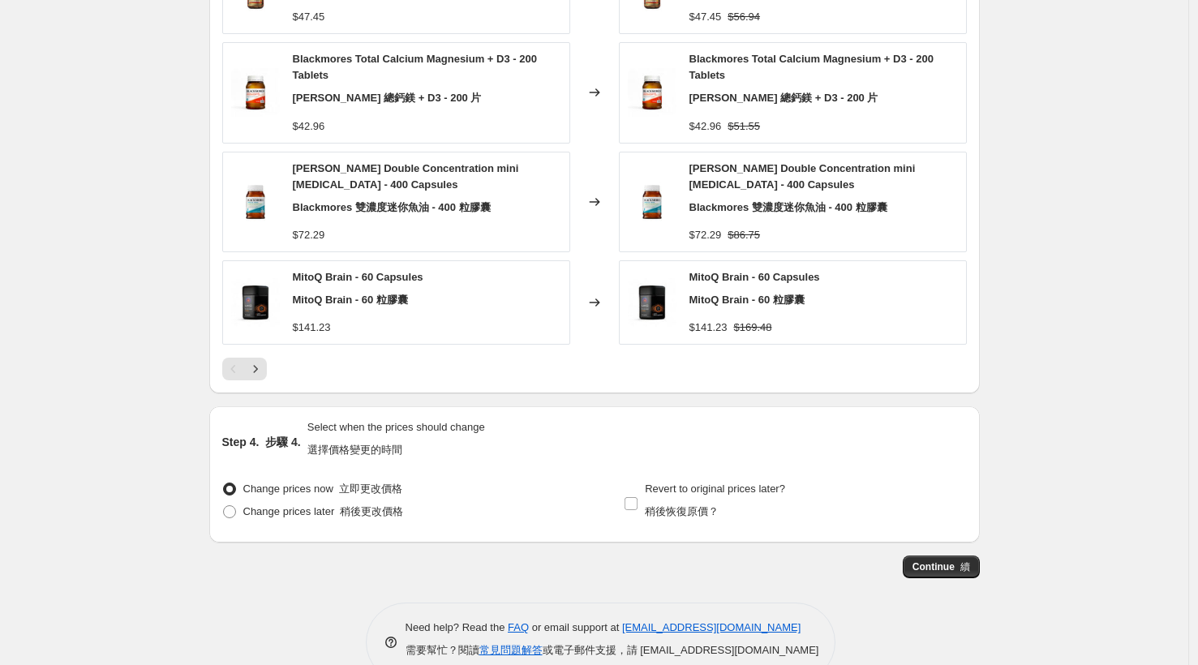
scroll to position [1735, 0]
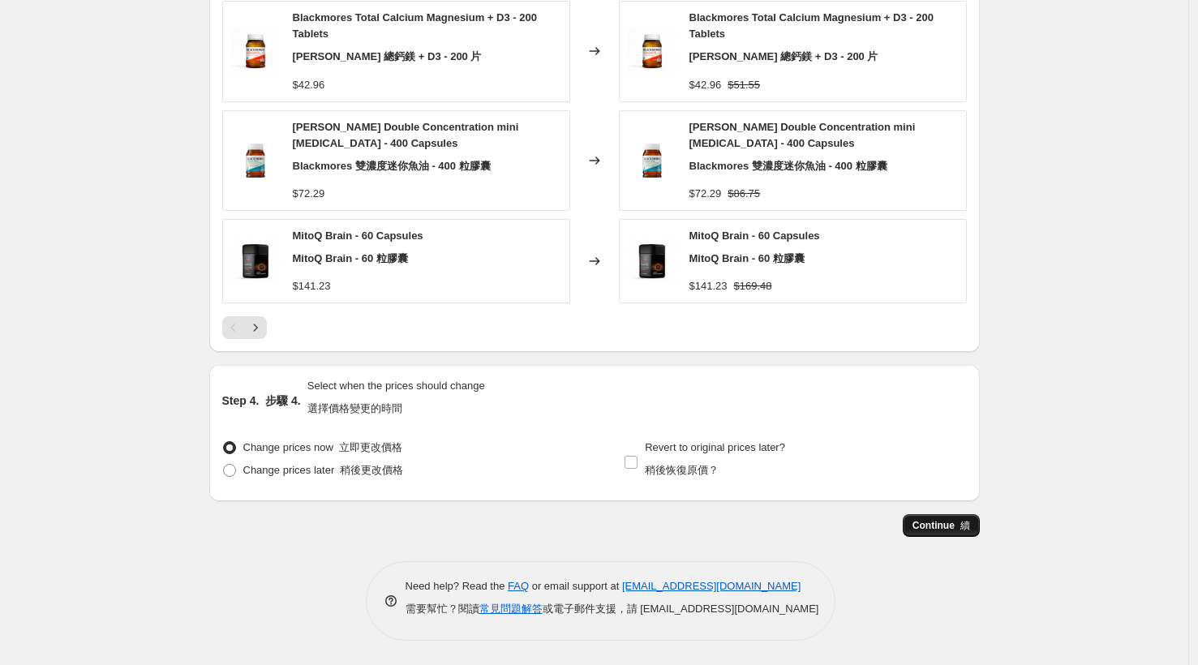
click at [959, 523] on font "button" at bounding box center [958, 525] width 6 height 11
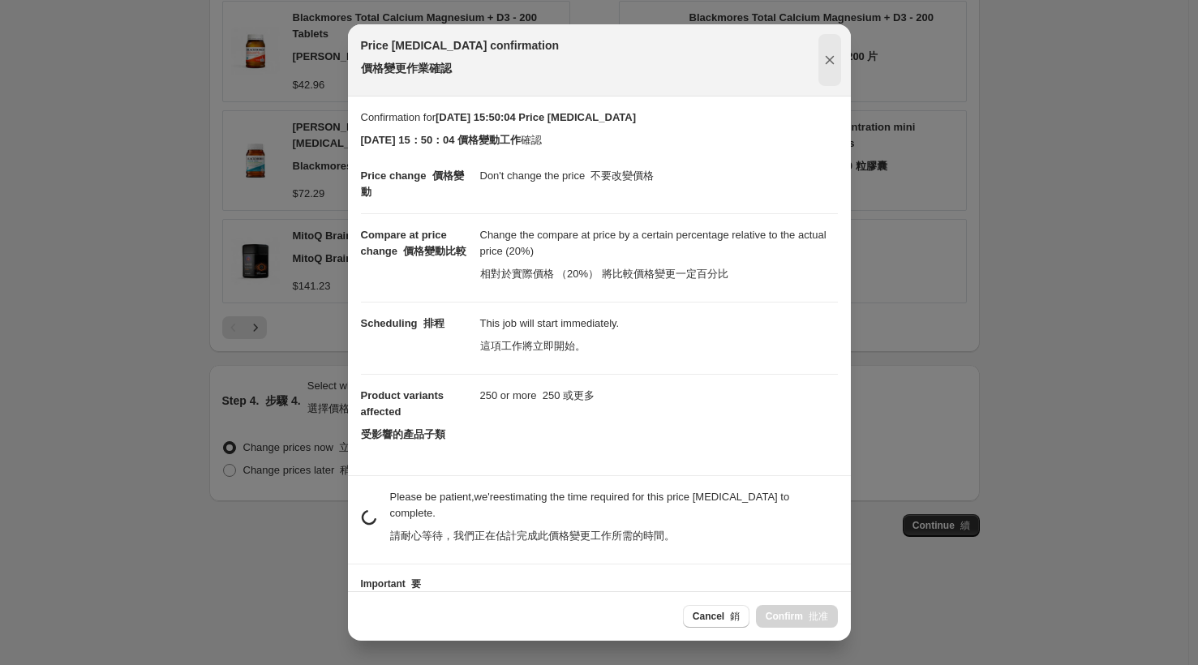
click at [831, 63] on icon "Close" at bounding box center [830, 60] width 16 height 16
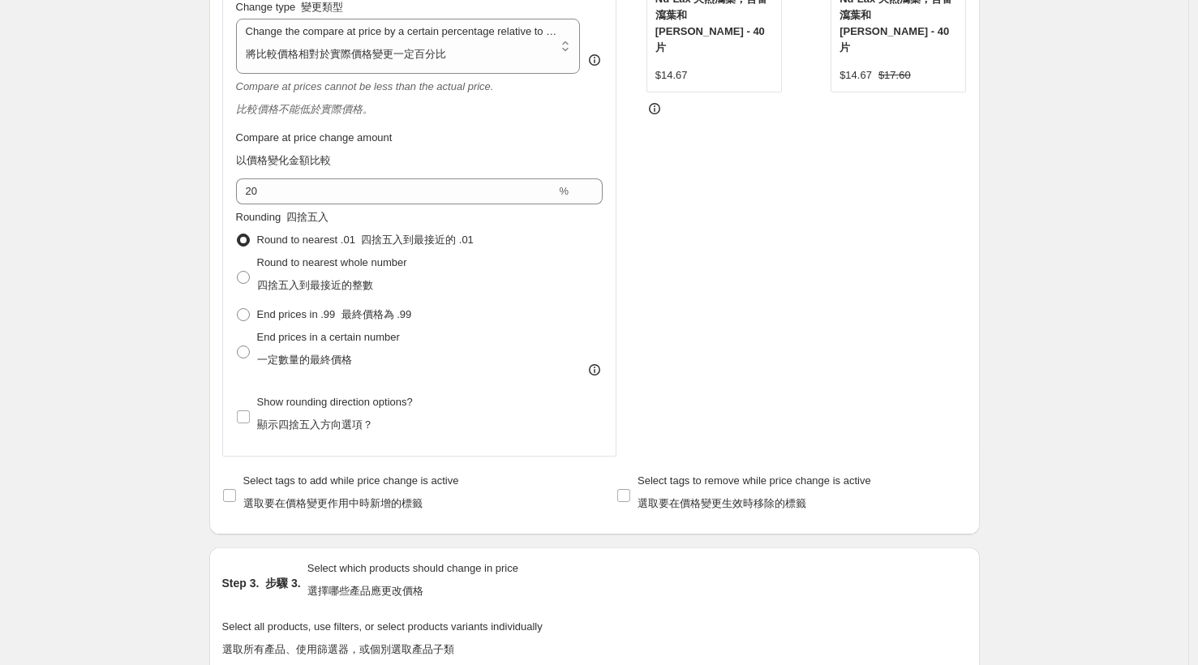
scroll to position [644, 0]
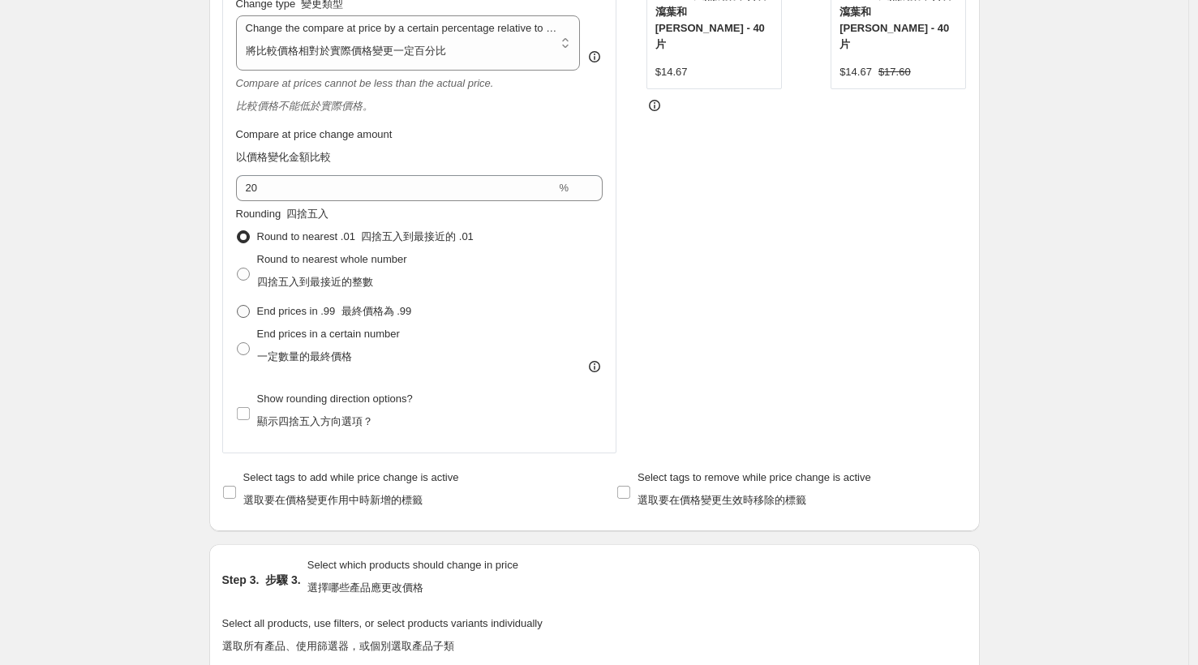
click at [250, 311] on span at bounding box center [243, 311] width 13 height 13
click at [238, 306] on input "End prices in .99 最終價格為 .99" at bounding box center [237, 305] width 1 height 1
radio input "true"
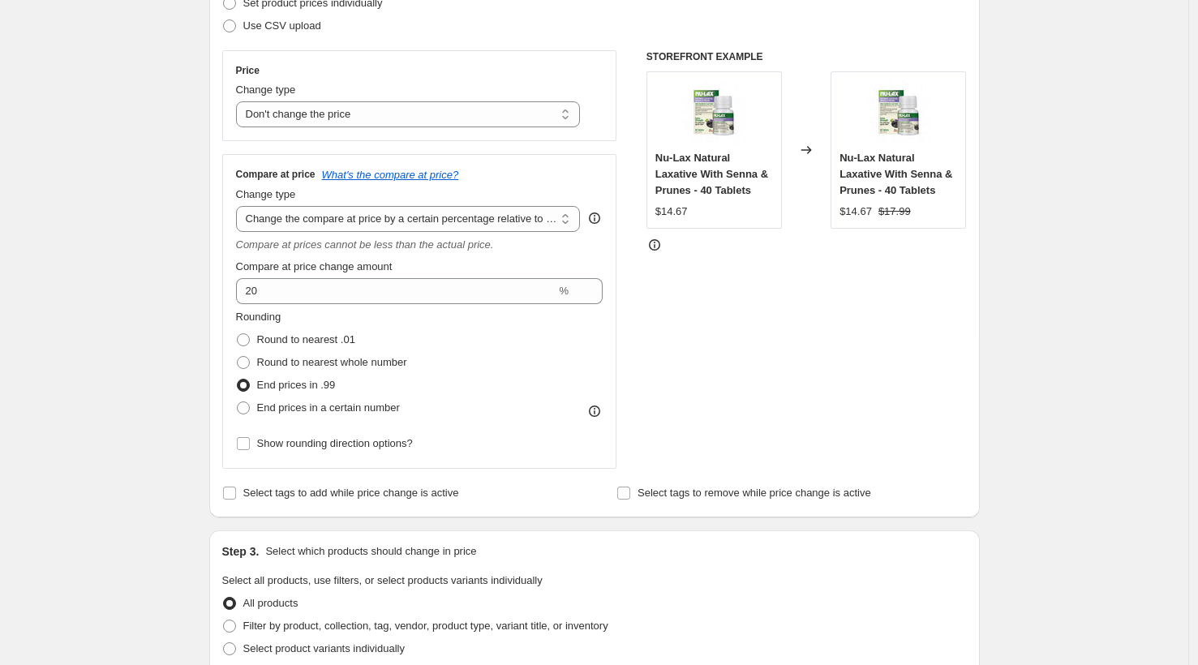
scroll to position [251, 0]
click at [407, 361] on span "Round to nearest whole number" at bounding box center [332, 360] width 150 height 12
click at [238, 354] on input "Round to nearest whole number" at bounding box center [237, 354] width 1 height 1
radio input "true"
click at [355, 406] on span "End prices in a certain number" at bounding box center [328, 405] width 143 height 12
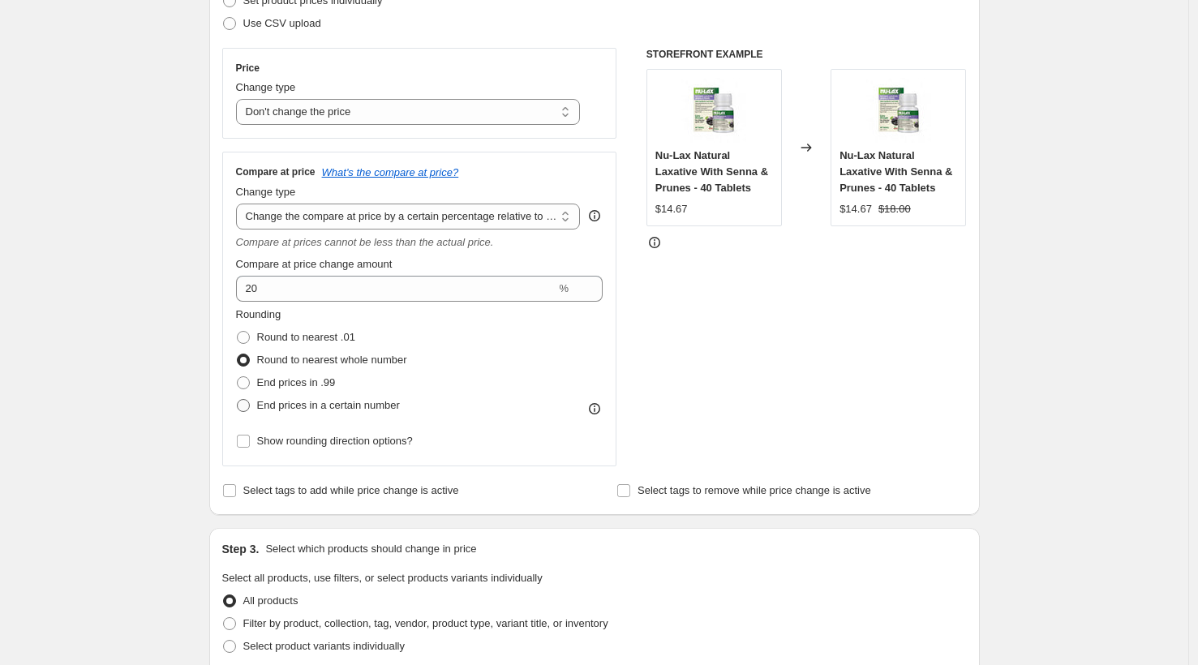
click at [238, 400] on input "End prices in a certain number" at bounding box center [237, 399] width 1 height 1
radio input "true"
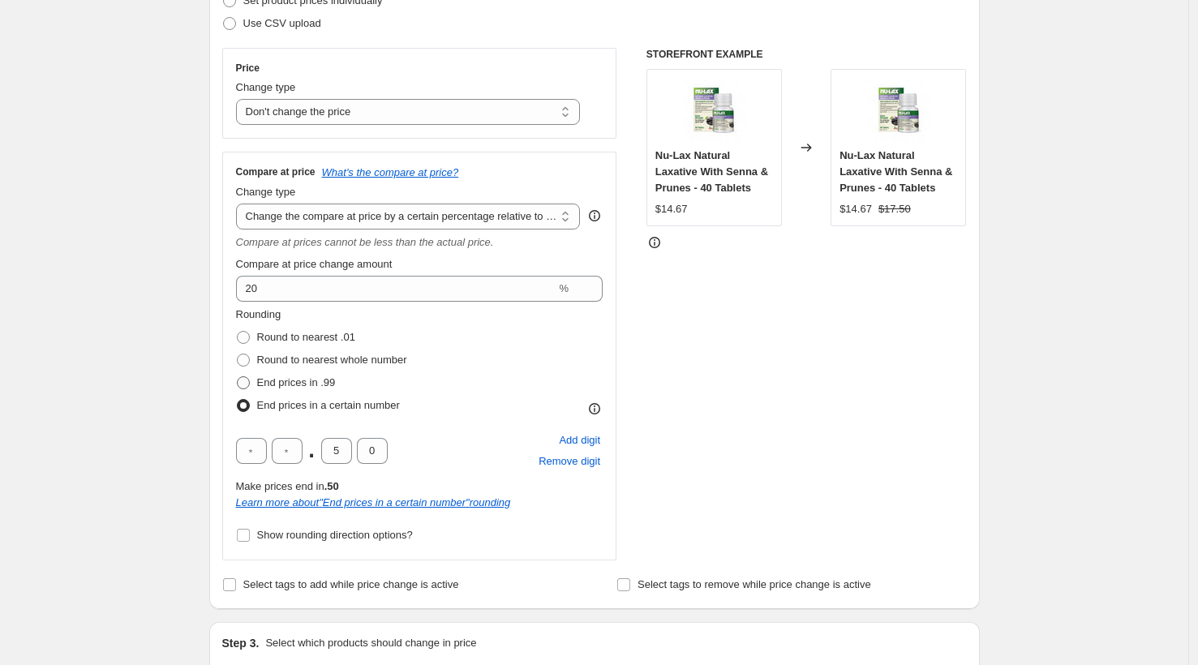
click at [334, 379] on span "End prices in .99" at bounding box center [296, 382] width 79 height 12
click at [238, 377] on input "End prices in .99" at bounding box center [237, 376] width 1 height 1
radio input "true"
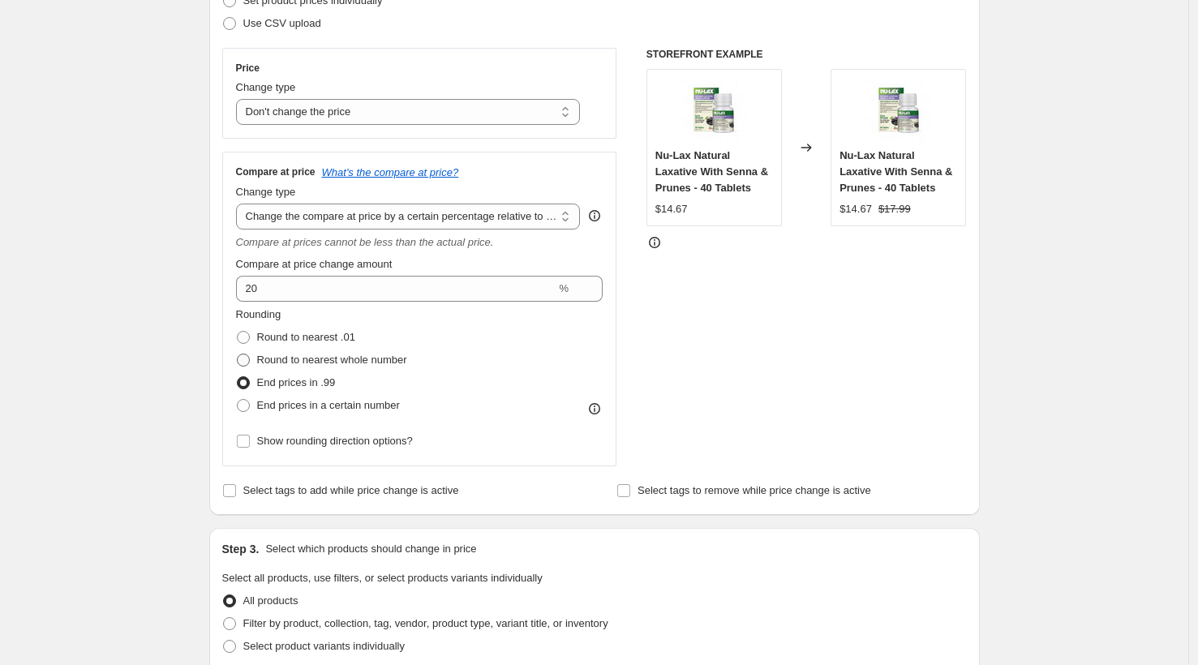
click at [338, 360] on span "Round to nearest whole number" at bounding box center [332, 360] width 150 height 12
click at [238, 354] on input "Round to nearest whole number" at bounding box center [237, 354] width 1 height 1
radio input "true"
click at [333, 334] on span "Round to nearest .01" at bounding box center [306, 337] width 98 height 12
click at [238, 332] on input "Round to nearest .01" at bounding box center [237, 331] width 1 height 1
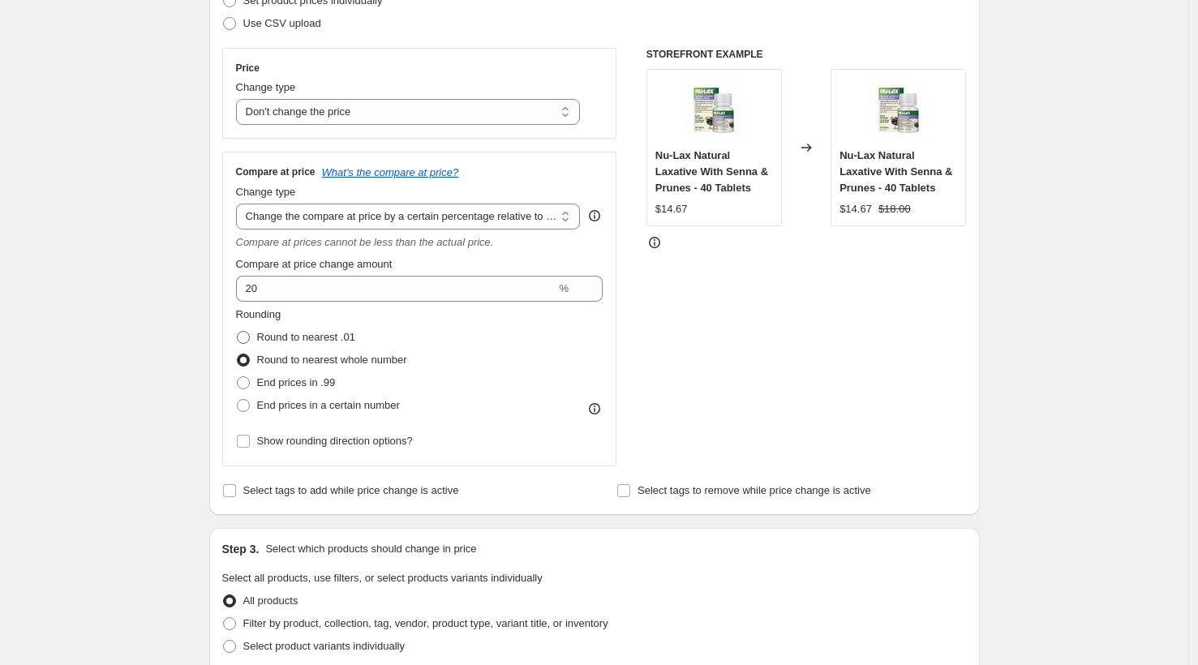
radio input "true"
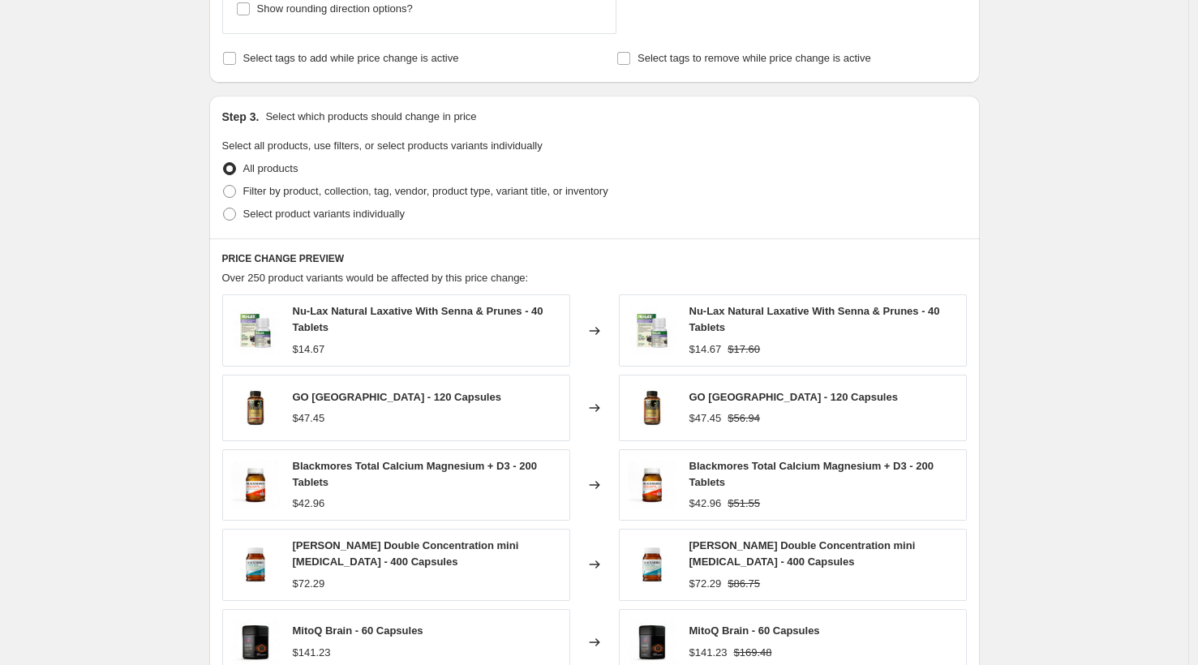
scroll to position [993, 0]
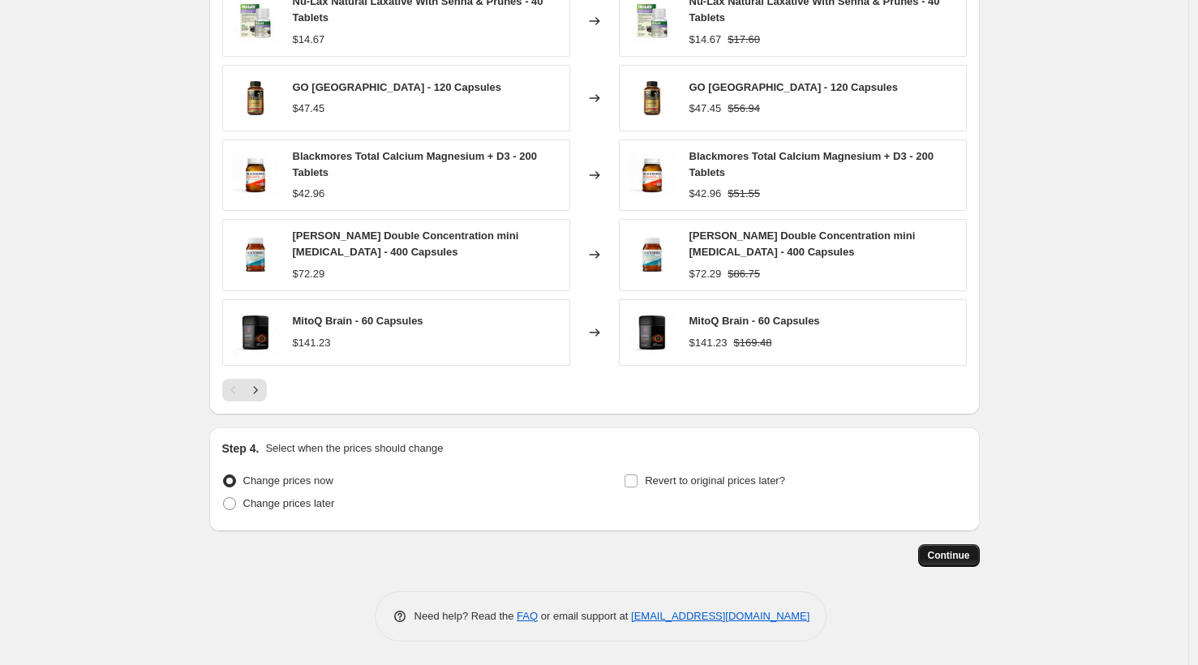
click at [945, 557] on span "Continue" at bounding box center [949, 555] width 42 height 13
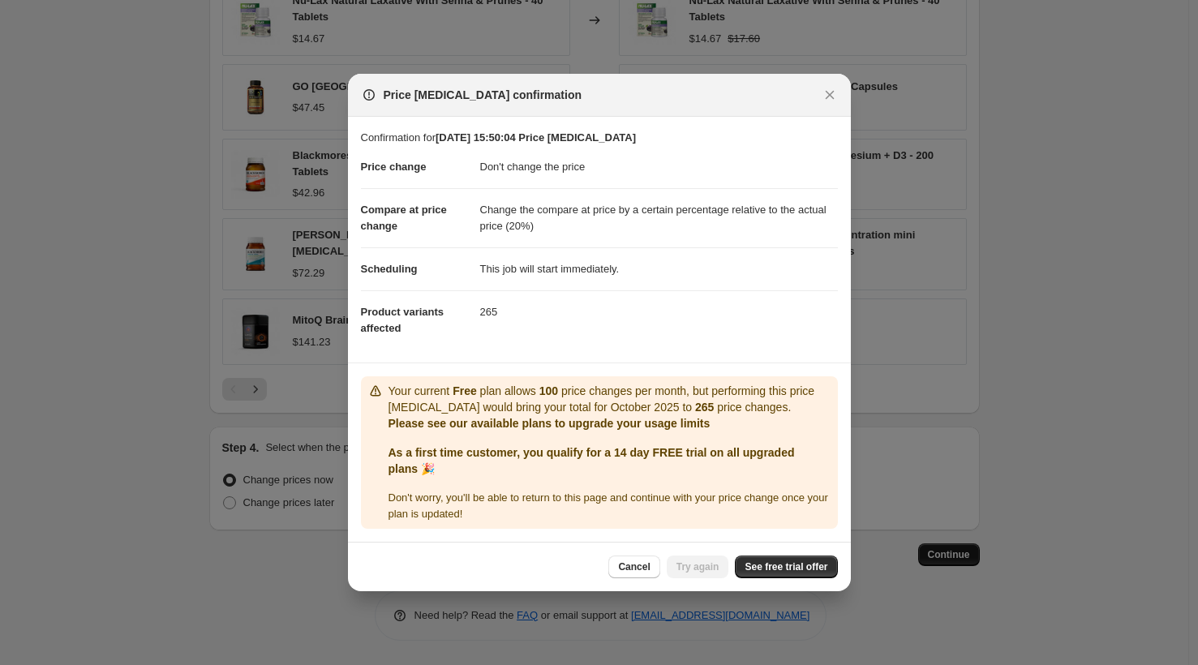
scroll to position [0, 0]
click at [775, 569] on span "See free trial offer" at bounding box center [786, 567] width 83 height 13
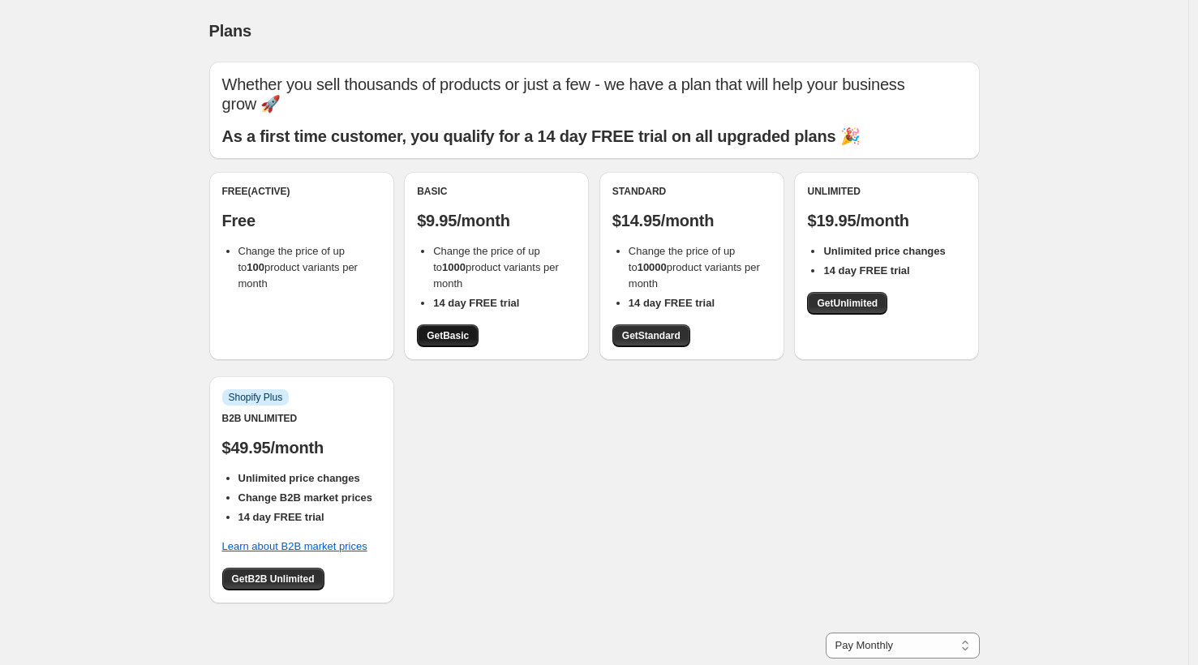
click at [466, 329] on span "Get Basic" at bounding box center [448, 335] width 42 height 13
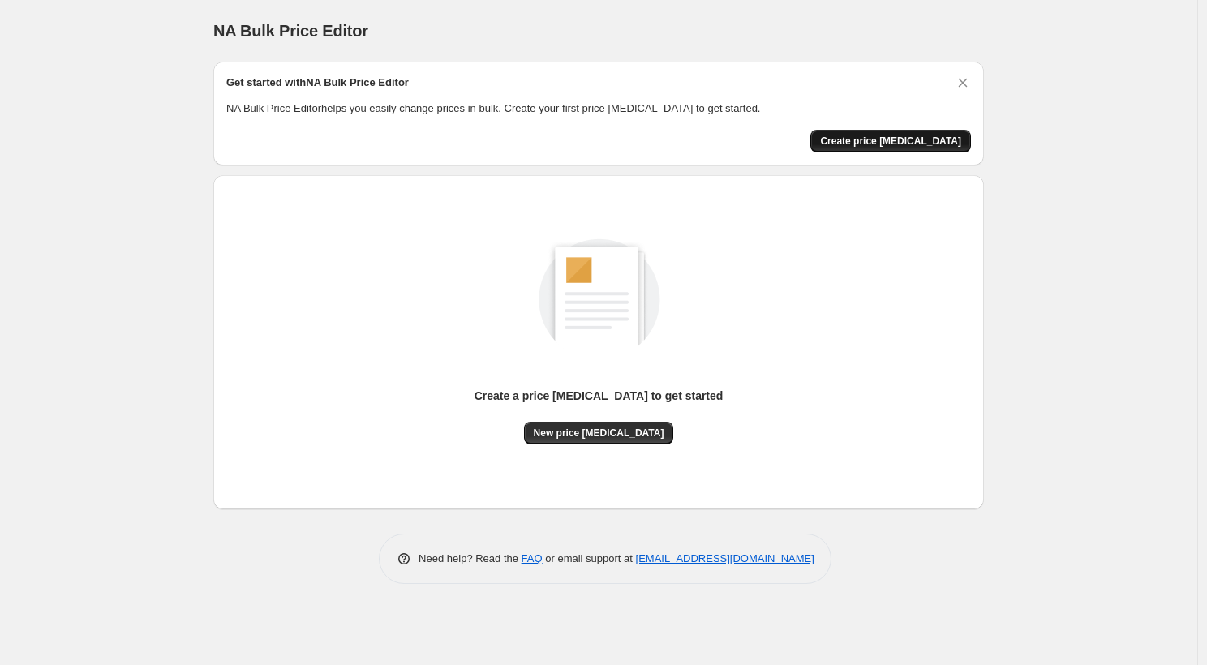
click at [901, 143] on span "Create price [MEDICAL_DATA]" at bounding box center [890, 141] width 141 height 13
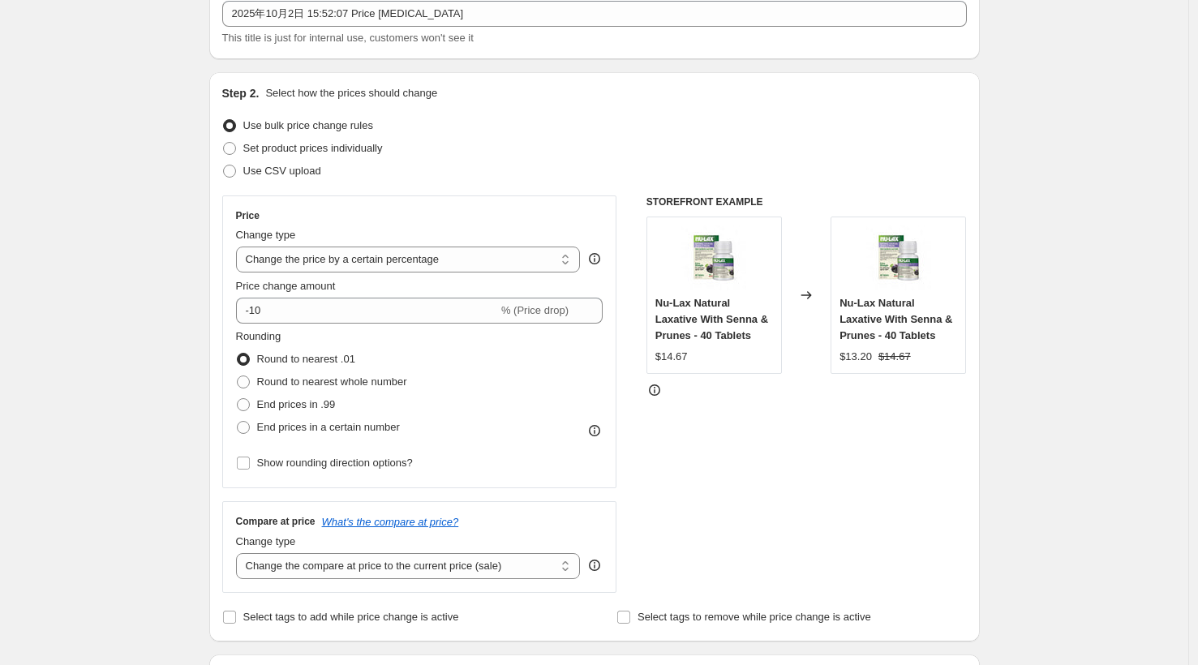
scroll to position [110, 0]
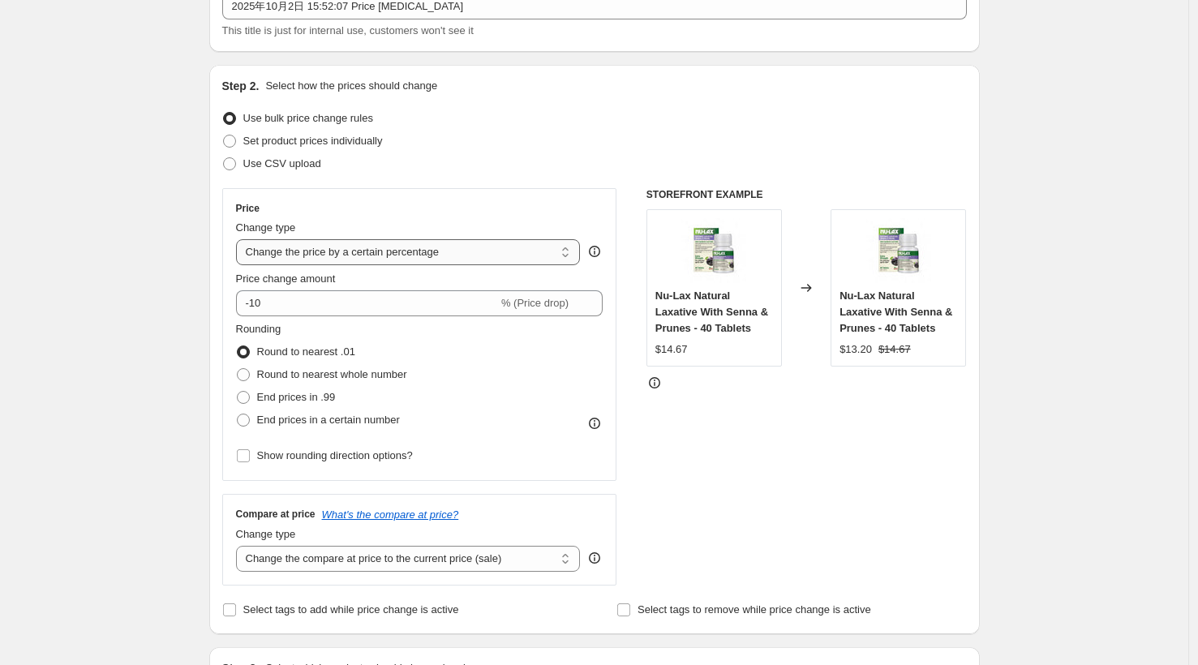
click at [408, 256] on select "Change the price to a certain amount Change the price by a certain amount Chang…" at bounding box center [408, 252] width 345 height 26
select select "no_change"
click at [240, 239] on select "Change the price to a certain amount Change the price by a certain amount Chang…" at bounding box center [408, 252] width 345 height 26
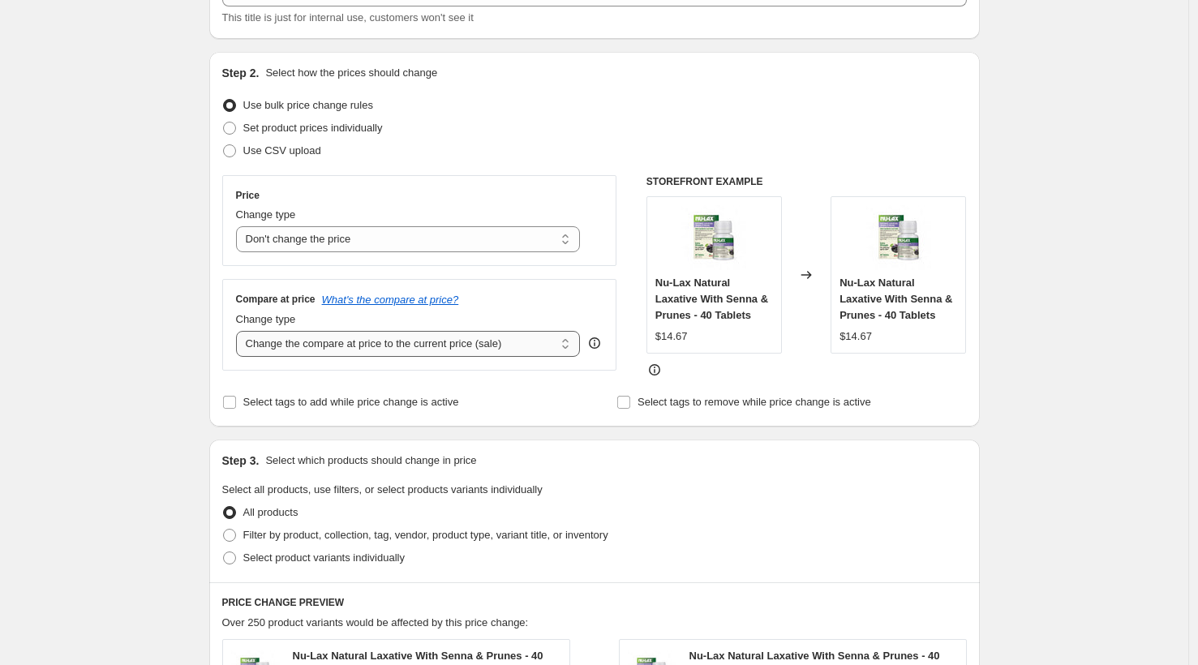
scroll to position [0, 0]
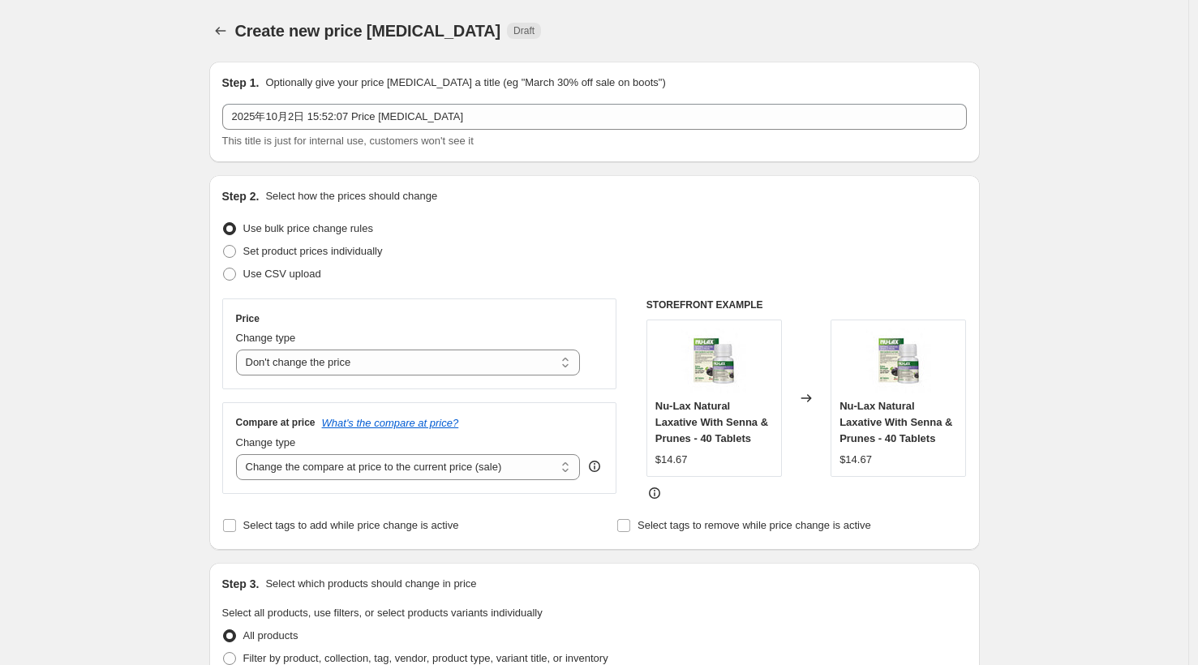
click at [410, 281] on div "Use CSV upload" at bounding box center [594, 274] width 745 height 23
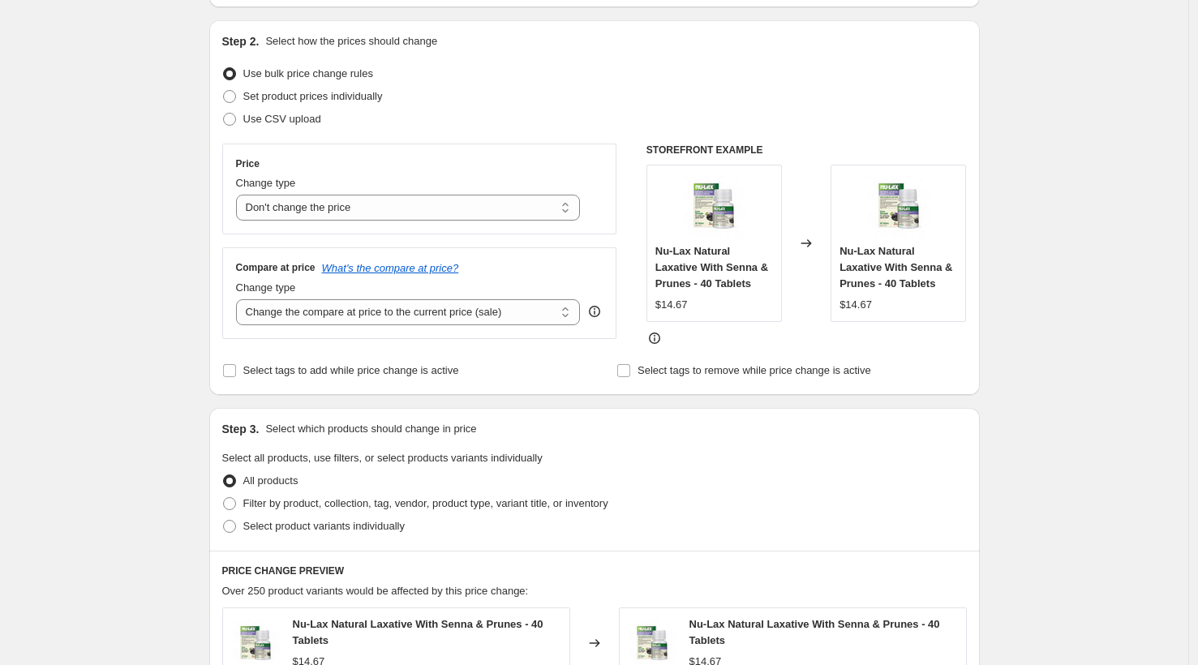
scroll to position [153, 0]
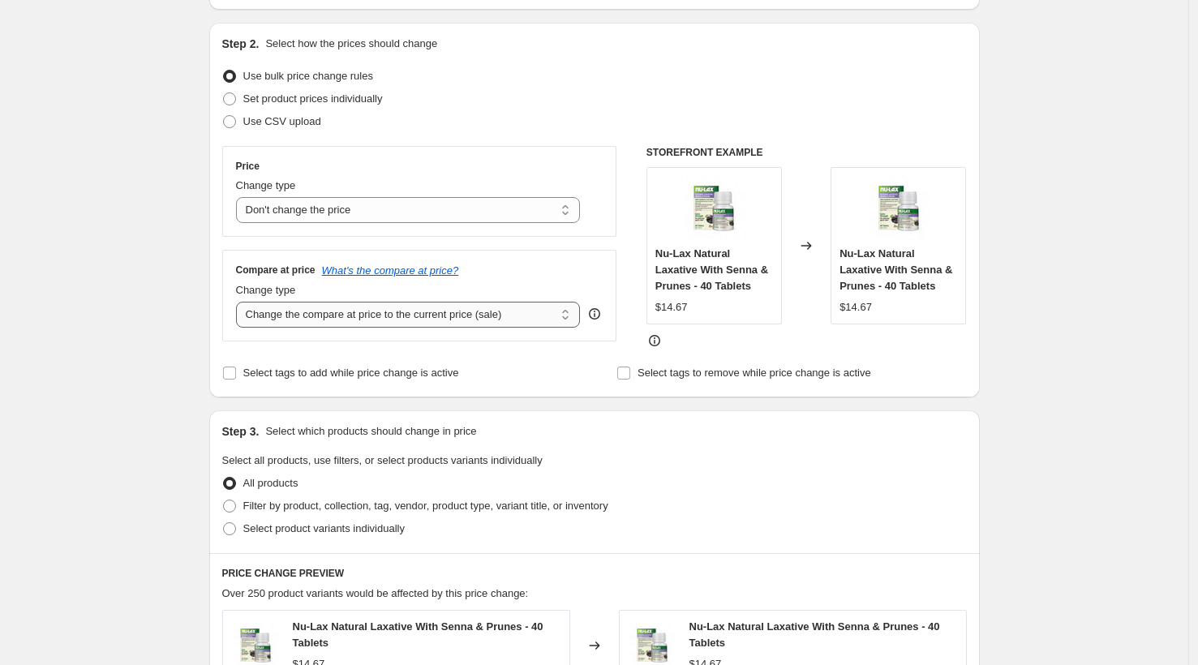
click at [420, 314] on select "Change the compare at price to the current price (sale) Change the compare at p…" at bounding box center [408, 315] width 345 height 26
select select "pp"
click at [240, 302] on select "Change the compare at price to the current price (sale) Change the compare at p…" at bounding box center [408, 315] width 345 height 26
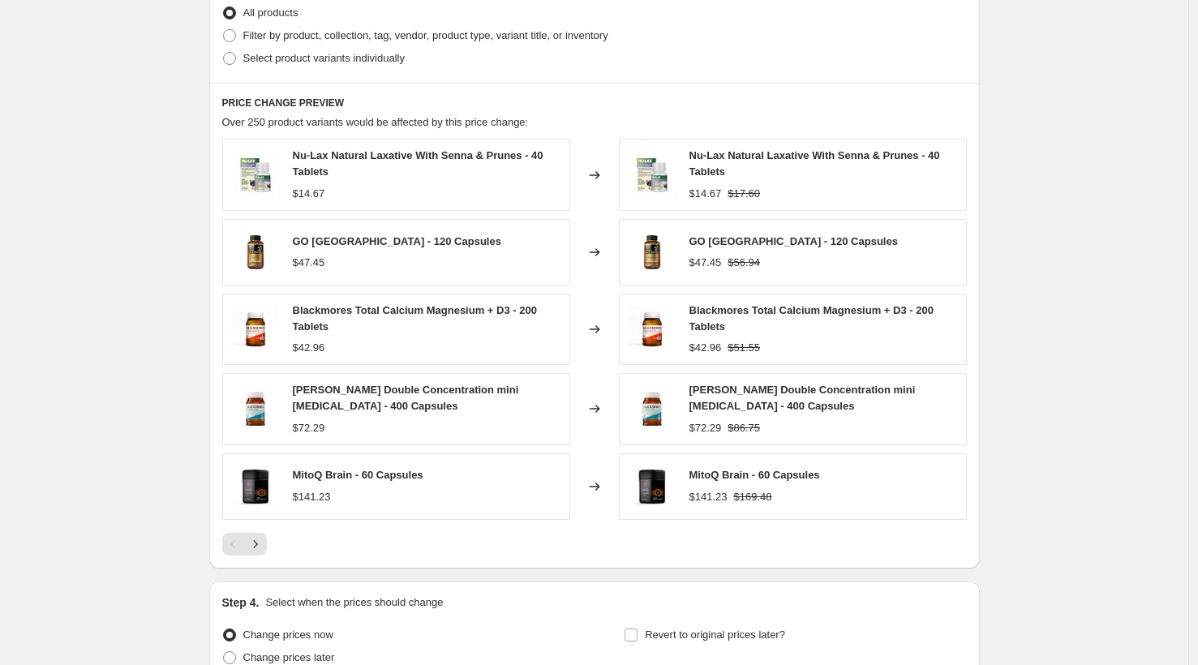
scroll to position [993, 0]
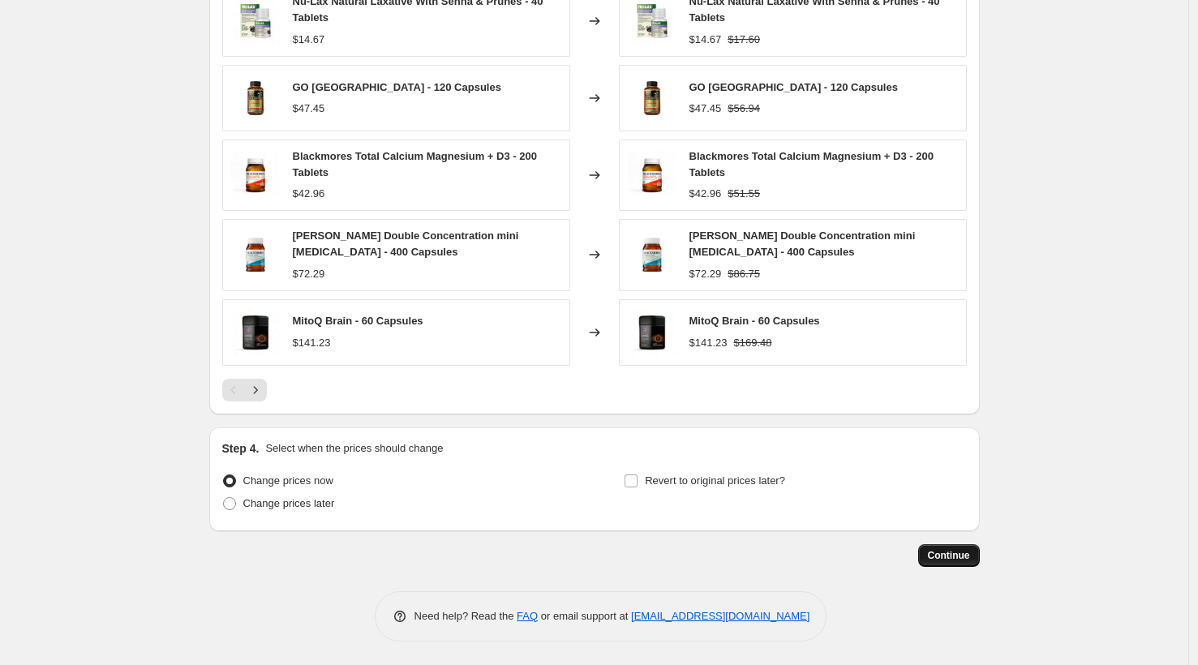
click at [934, 548] on button "Continue" at bounding box center [949, 555] width 62 height 23
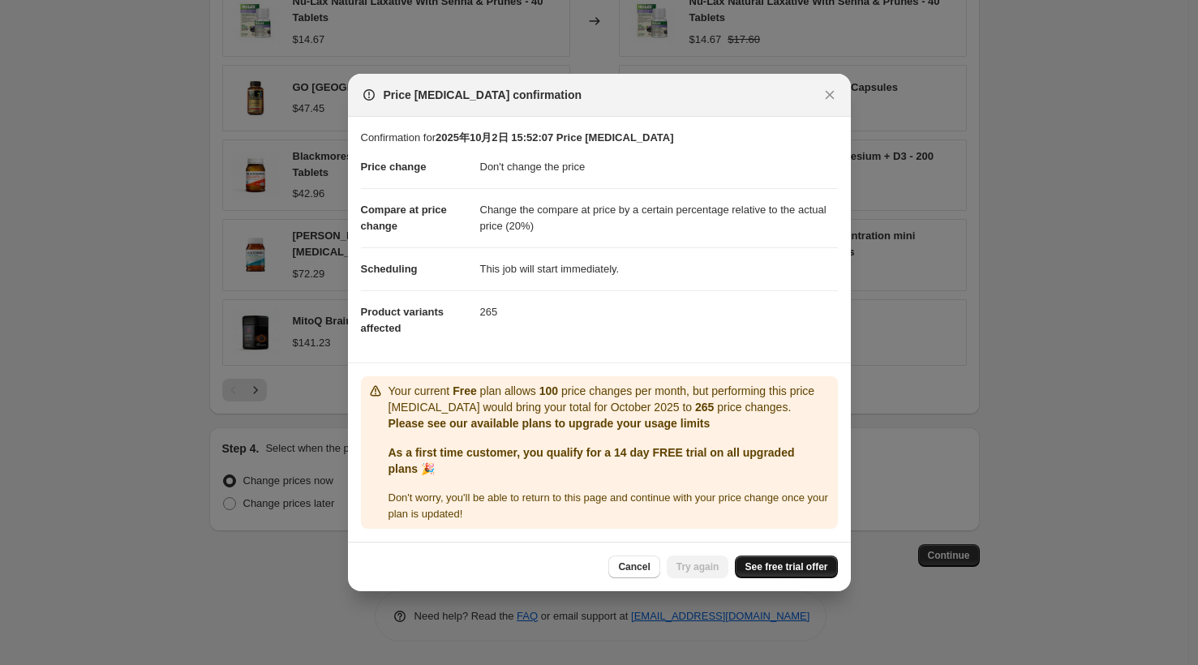
click at [768, 571] on span "See free trial offer" at bounding box center [786, 567] width 83 height 13
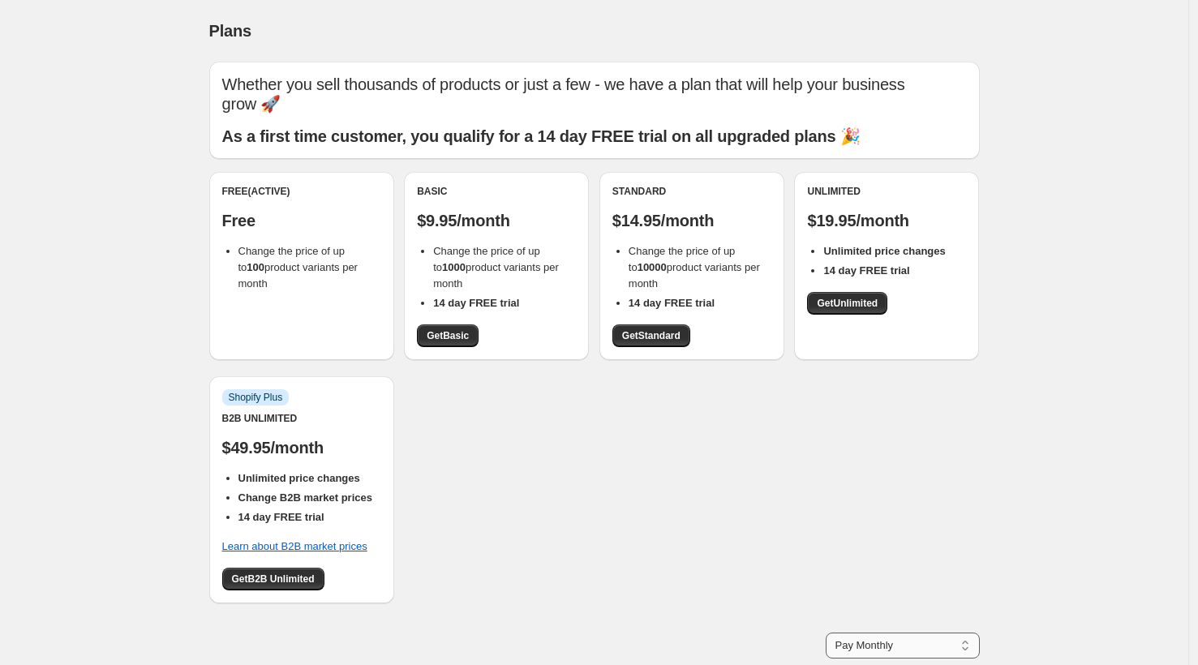
click at [904, 633] on select "Pay Monthly Pay Yearly (Save 16%)" at bounding box center [903, 646] width 154 height 26
click at [311, 211] on p "Free" at bounding box center [301, 220] width 159 height 19
click at [757, 141] on div "Whether you sell thousands of products or just a few - we have a plan that will…" at bounding box center [594, 400] width 771 height 677
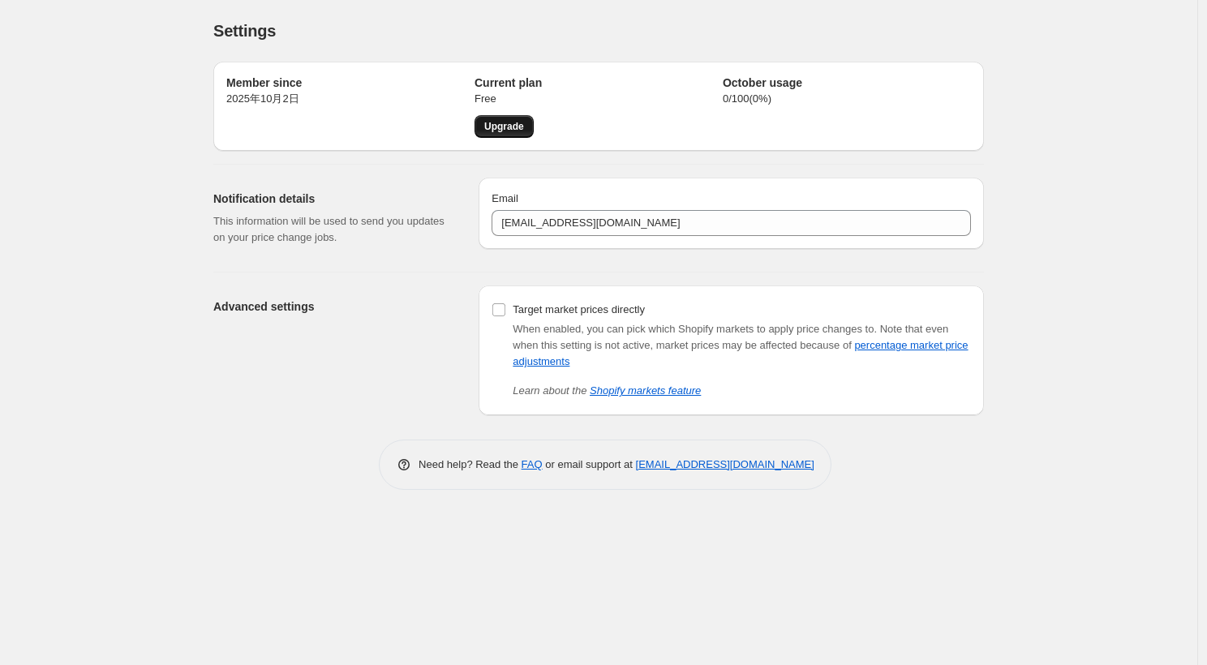
click at [505, 132] on span "Upgrade" at bounding box center [504, 126] width 40 height 13
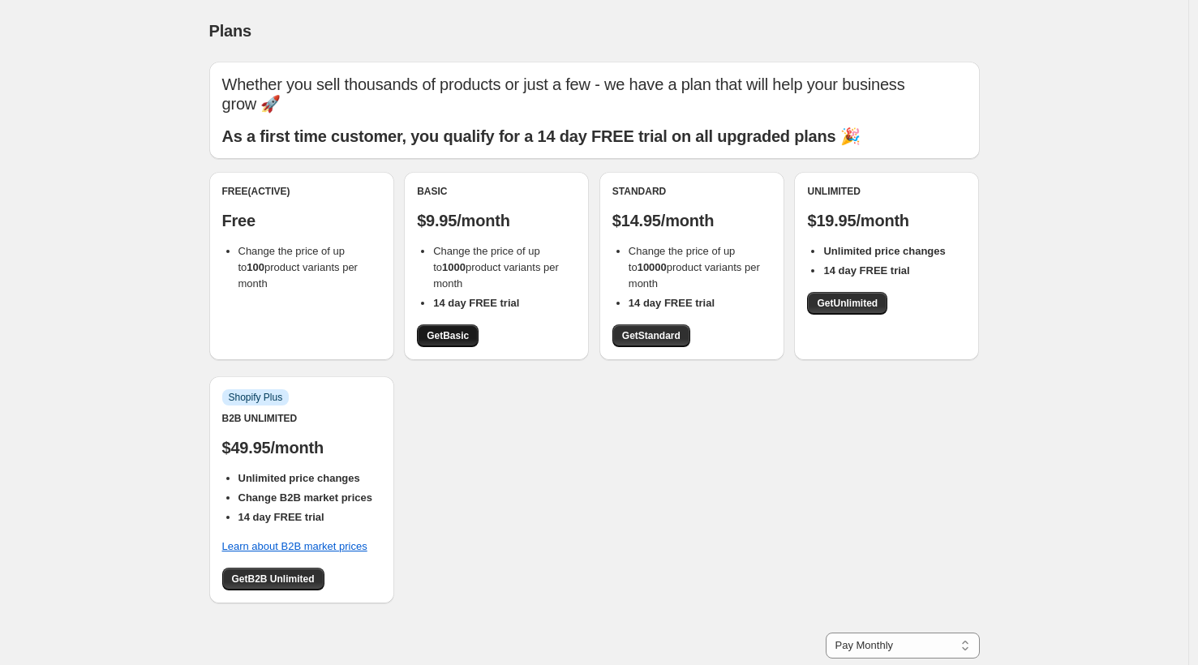
click at [459, 329] on span "Get Basic" at bounding box center [448, 335] width 42 height 13
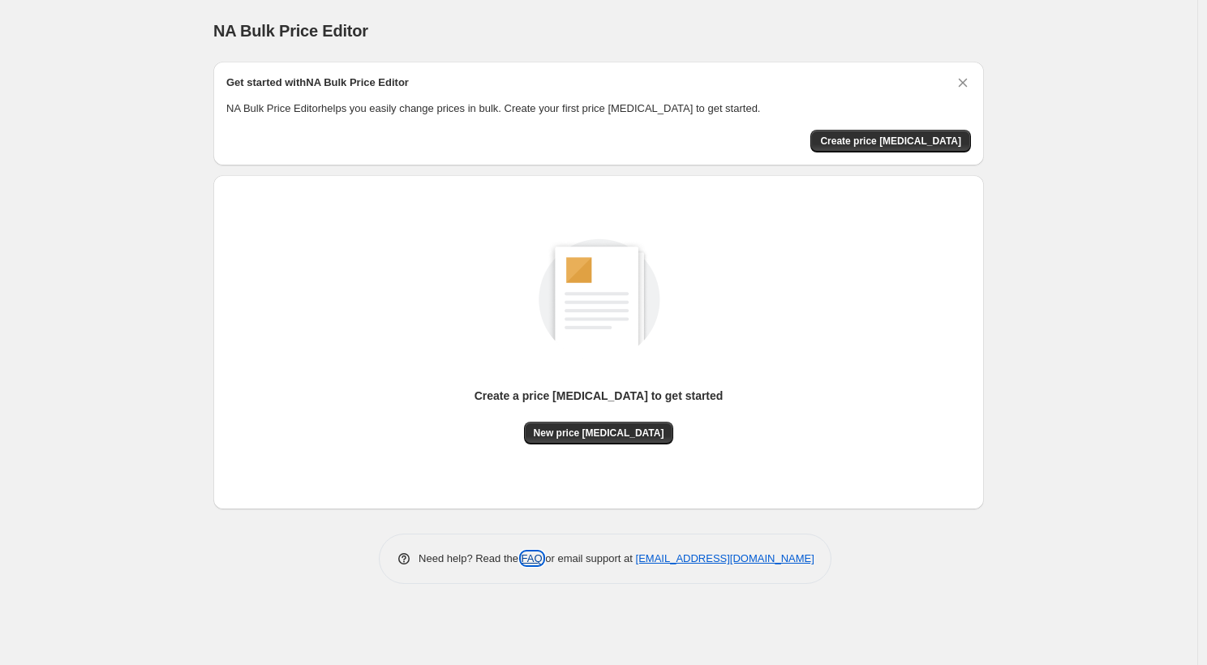
click at [522, 561] on link "FAQ" at bounding box center [532, 558] width 21 height 12
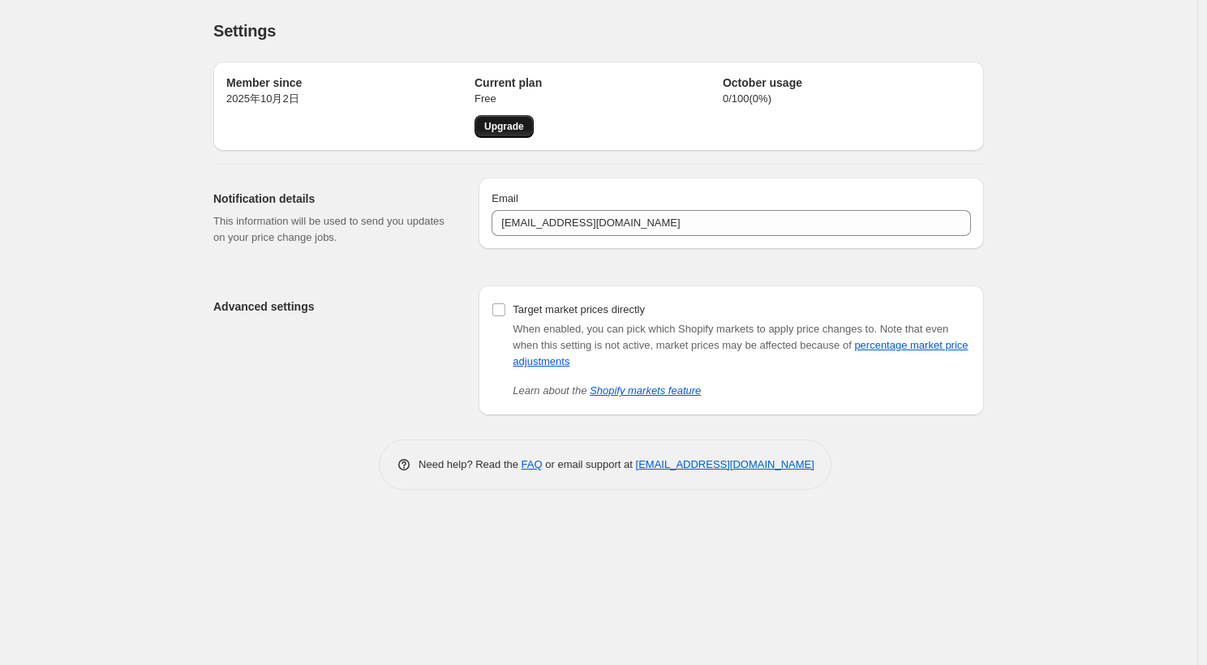
click at [501, 124] on span "Upgrade" at bounding box center [504, 126] width 40 height 13
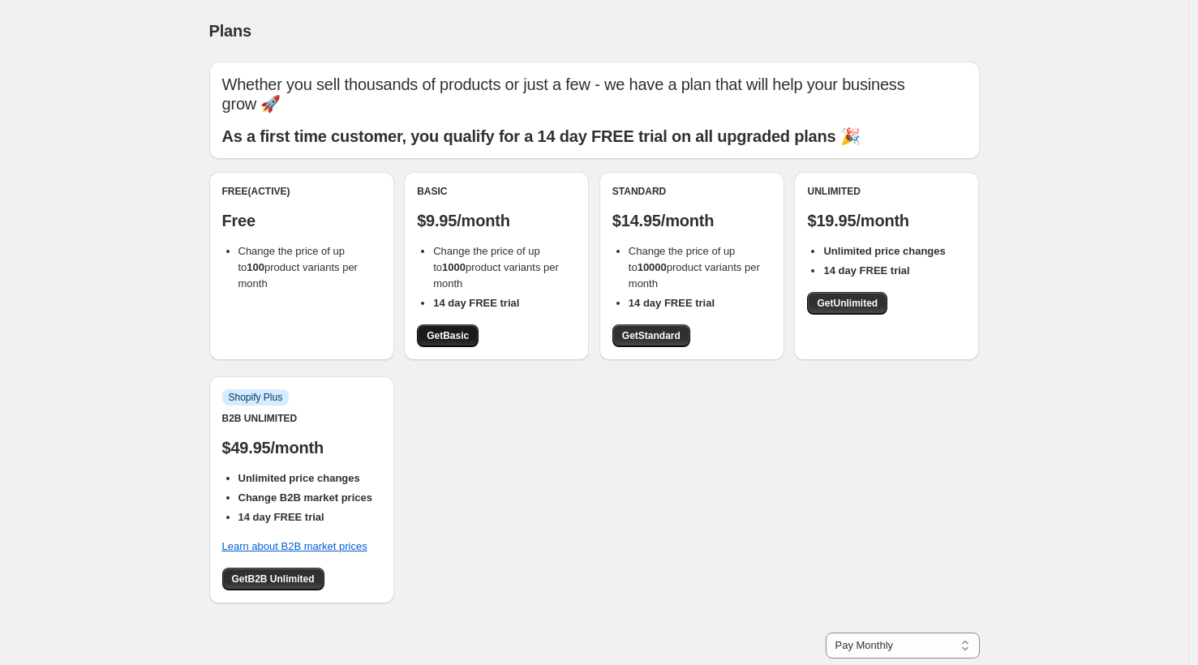
click at [445, 324] on link "Get Basic" at bounding box center [448, 335] width 62 height 23
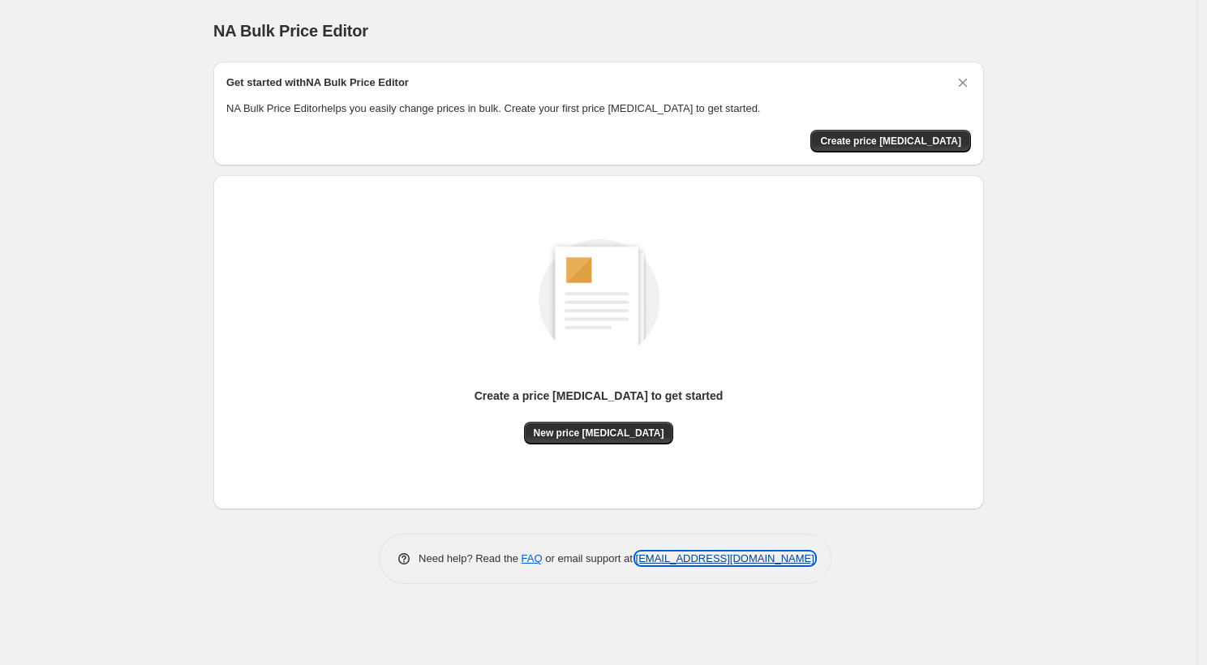
click at [680, 556] on link "[EMAIL_ADDRESS][DOMAIN_NAME]" at bounding box center [725, 558] width 178 height 12
